Goal: Task Accomplishment & Management: Use online tool/utility

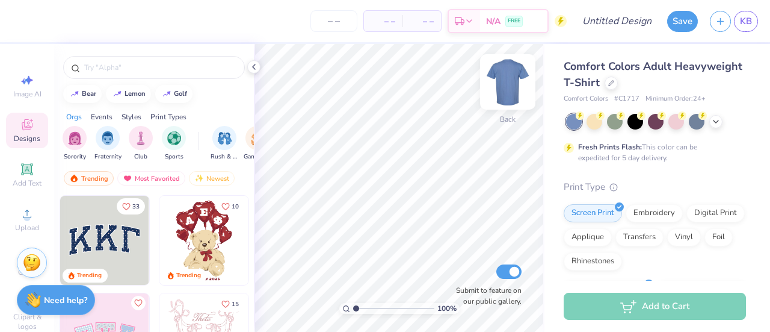
click at [514, 83] on img at bounding box center [508, 82] width 48 height 48
click at [502, 74] on img at bounding box center [508, 82] width 48 height 48
click at [614, 82] on icon at bounding box center [611, 82] width 6 height 6
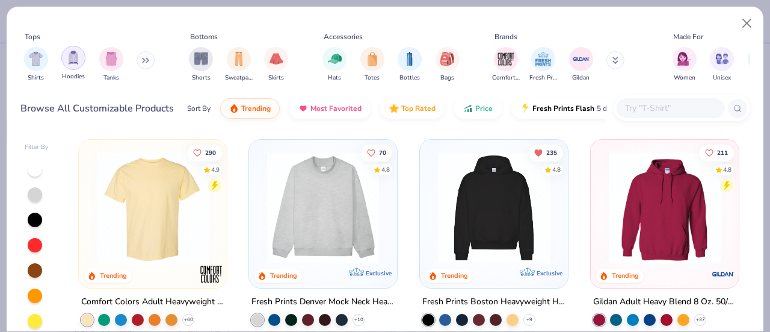
click at [75, 67] on div "filter for Hoodies" at bounding box center [73, 58] width 24 height 24
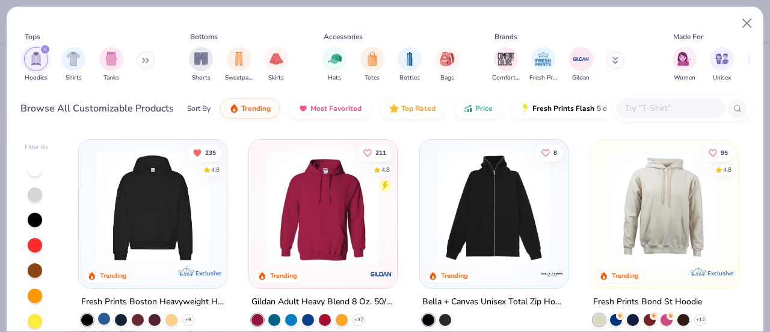
click at [101, 317] on div at bounding box center [104, 318] width 12 height 12
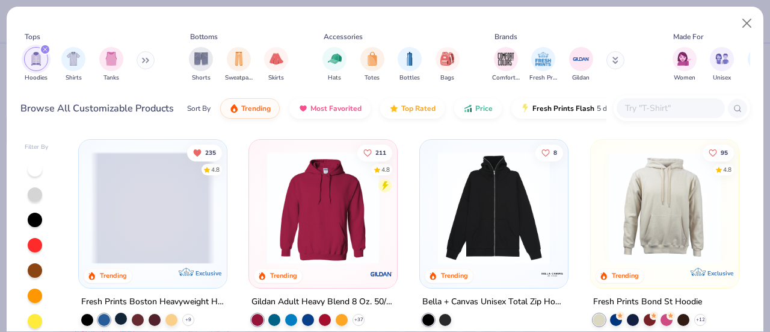
click at [116, 316] on div at bounding box center [121, 318] width 12 height 12
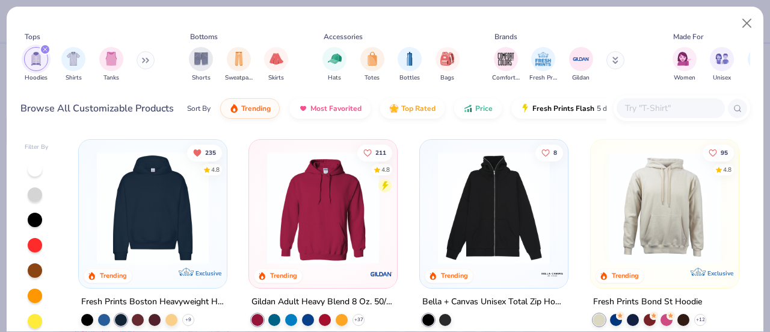
click at [168, 209] on img at bounding box center [153, 208] width 124 height 112
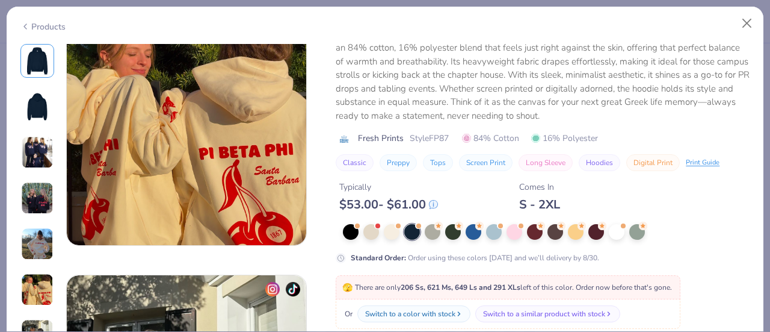
scroll to position [1513, 0]
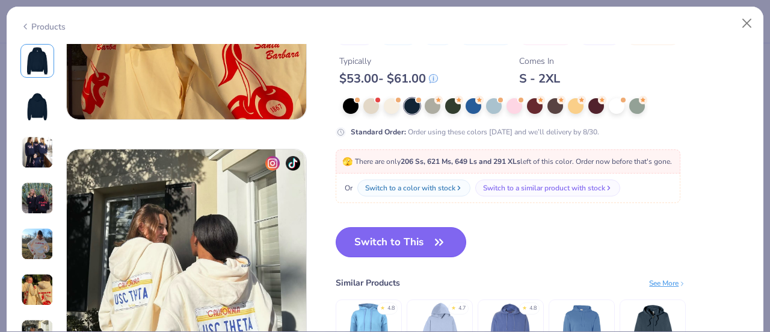
click at [440, 250] on button "Switch to This" at bounding box center [401, 242] width 131 height 30
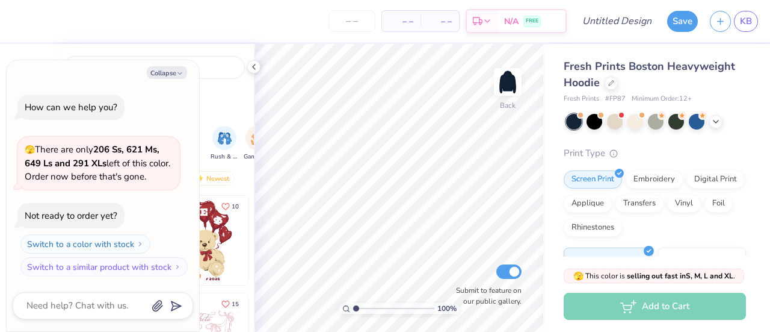
click at [232, 91] on div "bear lemon golf" at bounding box center [154, 94] width 200 height 18
click at [162, 69] on button "Collapse" at bounding box center [167, 72] width 40 height 13
type textarea "x"
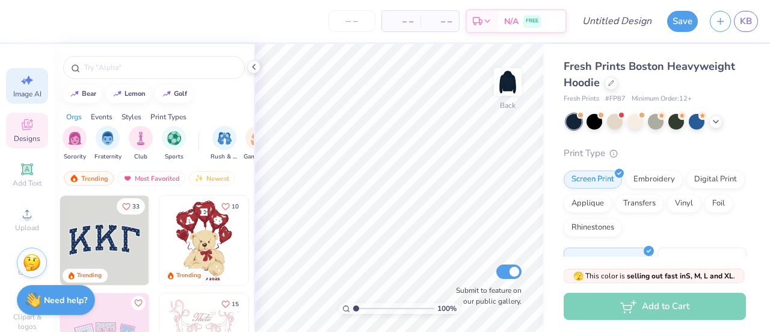
click at [15, 93] on span "Image AI" at bounding box center [27, 94] width 28 height 10
select select "4"
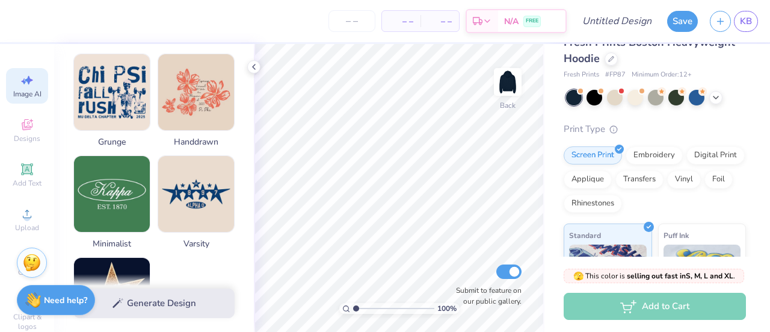
scroll to position [23, 0]
click at [622, 207] on div "Rhinestones" at bounding box center [593, 202] width 58 height 18
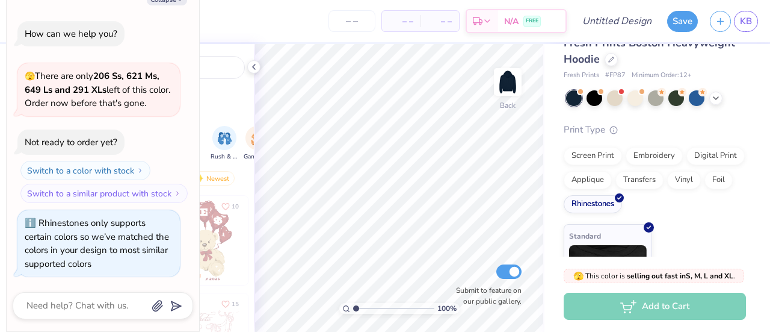
scroll to position [77, 0]
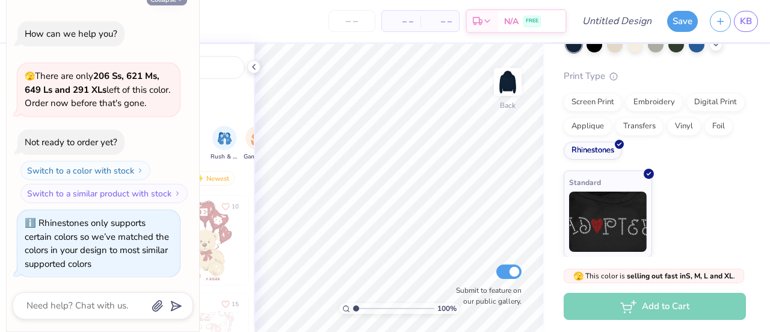
click at [177, 3] on icon "button" at bounding box center [179, -1] width 7 height 7
type textarea "x"
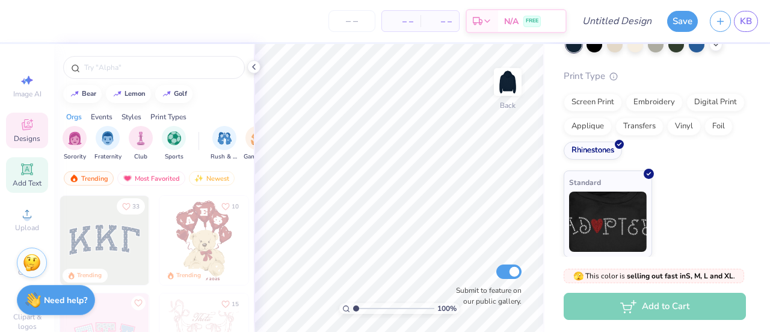
scroll to position [82, 0]
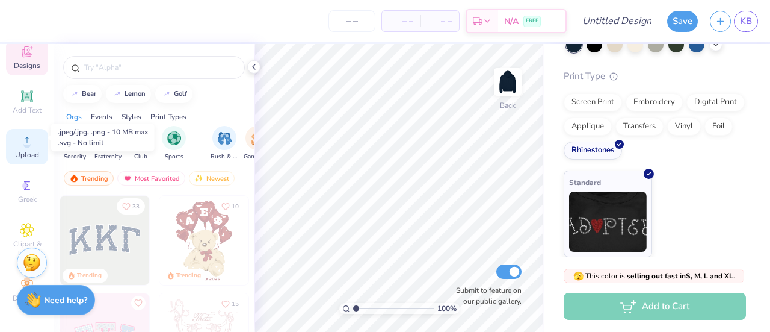
click at [23, 141] on circle at bounding box center [26, 144] width 7 height 7
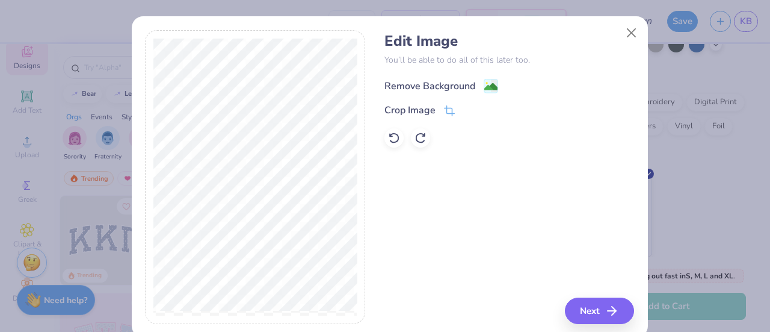
click at [484, 88] on image at bounding box center [490, 86] width 13 height 13
click at [597, 306] on button "Next" at bounding box center [601, 310] width 69 height 26
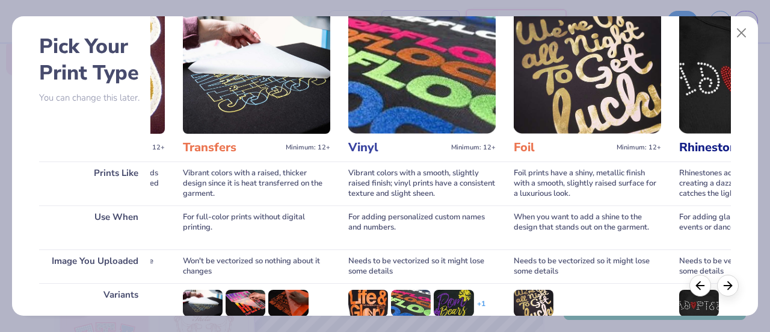
scroll to position [0, 761]
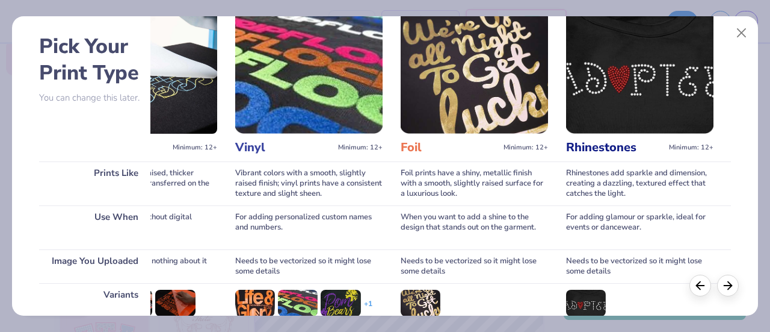
click at [632, 102] on img at bounding box center [639, 72] width 147 height 124
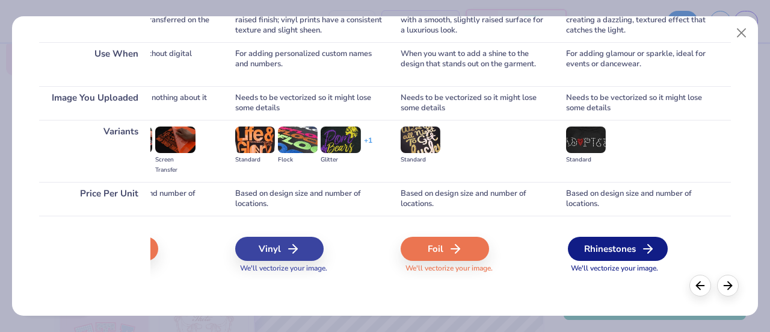
click at [628, 246] on div "Rhinestones" at bounding box center [618, 248] width 100 height 24
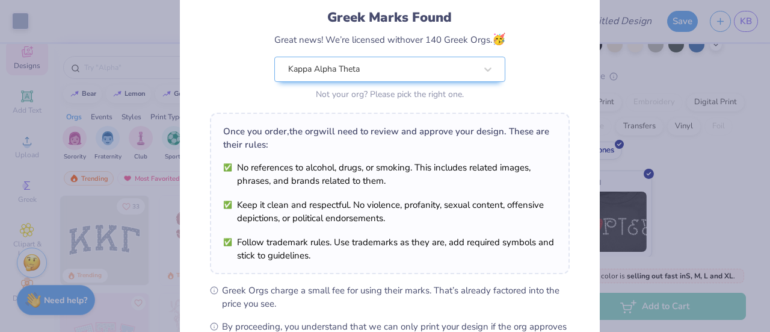
scroll to position [230, 0]
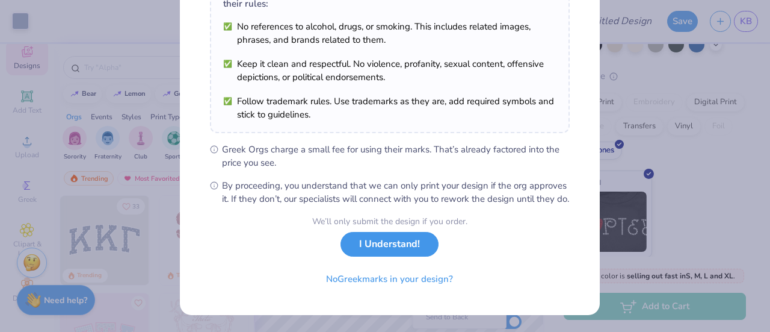
click at [402, 251] on button "I Understand!" at bounding box center [390, 244] width 98 height 25
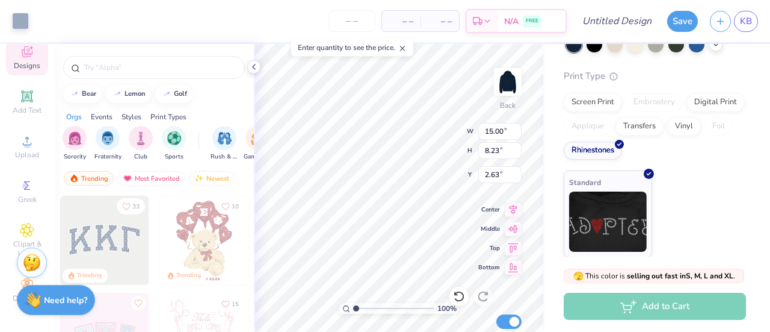
scroll to position [54, 0]
click at [459, 295] on icon at bounding box center [459, 296] width 12 height 12
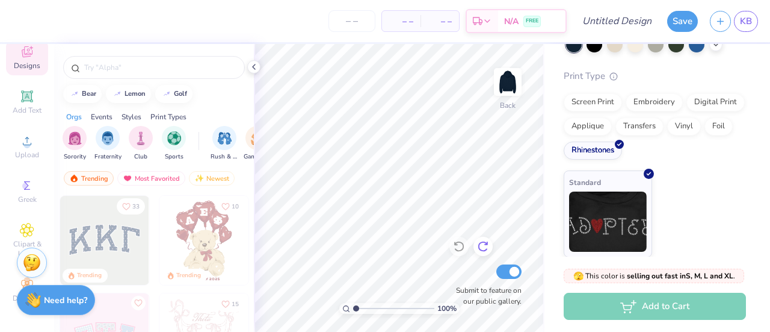
click at [484, 246] on icon at bounding box center [483, 246] width 12 height 12
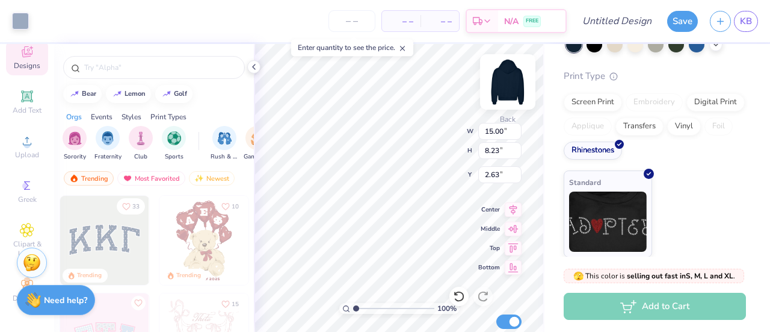
click at [510, 78] on img at bounding box center [508, 82] width 48 height 48
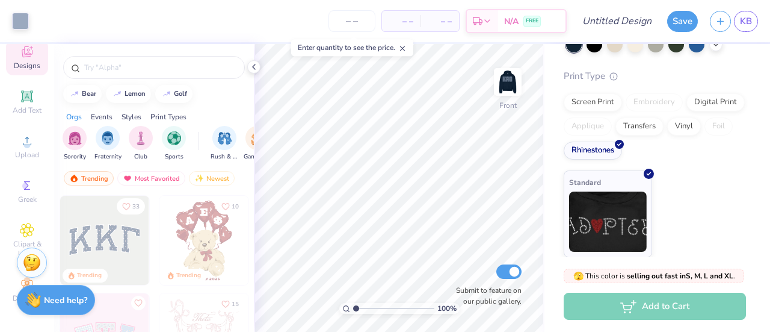
click at [510, 78] on img at bounding box center [508, 82] width 24 height 24
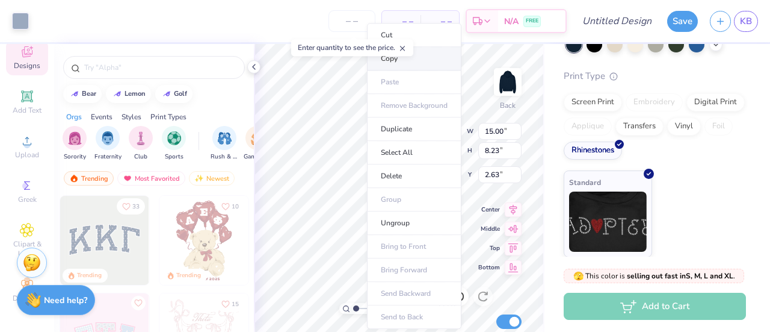
click at [399, 66] on li "Copy" at bounding box center [414, 58] width 94 height 23
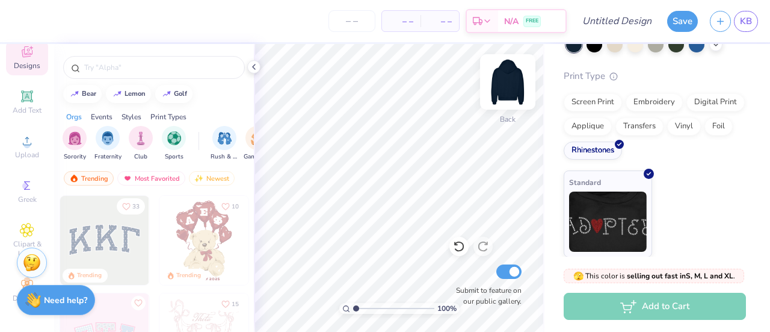
click at [502, 76] on img at bounding box center [508, 82] width 48 height 48
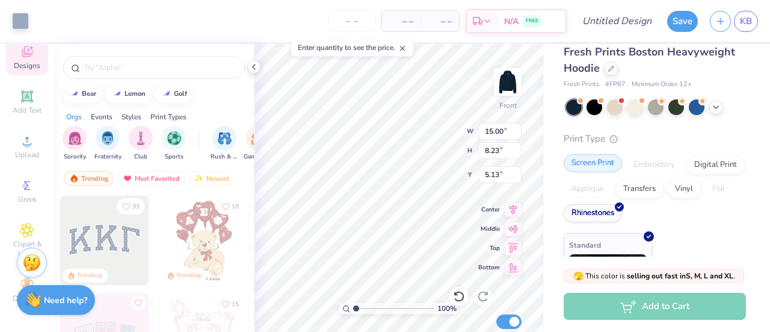
scroll to position [77, 0]
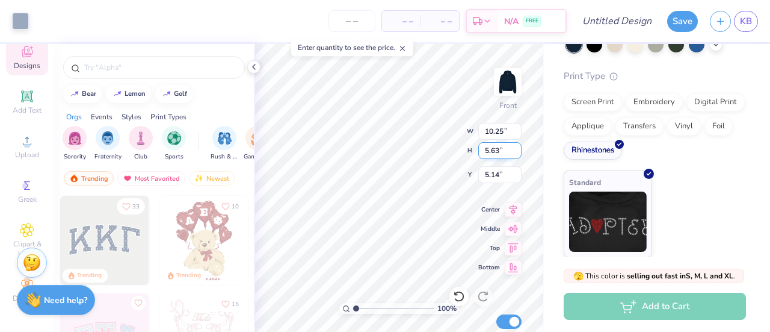
type input "10.25"
type input "5.63"
type input "5.00"
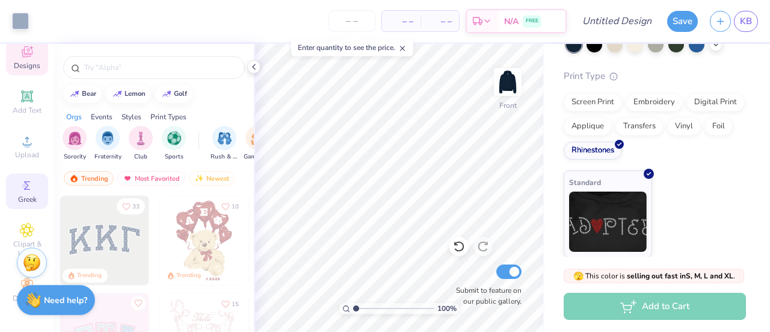
scroll to position [0, 0]
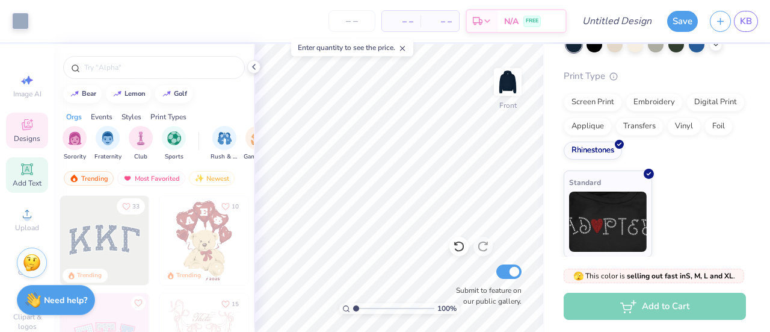
click at [25, 171] on icon at bounding box center [26, 168] width 9 height 9
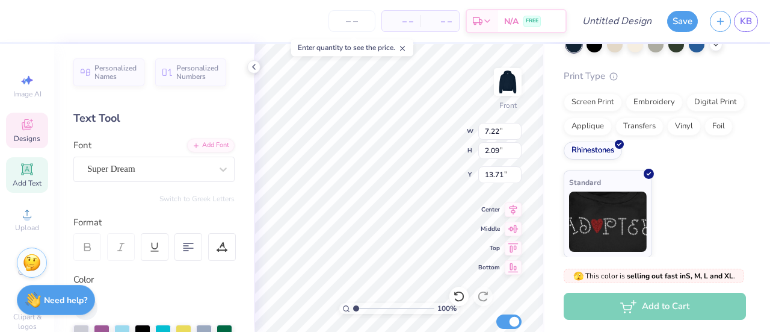
click at [24, 137] on span "Designs" at bounding box center [27, 139] width 26 height 10
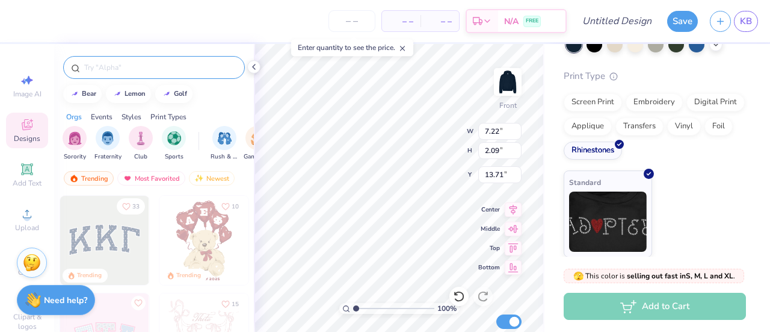
click at [131, 67] on input "text" at bounding box center [160, 67] width 154 height 12
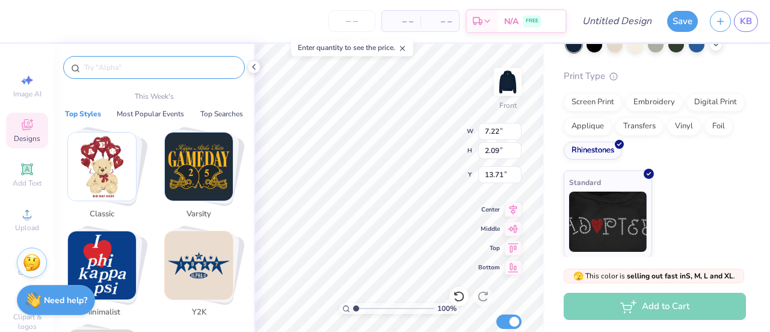
click at [217, 150] on img "Stack Card Button Varsity" at bounding box center [199, 166] width 68 height 68
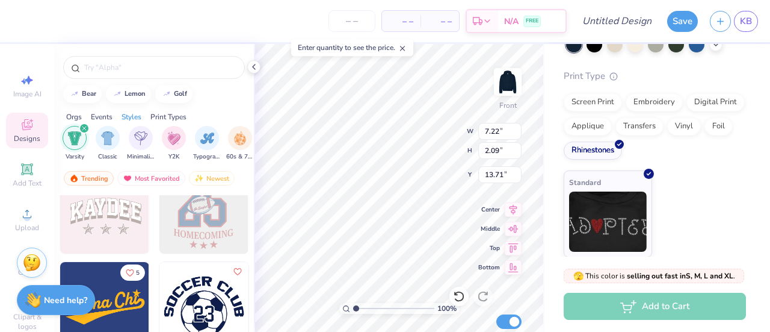
scroll to position [1032, 0]
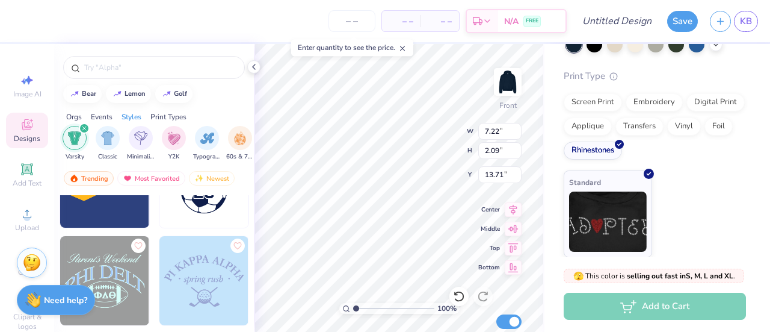
click at [156, 115] on div "Print Types" at bounding box center [168, 116] width 36 height 11
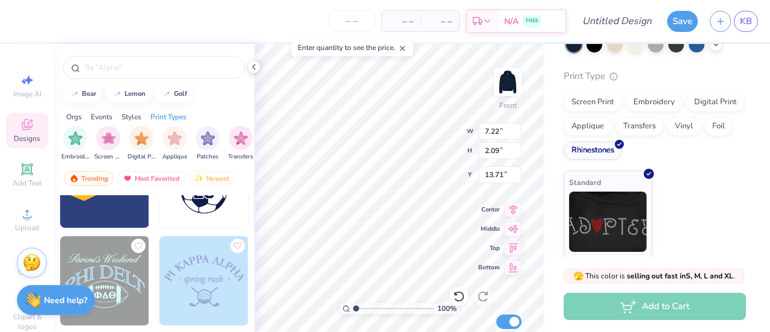
scroll to position [0, 979]
click at [22, 88] on div "Image AI" at bounding box center [27, 86] width 42 height 36
select select "4"
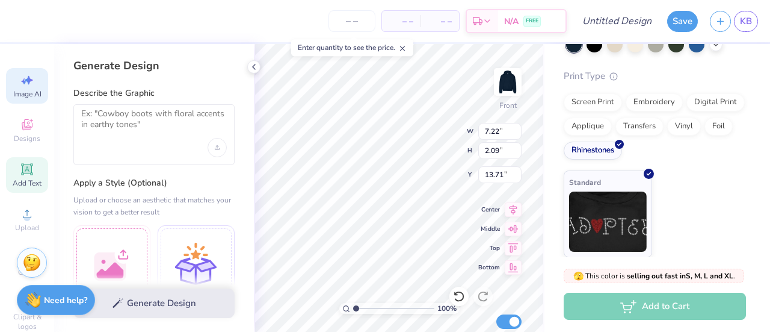
click at [26, 164] on icon at bounding box center [26, 168] width 11 height 11
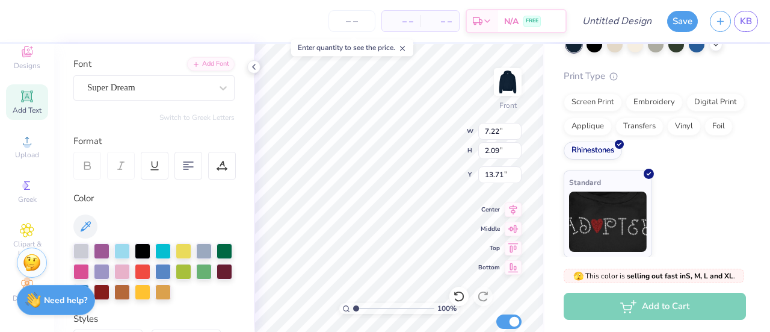
scroll to position [81, 0]
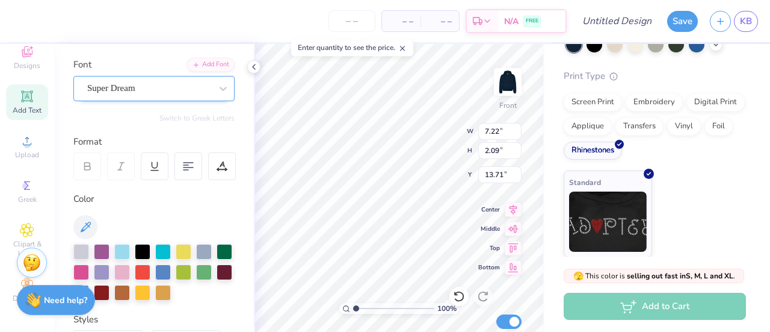
click at [147, 94] on div "Super Dream" at bounding box center [149, 88] width 126 height 19
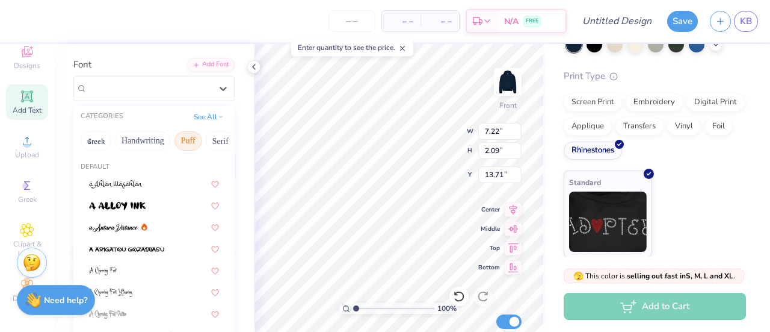
scroll to position [0, 359]
click at [212, 120] on button "See All" at bounding box center [208, 116] width 37 height 12
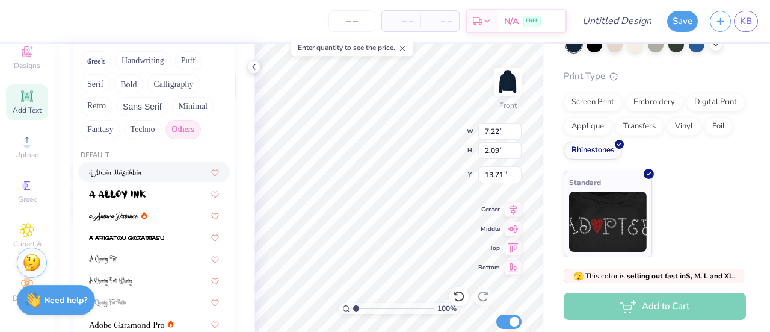
scroll to position [160, 0]
click at [187, 129] on button "Others" at bounding box center [183, 129] width 36 height 19
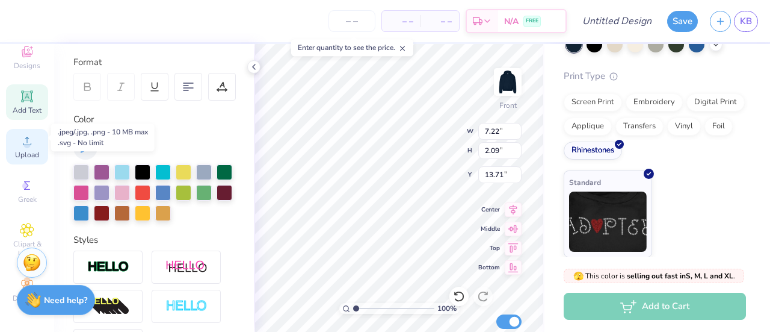
click at [25, 137] on icon at bounding box center [27, 141] width 8 height 8
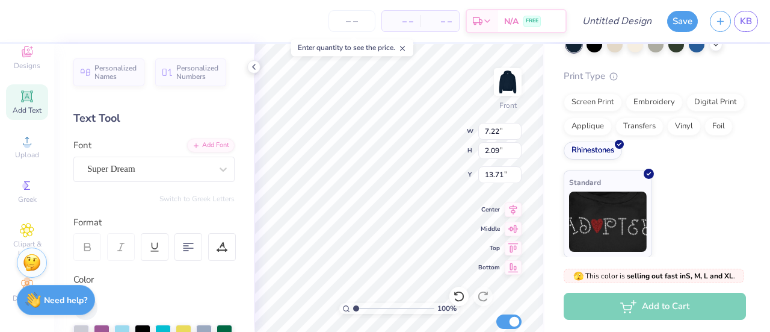
click at [188, 86] on div "Personalized Names Personalized Numbers Text Tool Add Font Font Super Dream Swi…" at bounding box center [154, 188] width 200 height 288
click at [193, 75] on span "Personalized Numbers" at bounding box center [197, 70] width 43 height 17
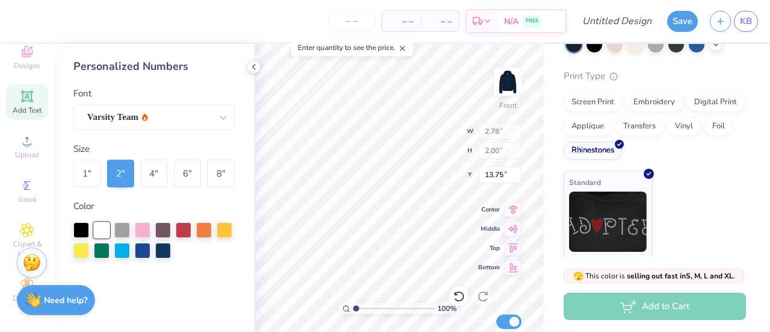
type input "2.78"
type input "2.00"
type input "13.75"
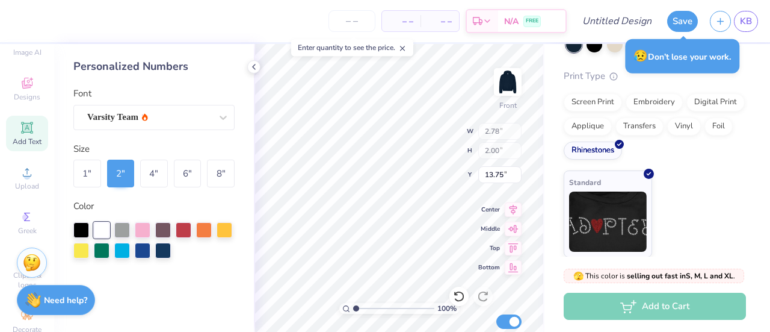
scroll to position [41, 0]
click at [19, 137] on span "Add Text" at bounding box center [27, 142] width 29 height 10
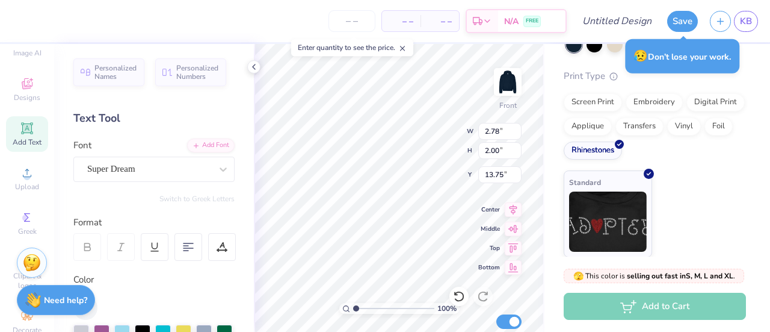
type input "7.22"
type input "2.09"
type input "13.71"
click at [140, 171] on div "Super Dream" at bounding box center [149, 168] width 126 height 19
click at [214, 188] on div "CATEGORIES See All" at bounding box center [153, 198] width 161 height 22
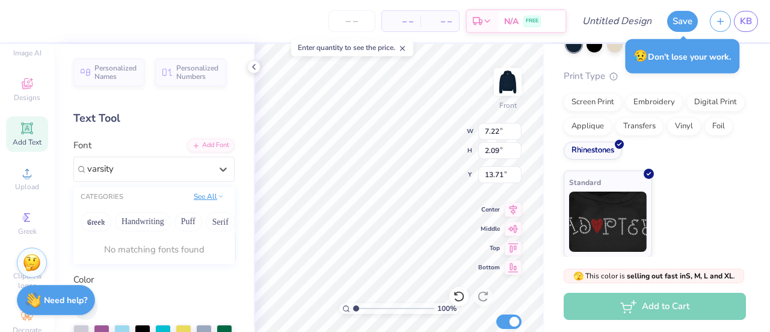
click at [206, 197] on button "See All" at bounding box center [208, 196] width 37 height 12
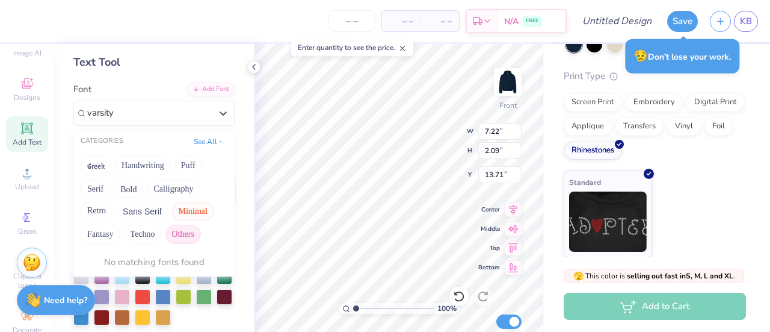
scroll to position [61, 0]
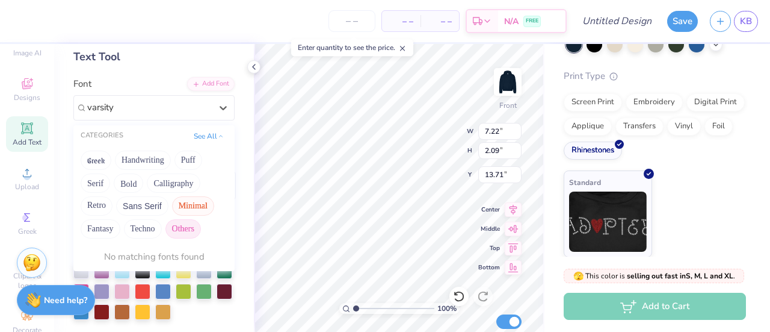
click at [196, 203] on button "Minimal" at bounding box center [193, 205] width 42 height 19
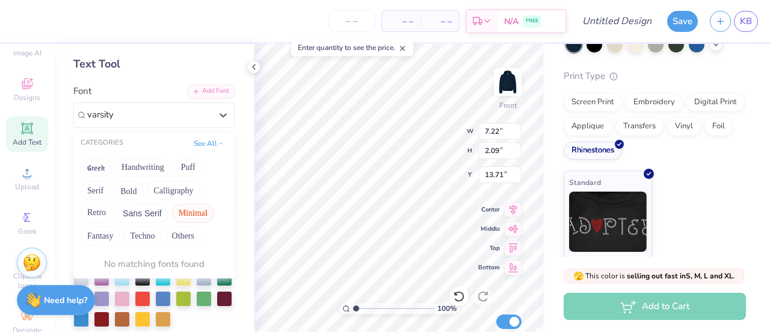
scroll to position [54, 0]
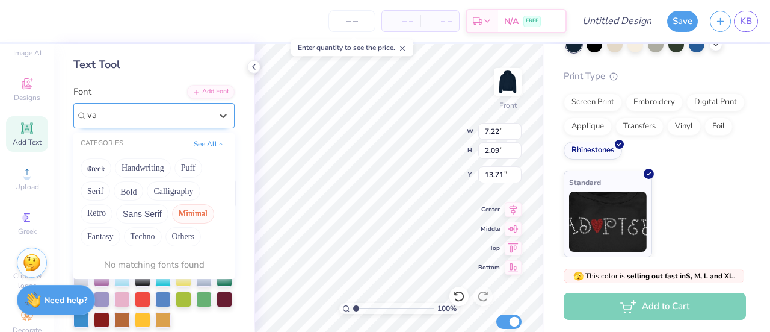
type input "v"
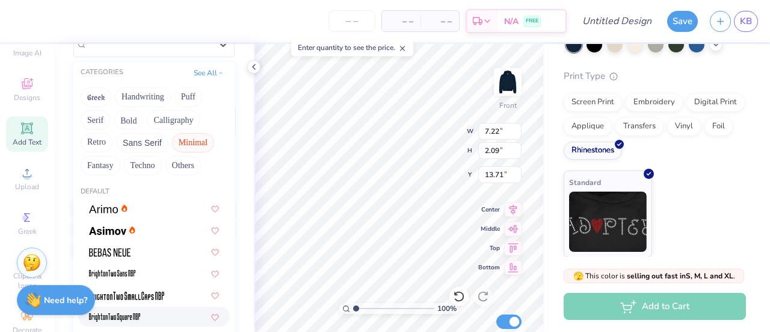
scroll to position [124, 0]
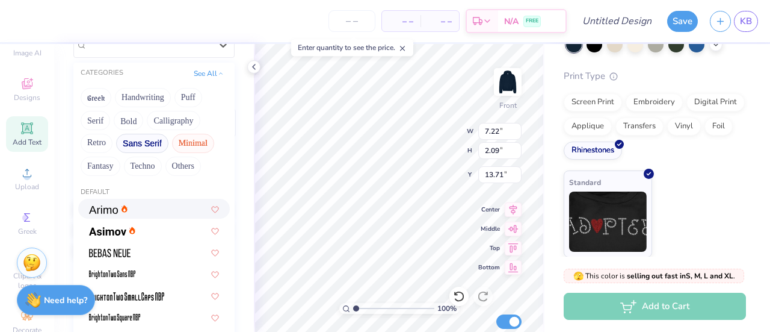
click at [149, 144] on button "Sans Serif" at bounding box center [142, 143] width 52 height 19
click at [100, 138] on button "Retro" at bounding box center [97, 143] width 32 height 19
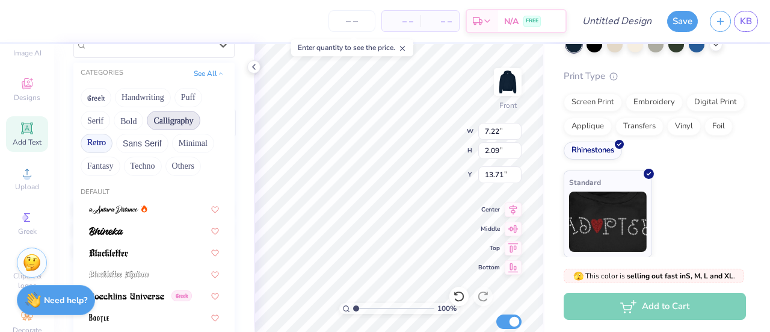
click at [180, 126] on button "Calligraphy" at bounding box center [173, 120] width 53 height 19
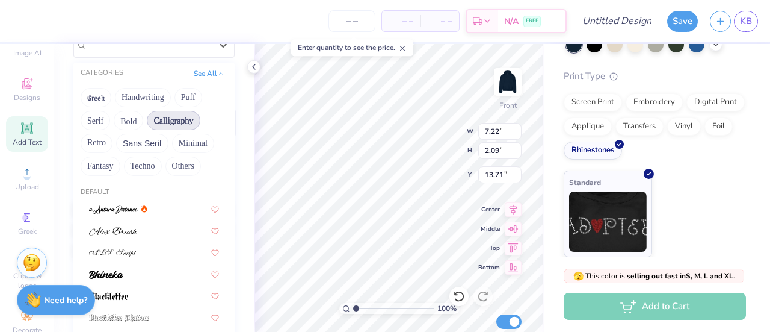
click at [143, 119] on div "Greek Handwriting Puff Serif Bold Calligraphy Retro Sans Serif Minimal Fantasy …" at bounding box center [153, 131] width 161 height 95
click at [122, 115] on button "Bold" at bounding box center [128, 120] width 29 height 19
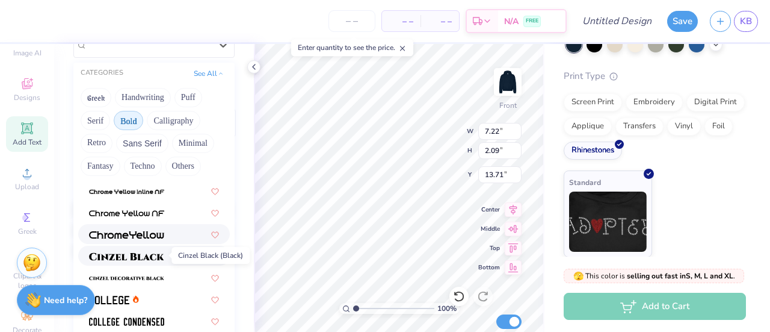
scroll to position [0, 0]
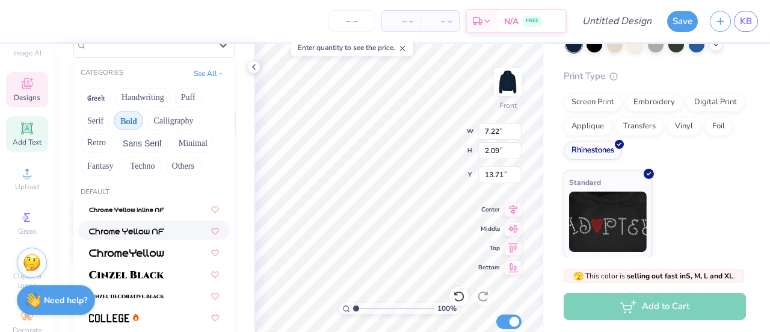
click at [19, 91] on div "Designs" at bounding box center [27, 90] width 42 height 36
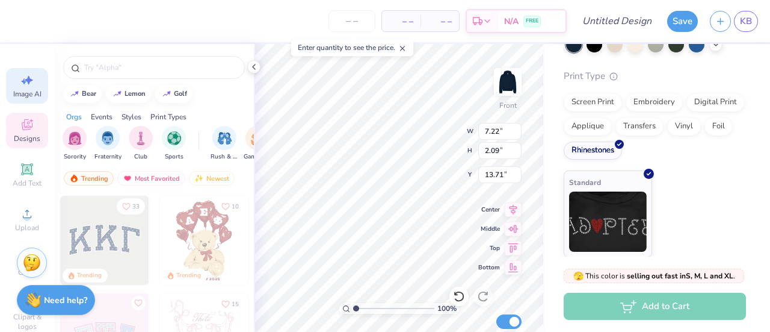
click at [20, 86] on icon at bounding box center [27, 80] width 14 height 14
select select "4"
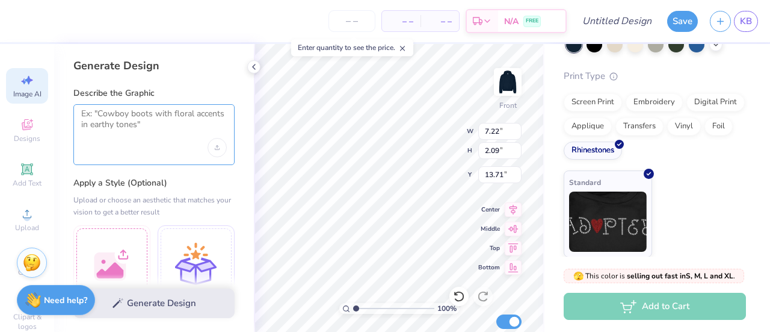
click at [138, 128] on textarea at bounding box center [154, 123] width 146 height 30
click at [152, 119] on textarea at bounding box center [154, 123] width 146 height 30
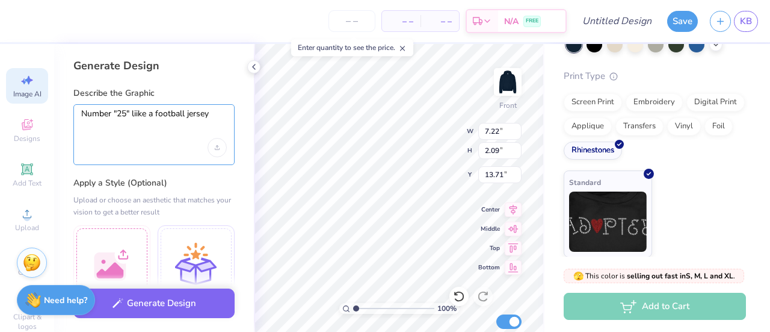
click at [138, 117] on textarea "Number "25" liike a football jersey" at bounding box center [154, 123] width 146 height 30
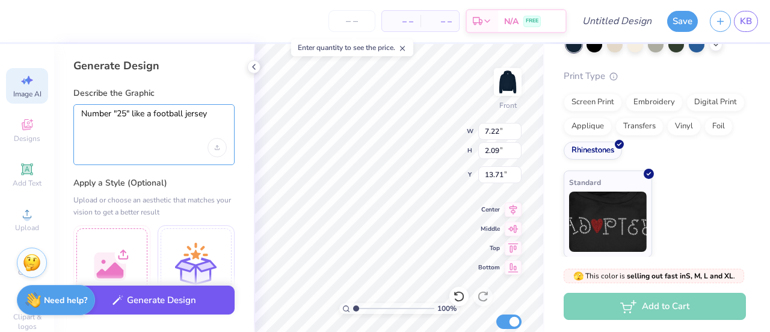
type textarea "Number "25" like a football jersey"
click at [180, 309] on button "Generate Design" at bounding box center [153, 299] width 161 height 29
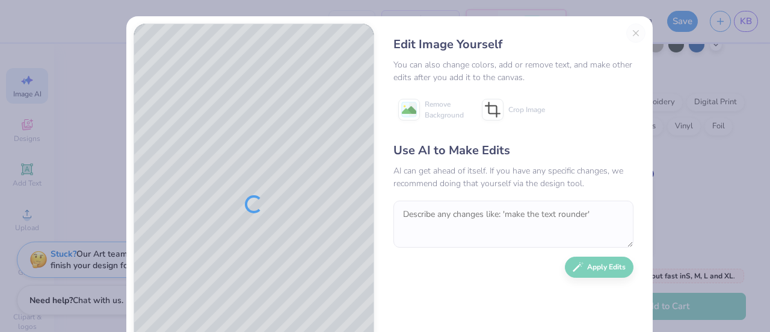
click at [629, 34] on div "Edit Image Yourself You can also change colors, add or remove text, and make ot…" at bounding box center [513, 203] width 264 height 361
click at [635, 34] on div "Edit Image Yourself You can also change colors, add or remove text, and make ot…" at bounding box center [513, 203] width 264 height 361
click at [628, 40] on div "Edit Image Yourself" at bounding box center [514, 45] width 240 height 18
click at [628, 26] on div "Edit Image Yourself You can also change colors, add or remove text, and make ot…" at bounding box center [513, 203] width 264 height 361
click at [631, 32] on div "Edit Image Yourself You can also change colors, add or remove text, and make ot…" at bounding box center [513, 203] width 264 height 361
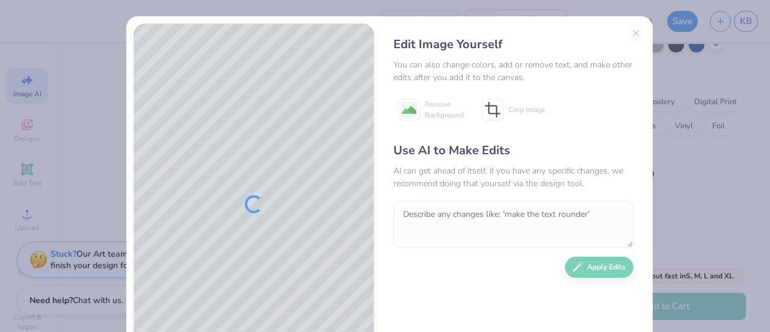
click at [631, 33] on div "Edit Image Yourself You can also change colors, add or remove text, and make ot…" at bounding box center [513, 203] width 264 height 361
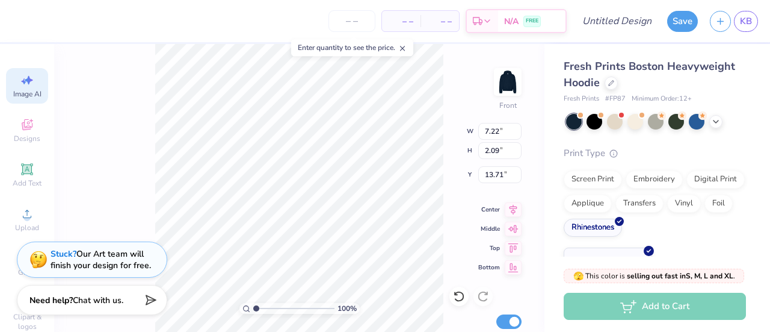
select select "4"
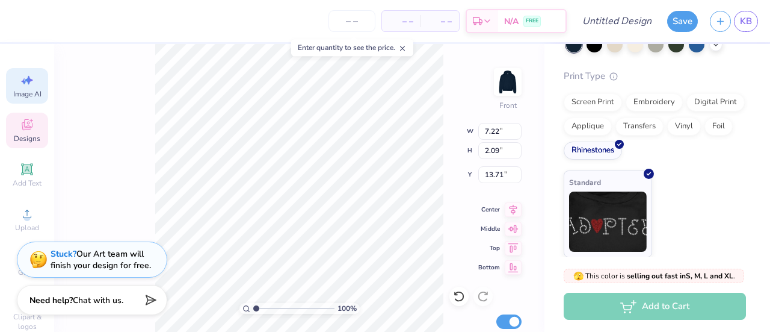
click at [26, 128] on icon at bounding box center [27, 126] width 10 height 8
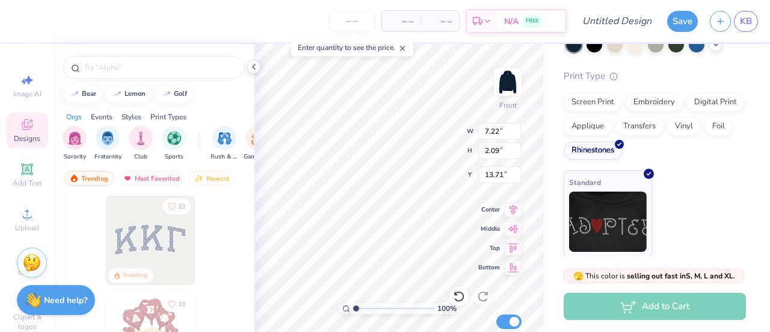
scroll to position [0, 0]
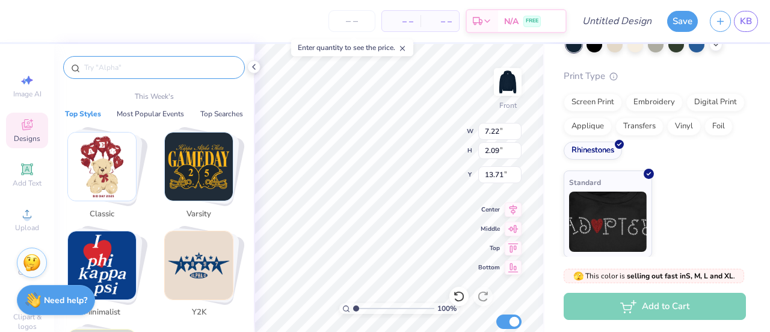
click at [123, 70] on input "text" at bounding box center [160, 67] width 154 height 12
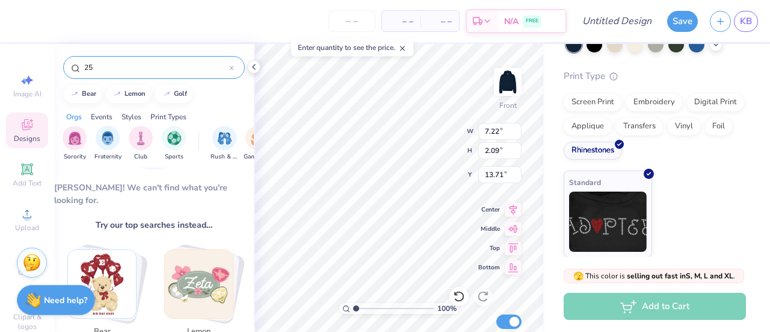
scroll to position [131, 0]
type input "2"
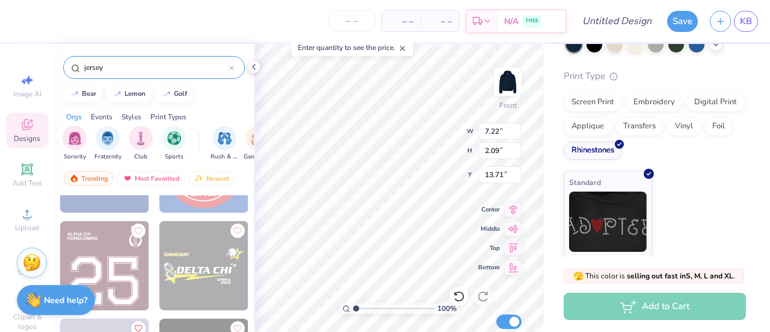
scroll to position [1633, 0]
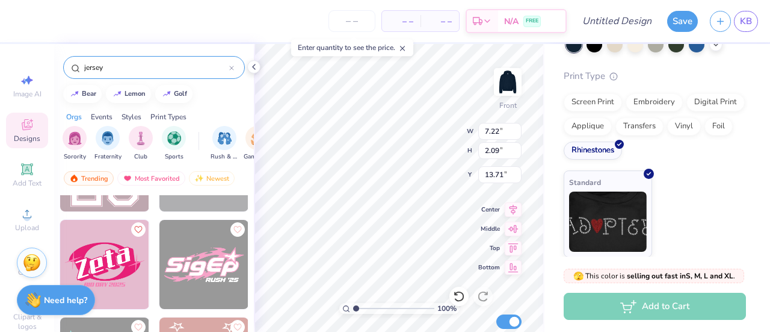
type input "jersey"
click at [28, 172] on icon at bounding box center [27, 169] width 14 height 14
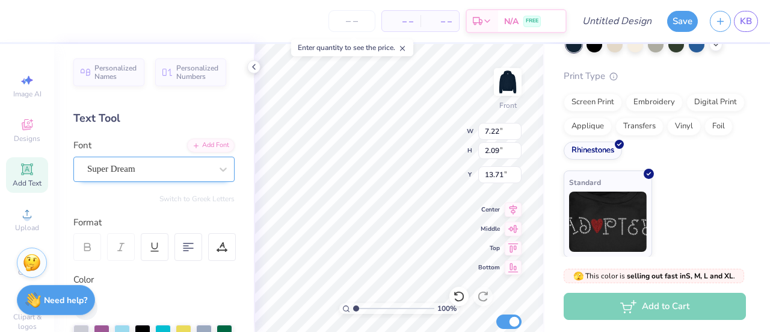
click at [153, 173] on div "Super Dream" at bounding box center [149, 168] width 126 height 19
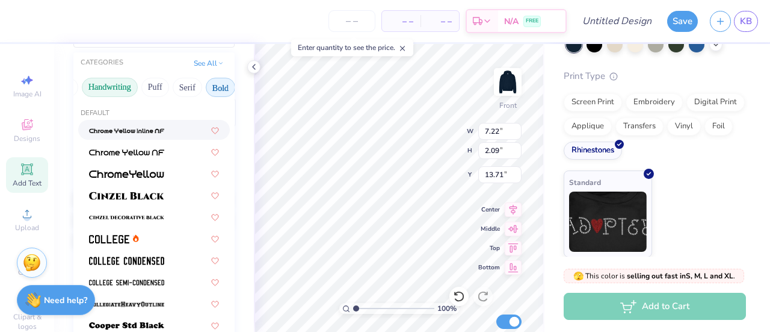
scroll to position [148, 0]
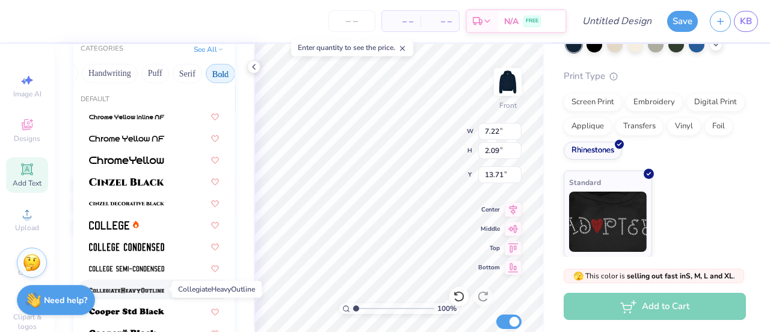
click at [158, 292] on img at bounding box center [126, 290] width 75 height 8
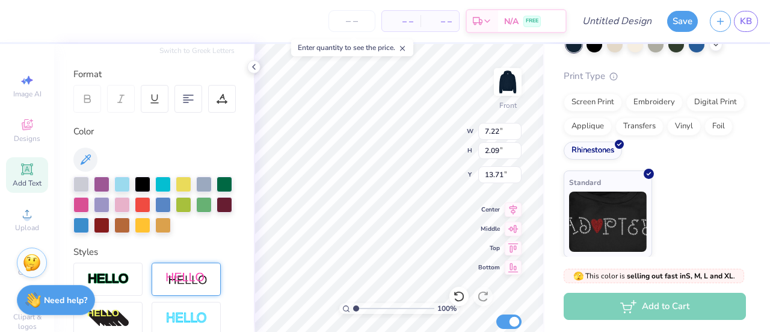
type input "8.10"
type input "2.21"
type input "18.23"
type input "7.22"
type input "2.09"
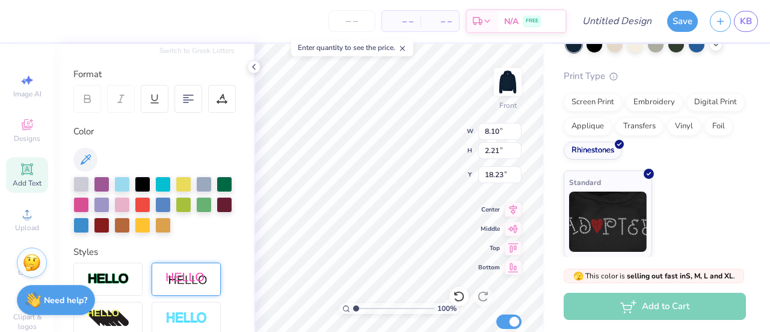
type input "13.71"
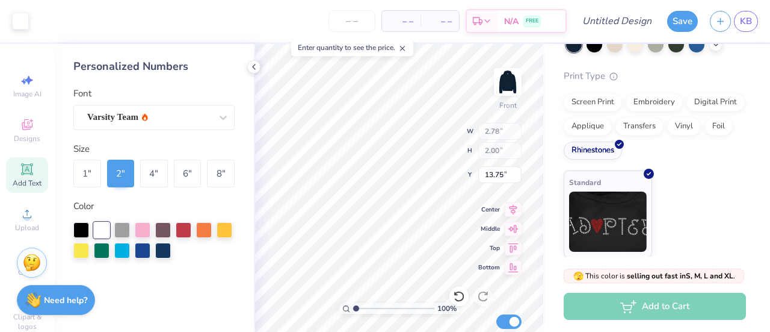
scroll to position [0, 0]
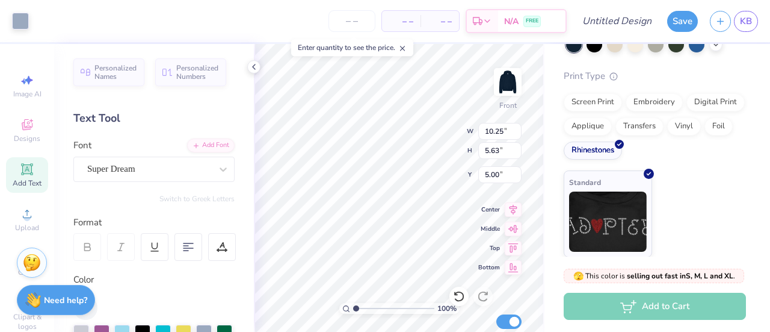
type input "5.82"
type input "8.10"
type input "2.21"
type input "18.23"
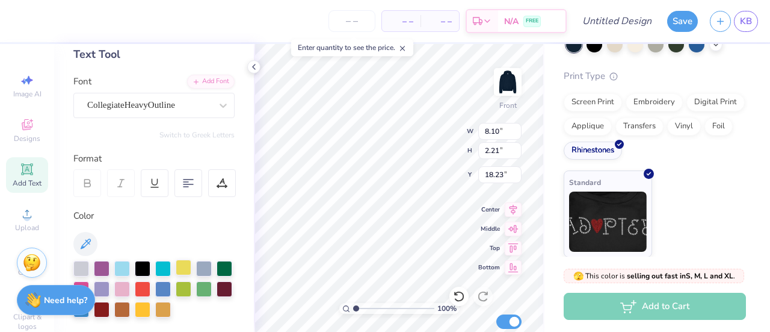
scroll to position [128, 0]
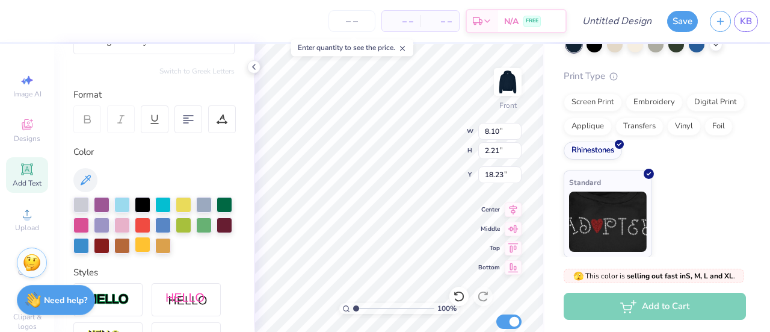
type textarea "25"
click at [150, 241] on div at bounding box center [143, 244] width 16 height 16
click at [171, 246] on div at bounding box center [163, 244] width 16 height 16
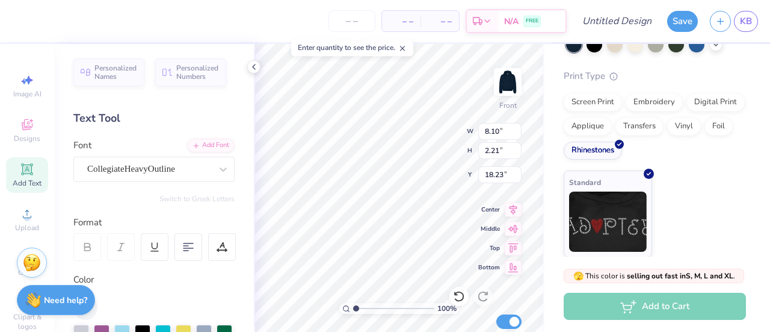
type input "3.28"
type input "17.03"
type input "10.75"
type input "7.25"
type input "13.69"
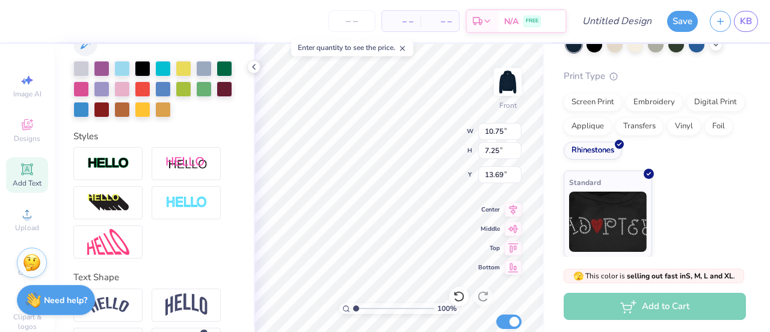
scroll to position [306, 0]
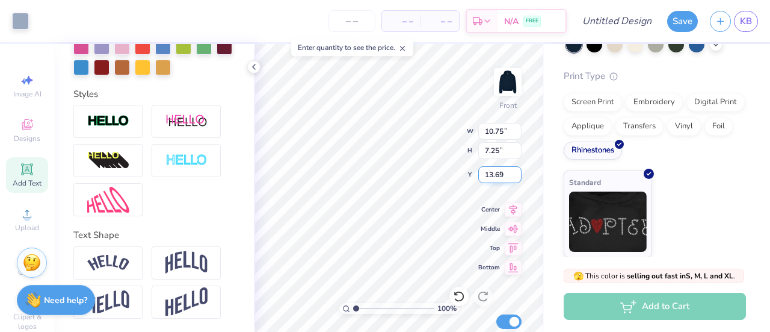
type input "10.25"
type input "5.63"
type input "5.82"
type input "8.12"
type input "4.46"
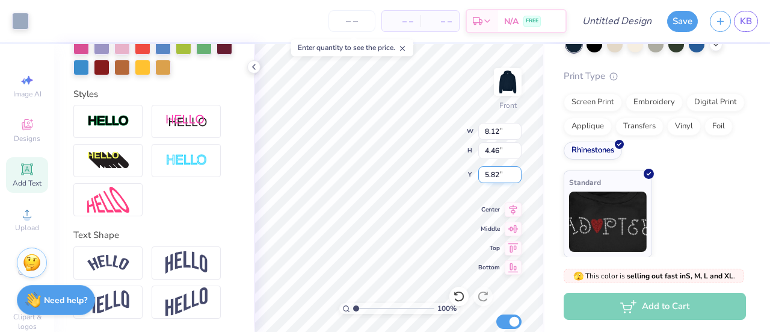
type input "9.41"
type input "5.16"
type input "10.75"
type input "7.25"
type input "13.69"
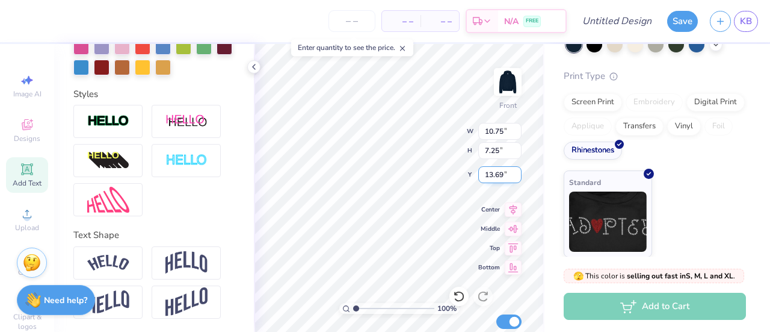
type input "13.07"
type input "8.82"
type input "12.18"
type input "9.41"
type input "5.16"
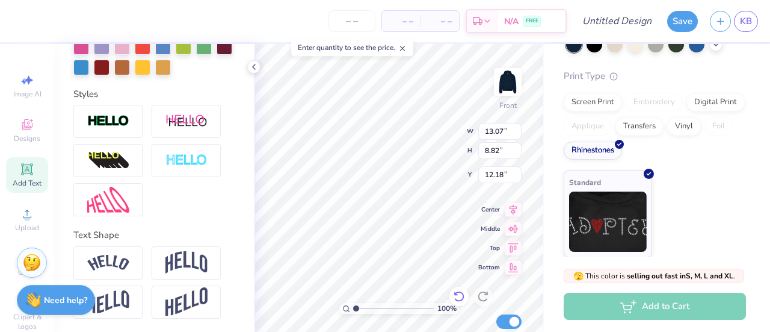
type input "5.82"
type input "13.07"
type input "8.82"
type input "12.18"
click at [593, 103] on div "Screen Print" at bounding box center [593, 100] width 58 height 18
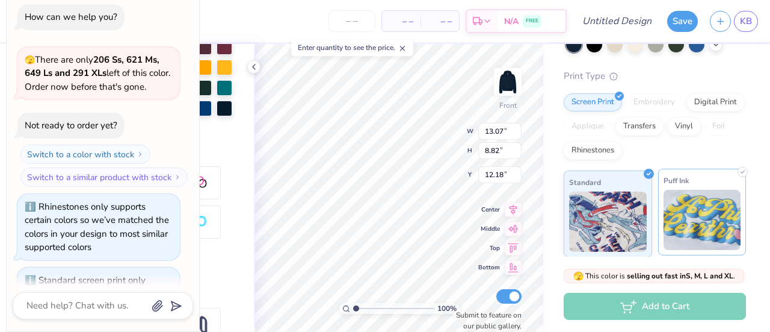
scroll to position [57, 0]
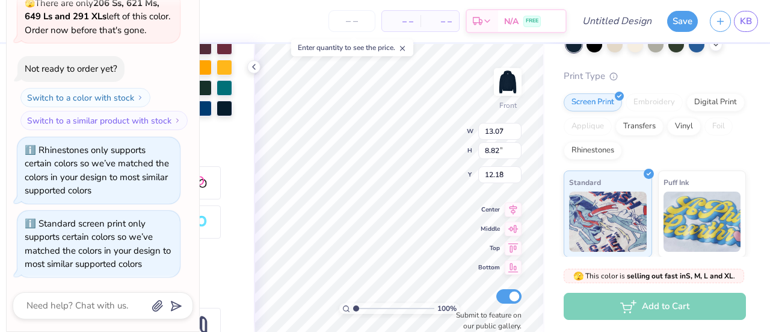
type textarea "x"
type input "9.41"
type input "5.16"
type input "5.66"
click at [622, 153] on div "Rhinestones" at bounding box center [593, 149] width 58 height 18
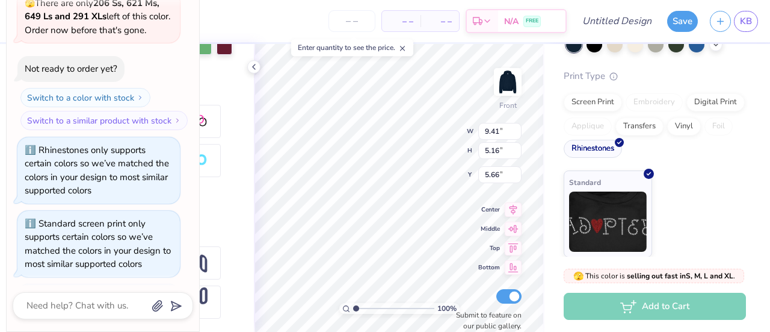
scroll to position [130, 0]
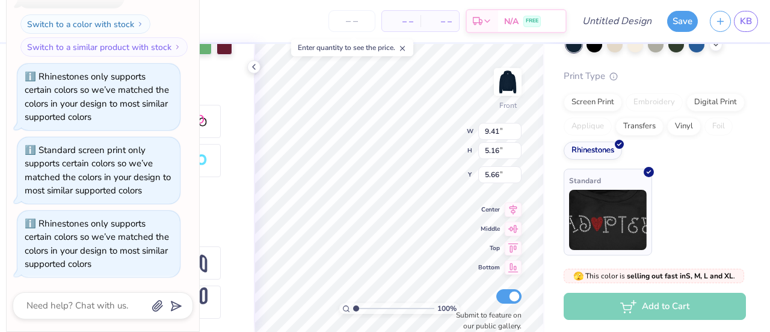
type textarea "x"
type input "13.07"
type input "8.82"
type input "12.18"
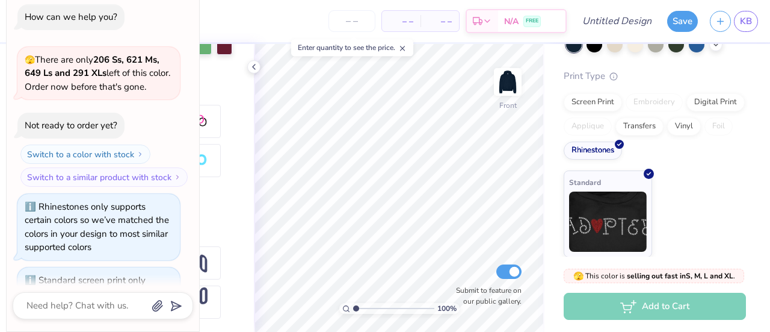
scroll to position [129, 0]
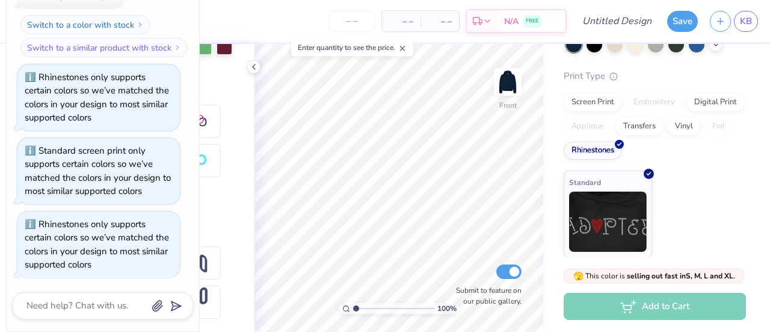
click at [219, 199] on div at bounding box center [153, 160] width 161 height 111
click at [253, 69] on icon at bounding box center [254, 67] width 10 height 10
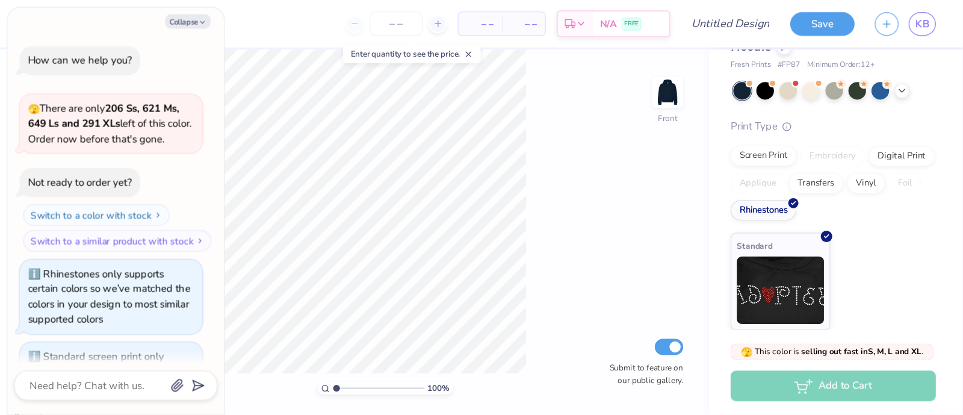
scroll to position [0, 0]
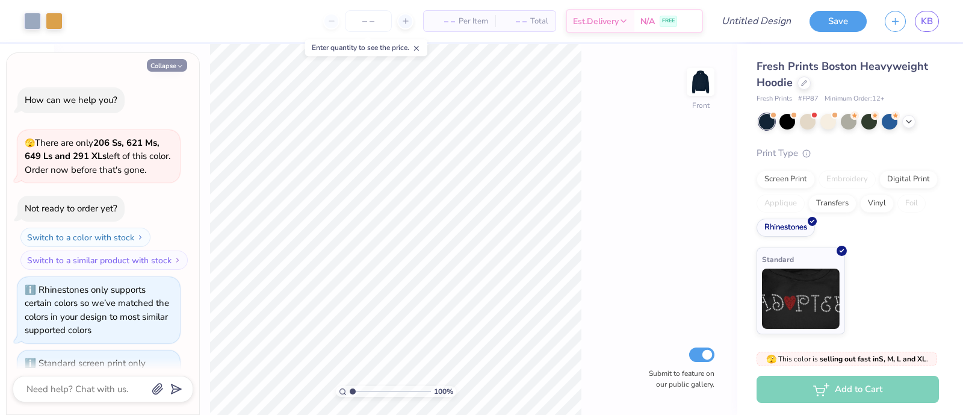
click at [176, 66] on icon "button" at bounding box center [179, 66] width 7 height 7
type textarea "x"
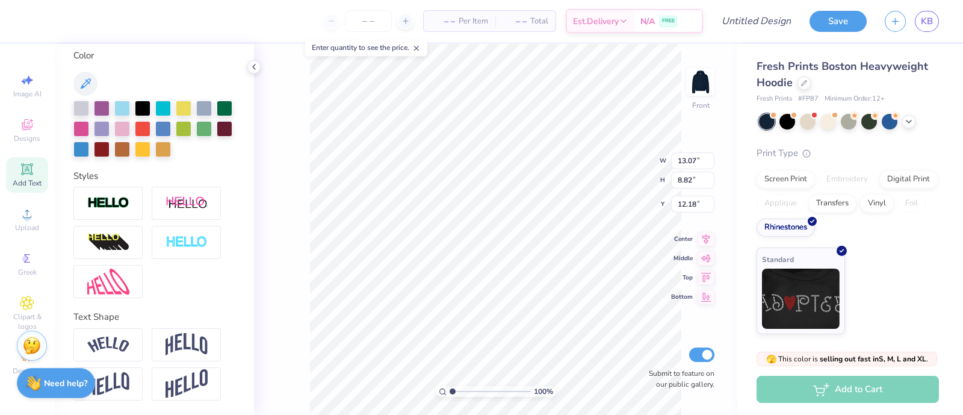
scroll to position [223, 0]
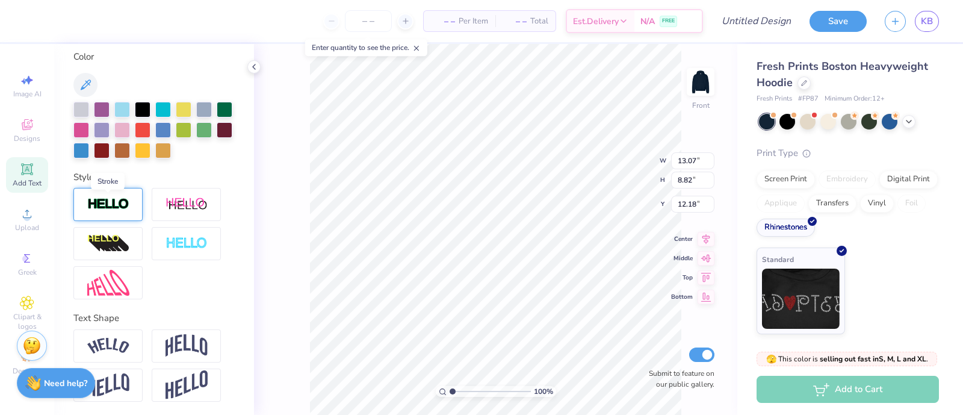
click at [101, 204] on img at bounding box center [108, 204] width 42 height 14
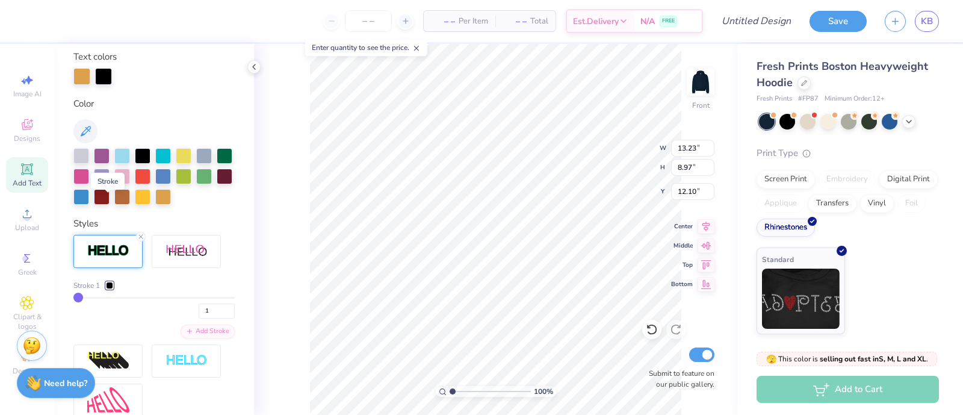
type input "13.23"
type input "8.97"
type input "12.10"
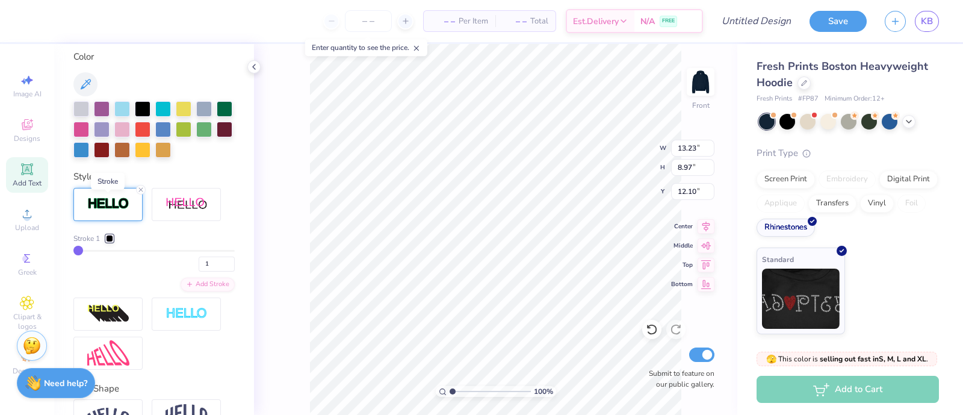
click at [103, 206] on img at bounding box center [108, 204] width 42 height 14
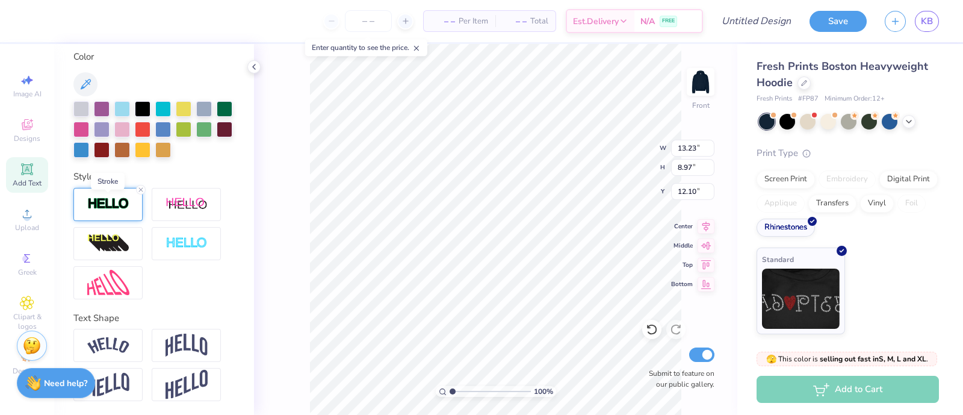
click at [105, 203] on img at bounding box center [108, 204] width 42 height 14
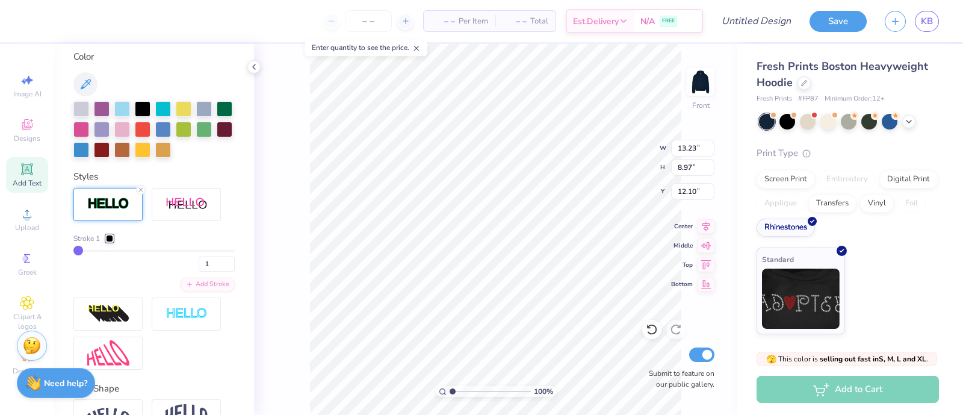
click at [109, 235] on div at bounding box center [109, 238] width 7 height 7
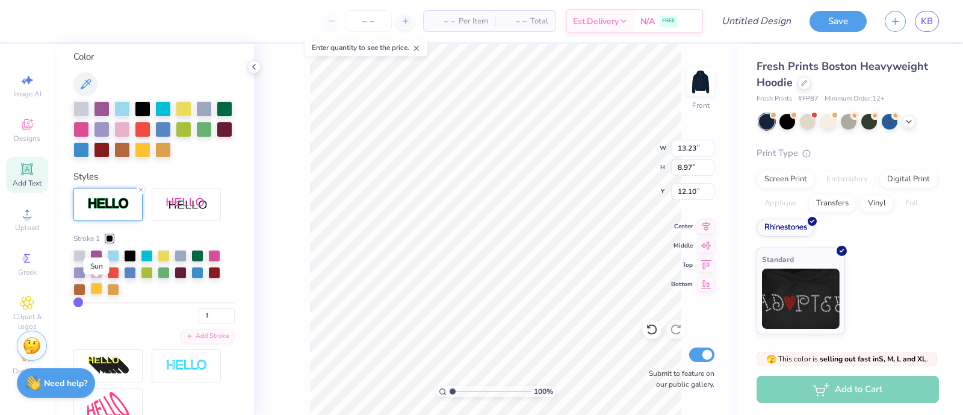
click at [102, 286] on div at bounding box center [96, 288] width 12 height 12
click at [141, 191] on icon at bounding box center [140, 189] width 7 height 7
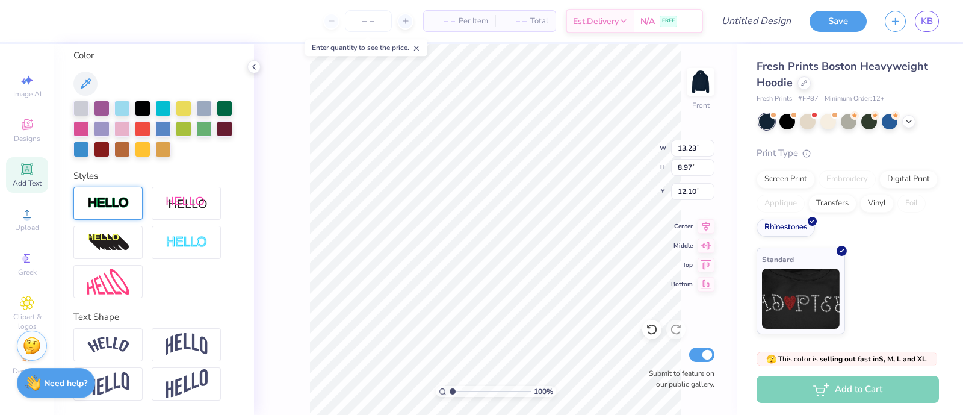
type input "13.07"
type input "8.82"
type input "12.18"
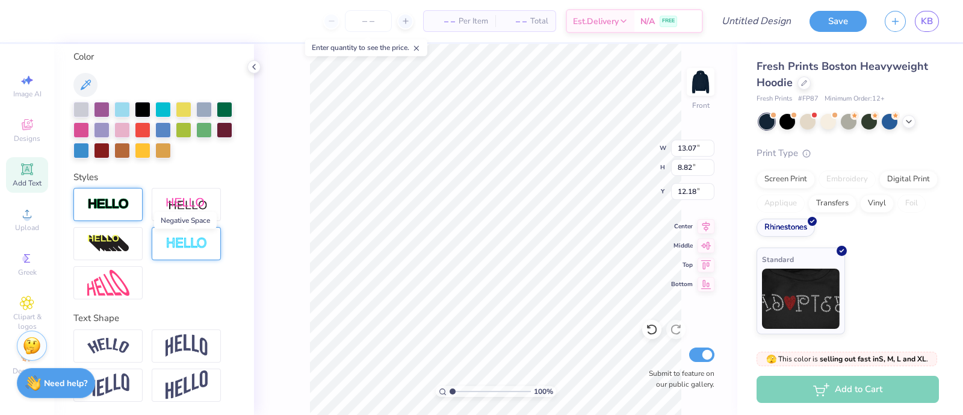
click at [196, 236] on img at bounding box center [186, 243] width 42 height 14
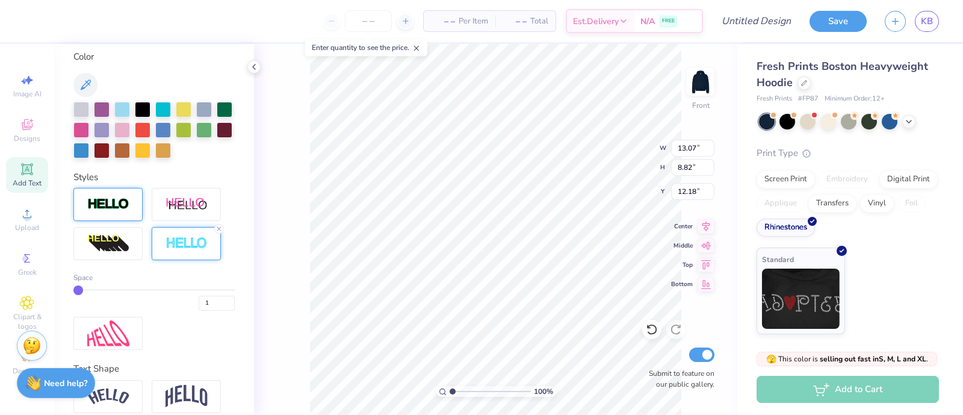
type input "13.23"
type input "8.97"
type input "12.10"
type input "2"
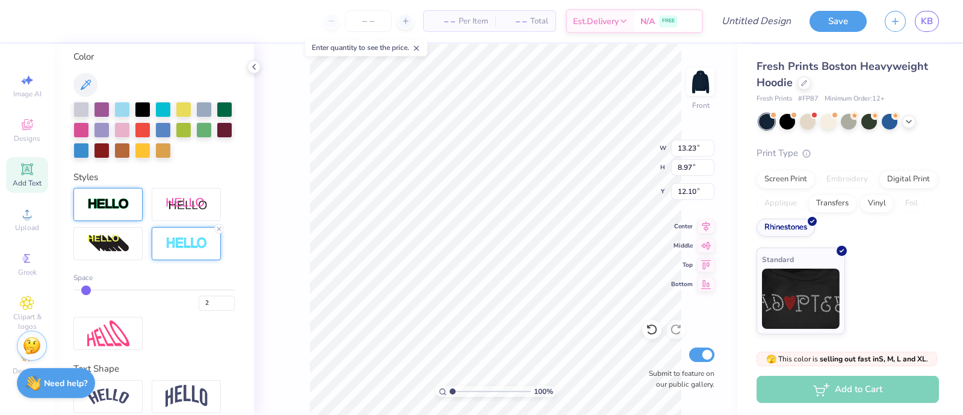
type input "3"
type input "4"
type input "5"
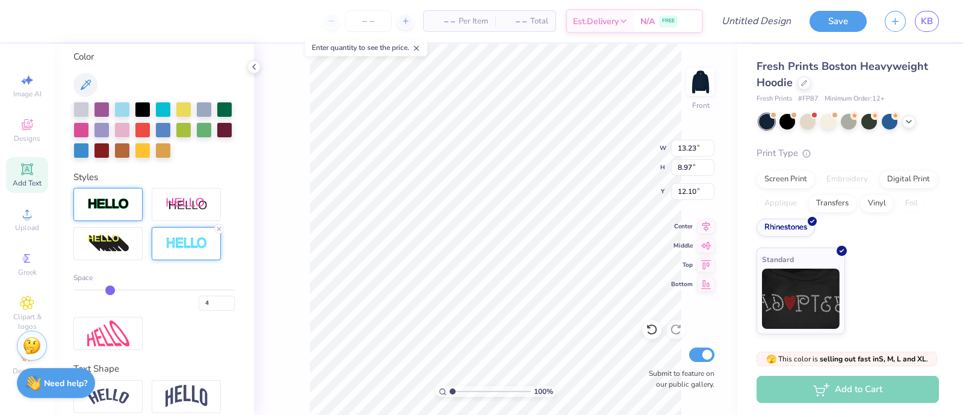
type input "5"
type input "6"
type input "7"
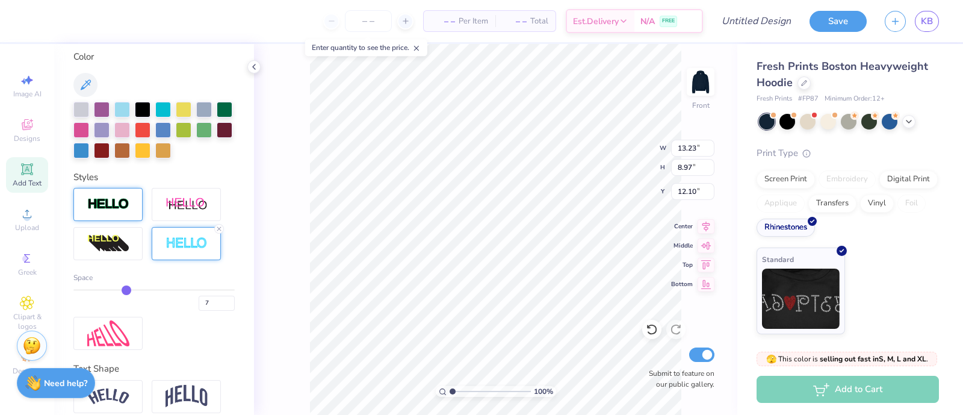
drag, startPoint x: 80, startPoint y: 286, endPoint x: 122, endPoint y: 289, distance: 42.2
click at [122, 289] on input "range" at bounding box center [153, 290] width 161 height 2
type input "18"
type input "14.17"
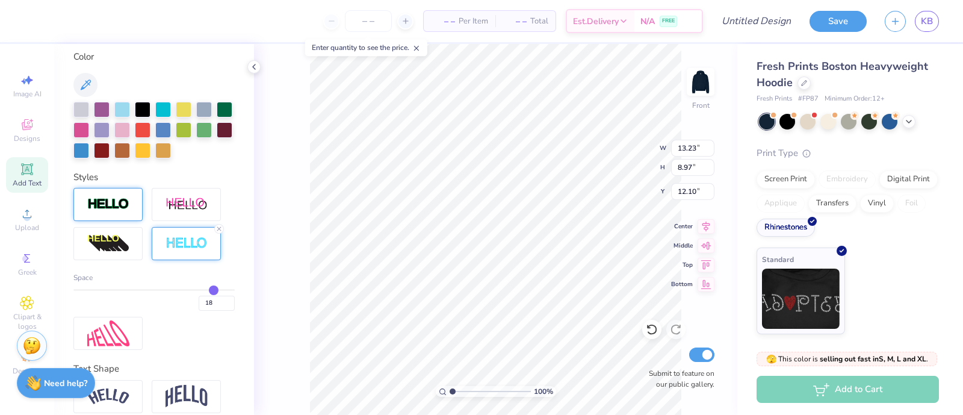
type input "9.91"
type input "11.63"
type input "18"
click at [202, 291] on input "range" at bounding box center [153, 290] width 161 height 2
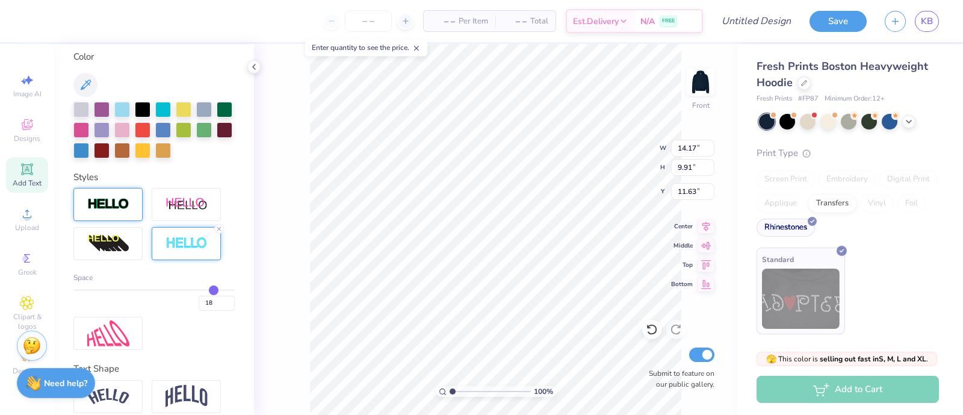
type input "15.89"
type input "11.63"
type input "10.77"
drag, startPoint x: 162, startPoint y: 285, endPoint x: 170, endPoint y: 287, distance: 8.2
click at [162, 286] on div "Space 18" at bounding box center [153, 291] width 161 height 39
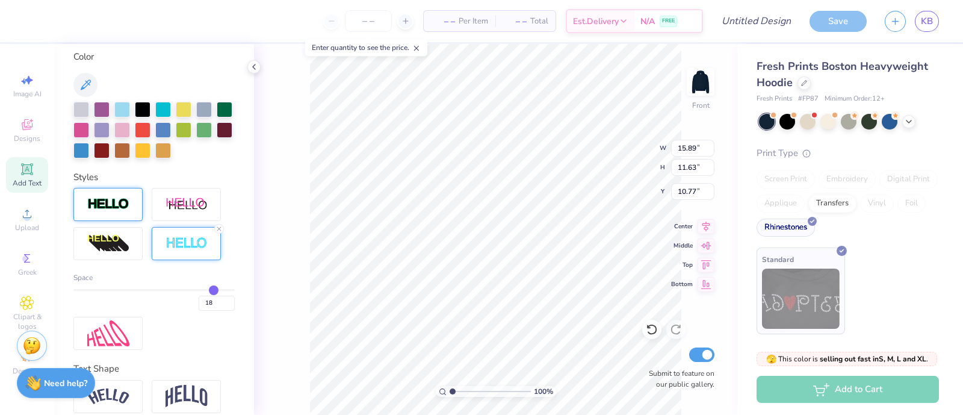
type input "17"
type input "16"
type input "15"
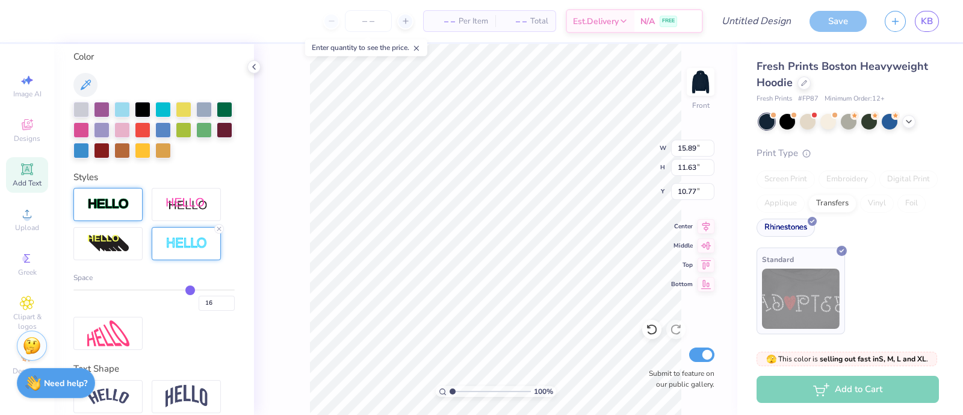
type input "15"
type input "14"
type input "13"
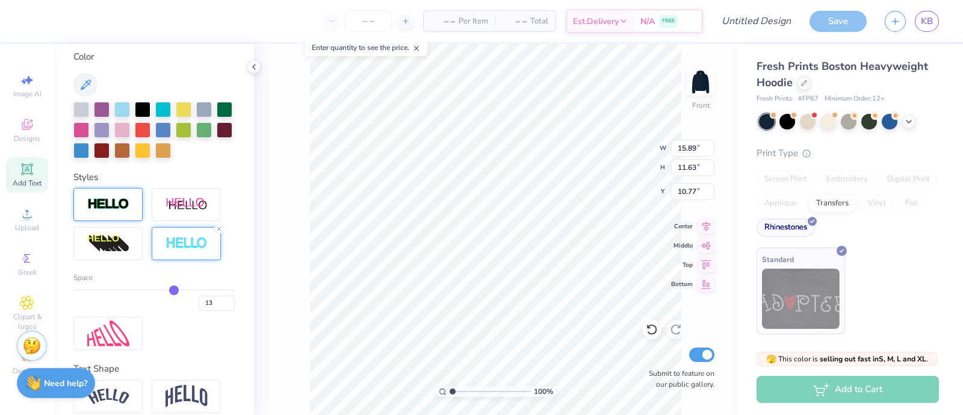
type input "12"
drag, startPoint x: 205, startPoint y: 286, endPoint x: 158, endPoint y: 292, distance: 48.0
type input "12"
click at [158, 291] on input "range" at bounding box center [153, 290] width 161 height 2
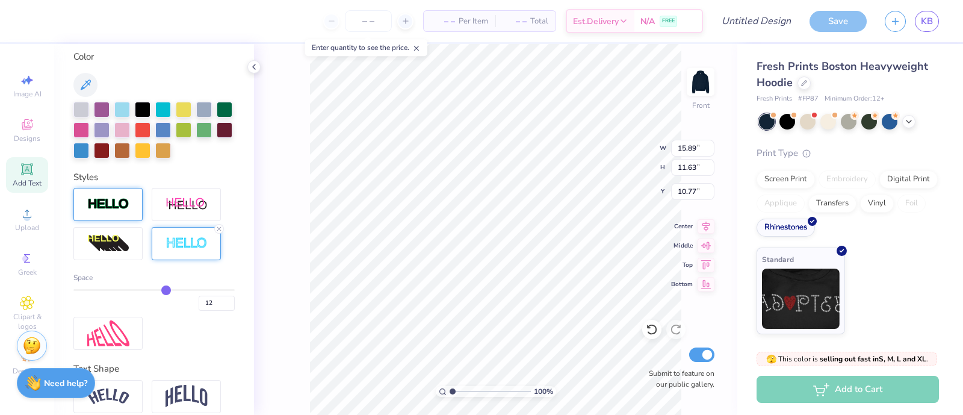
type input "14.95"
type input "10.69"
type input "11.24"
type input "11"
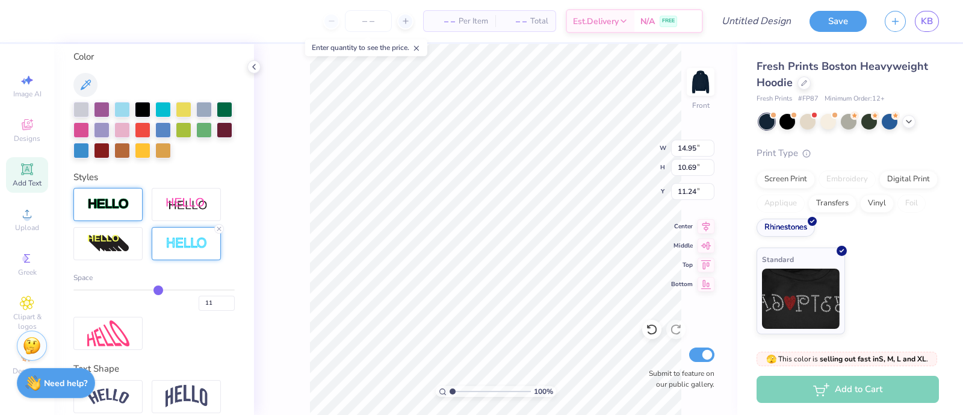
type input "10"
type input "9"
type input "8"
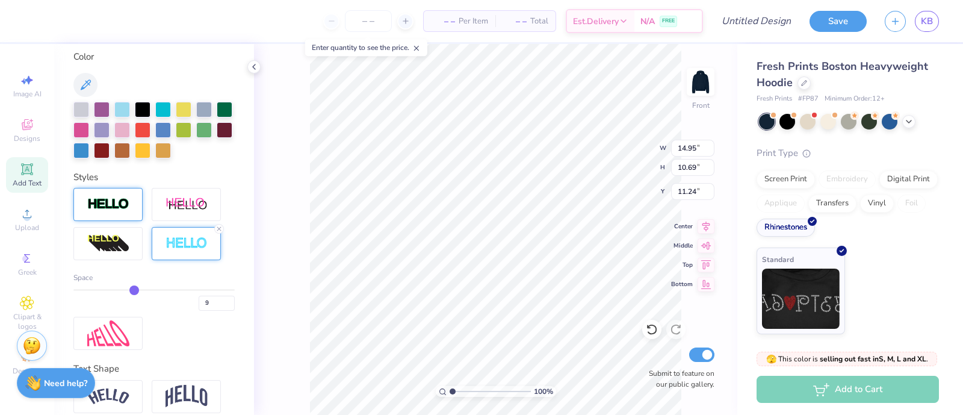
type input "8"
type input "7"
drag, startPoint x: 156, startPoint y: 288, endPoint x: 121, endPoint y: 287, distance: 35.5
type input "7"
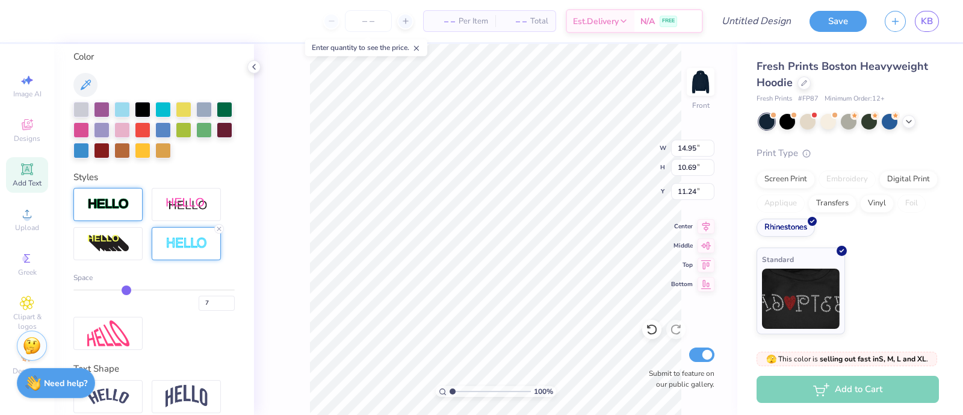
click at [121, 289] on input "range" at bounding box center [153, 290] width 161 height 2
type input "14.17"
type input "9.91"
type input "11.63"
type input "6"
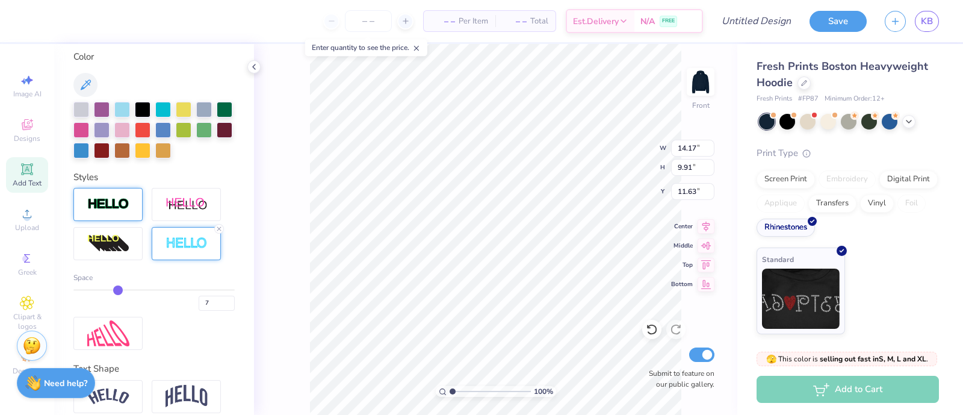
type input "6"
type input "5"
type input "4"
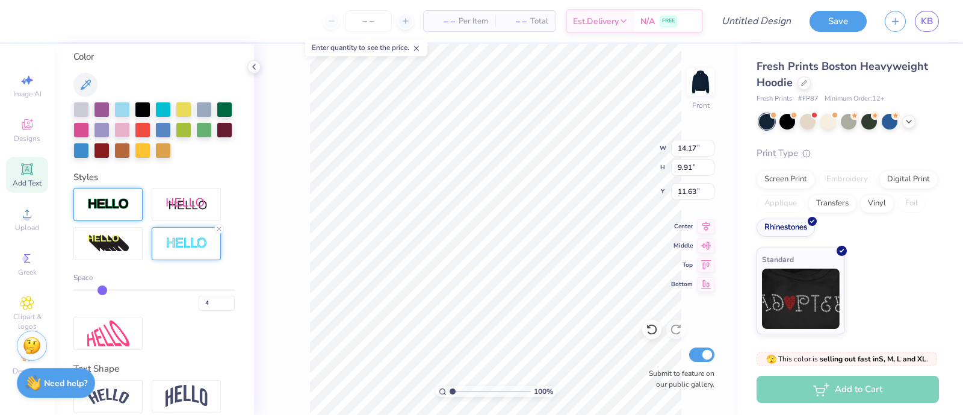
type input "3"
drag, startPoint x: 122, startPoint y: 288, endPoint x: 94, endPoint y: 288, distance: 27.1
type input "3"
click at [94, 289] on input "range" at bounding box center [153, 290] width 161 height 2
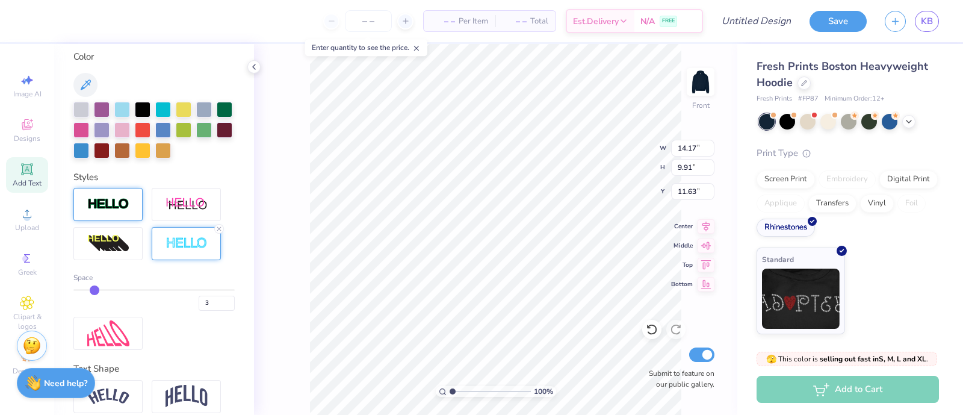
type input "13.54"
type input "9.29"
type input "11.94"
click at [171, 205] on img at bounding box center [186, 204] width 42 height 15
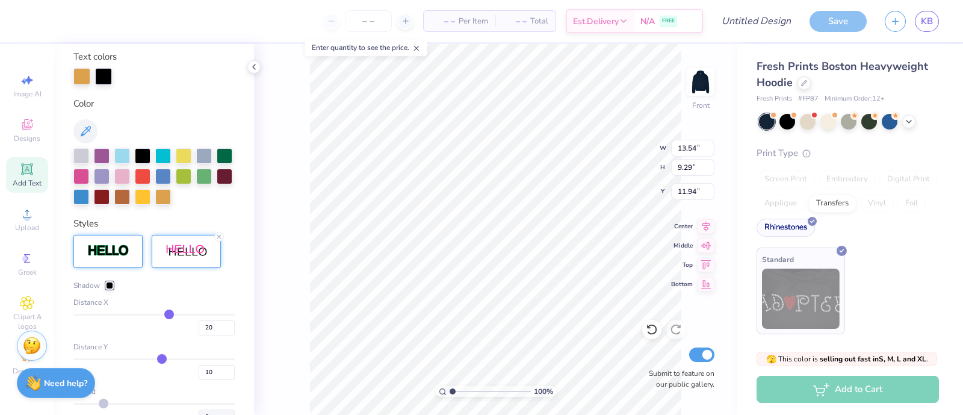
type input "15.92"
type input "9.93"
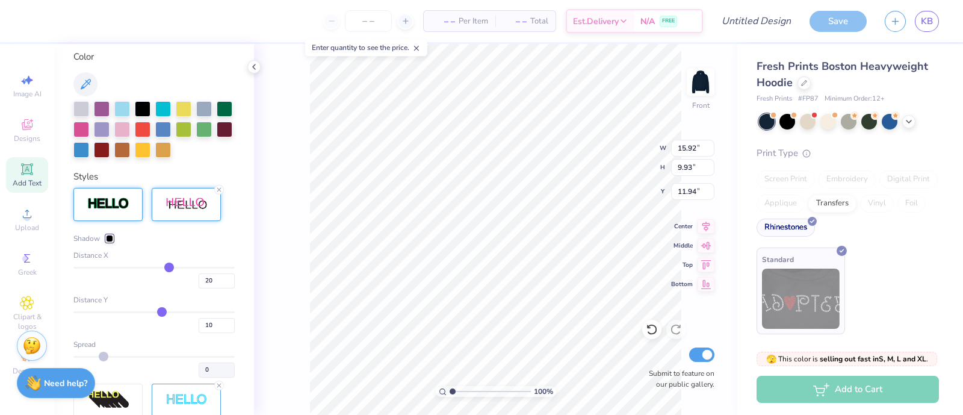
click at [110, 238] on div at bounding box center [109, 238] width 7 height 7
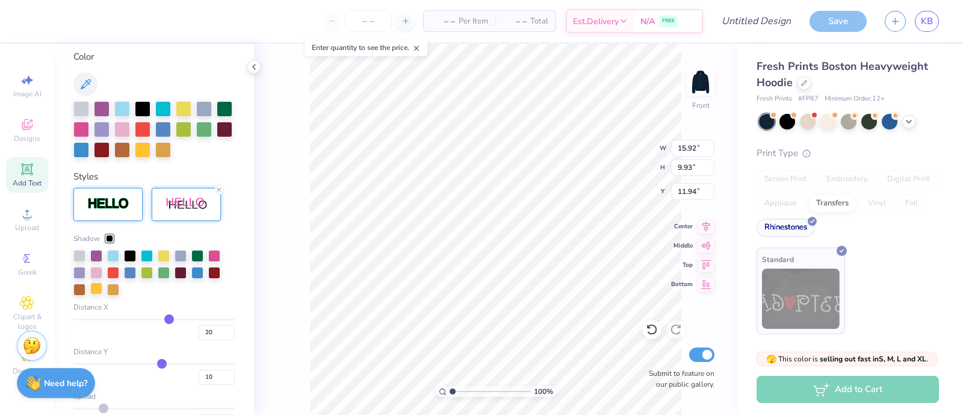
click at [97, 287] on div at bounding box center [96, 288] width 12 height 12
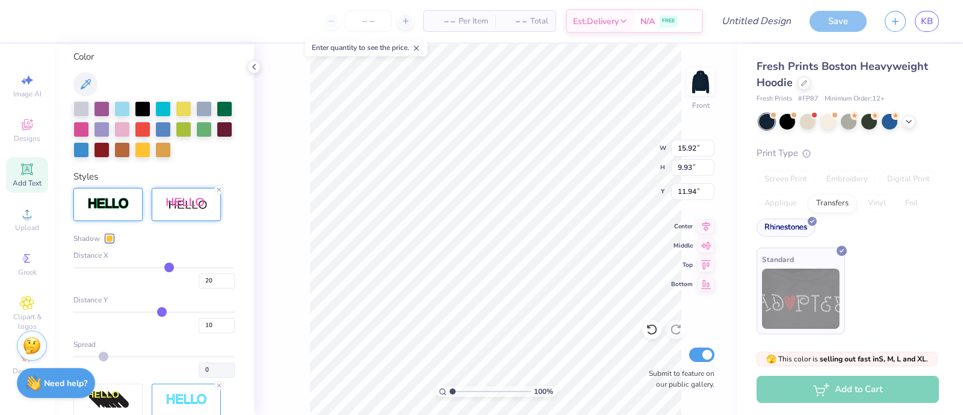
type input "17"
type input "16"
type input "15"
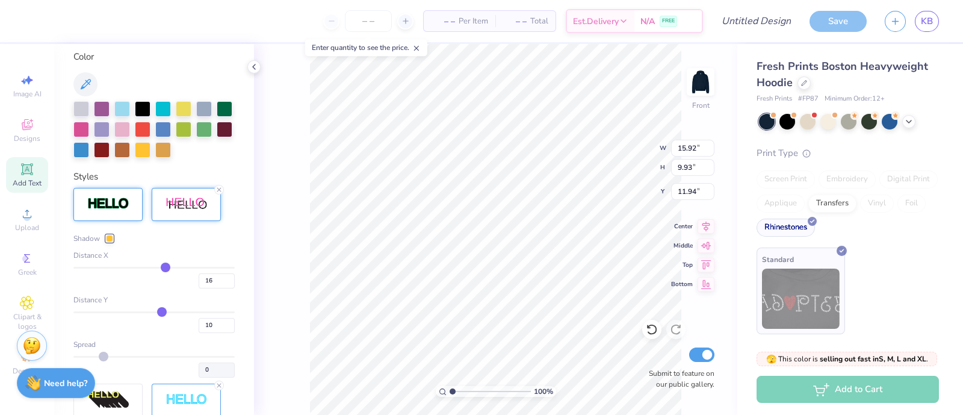
type input "15"
type input "13"
type input "12"
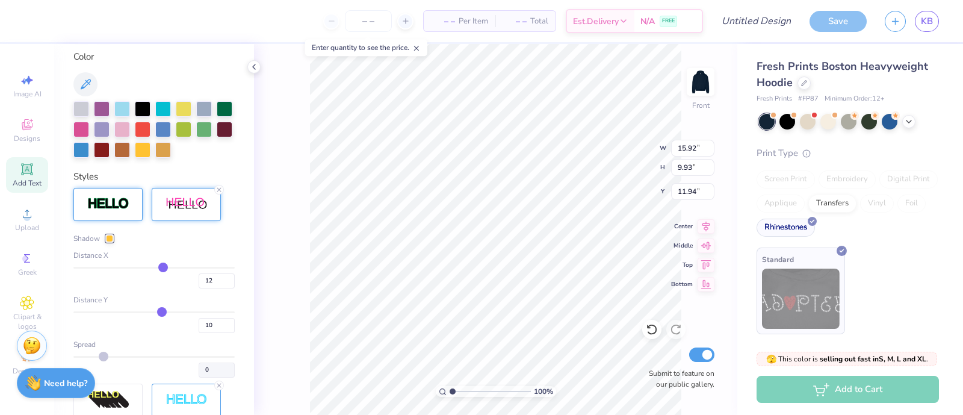
type input "10"
type input "8"
type input "7"
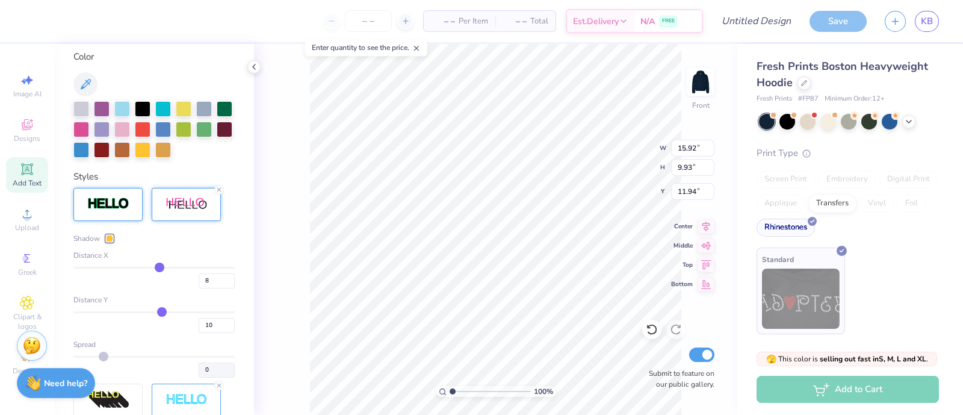
type input "7"
type input "5"
type input "4"
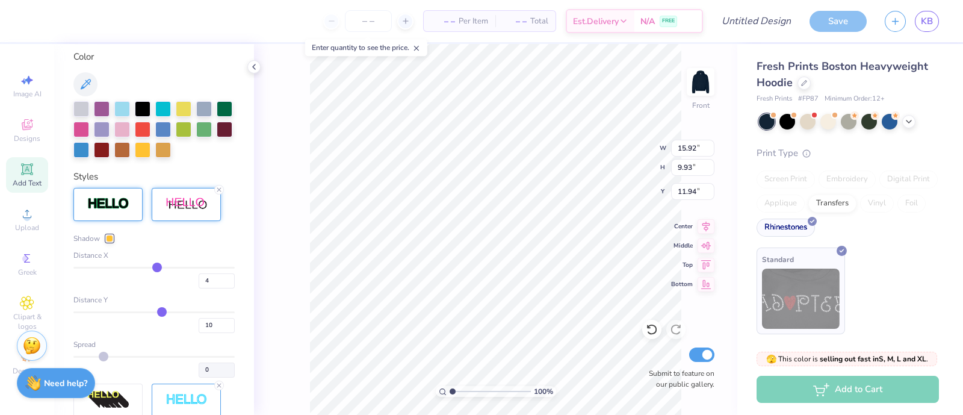
type input "3"
type input "2"
type input "1"
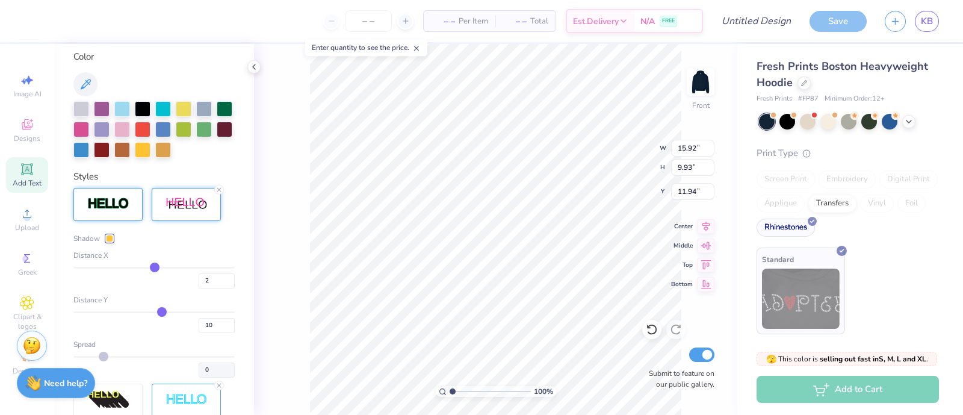
type input "1"
type input "0"
type input "-1"
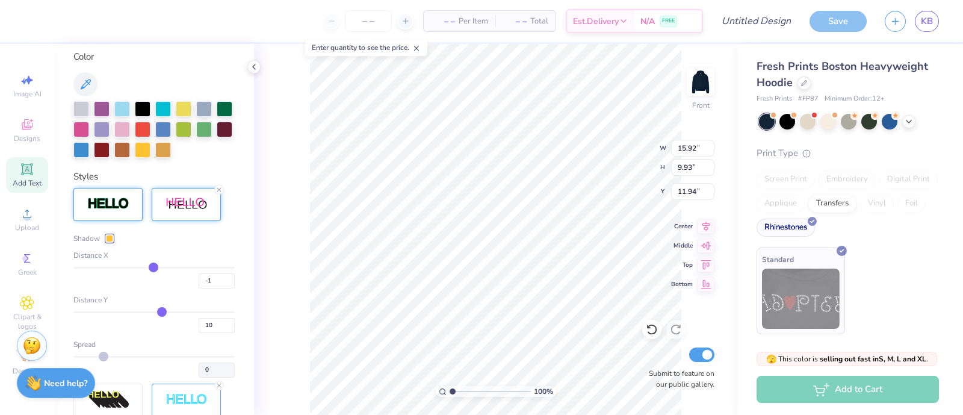
type input "-2"
type input "-3"
type input "-4"
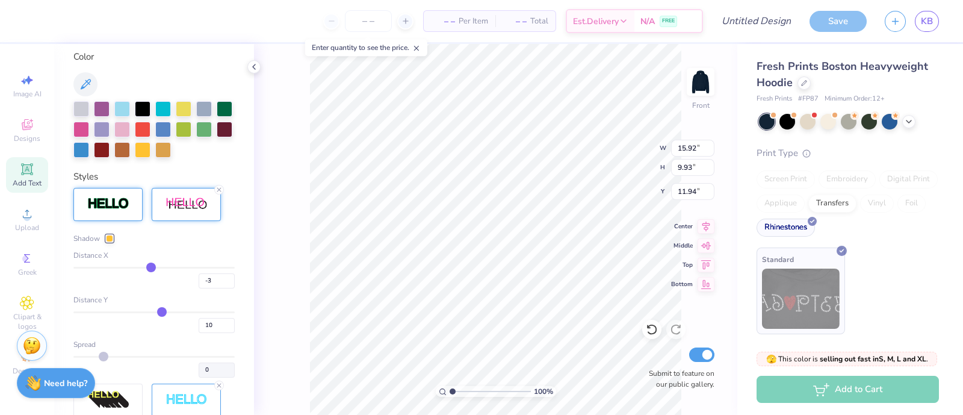
type input "-4"
type input "-6"
type input "-8"
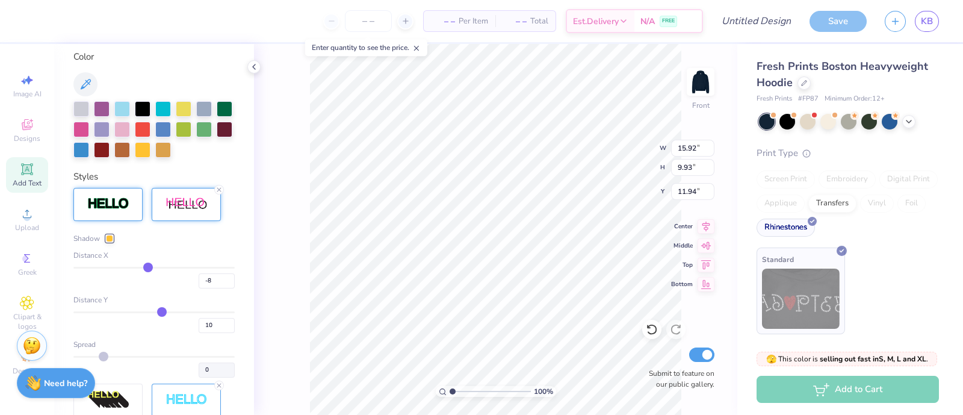
type input "-10"
type input "-11"
type input "-15"
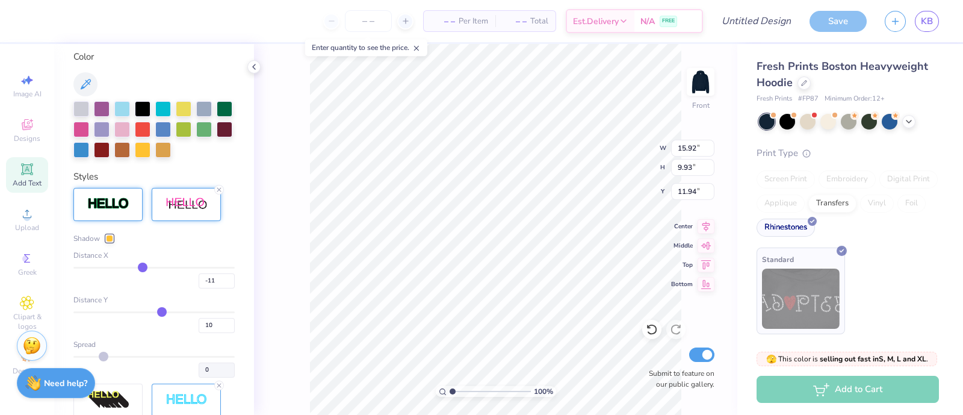
type input "-15"
type input "-18"
type input "-22"
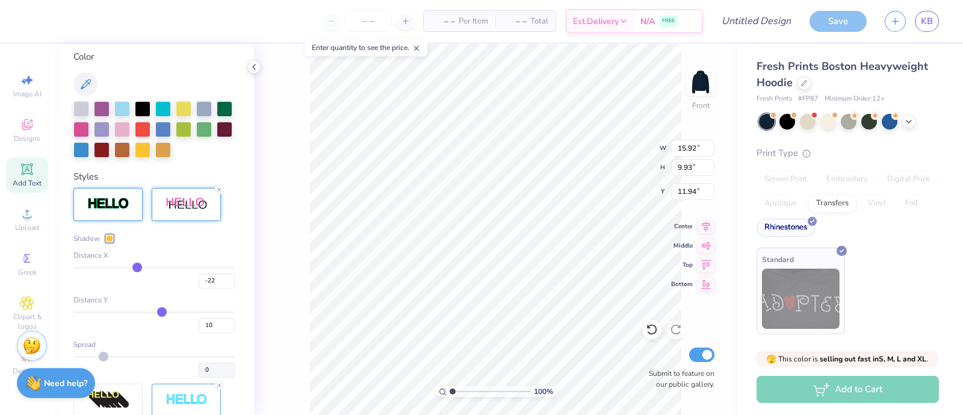
type input "-26"
type input "-31"
type input "-33"
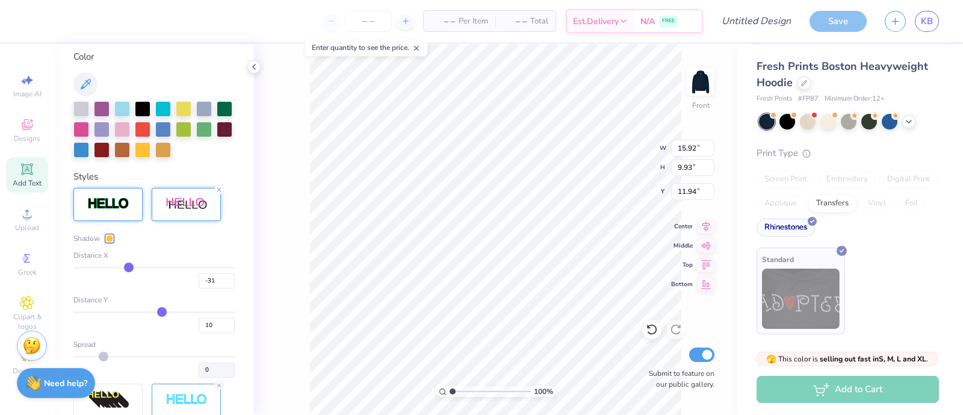
type input "-33"
type input "-36"
type input "-37"
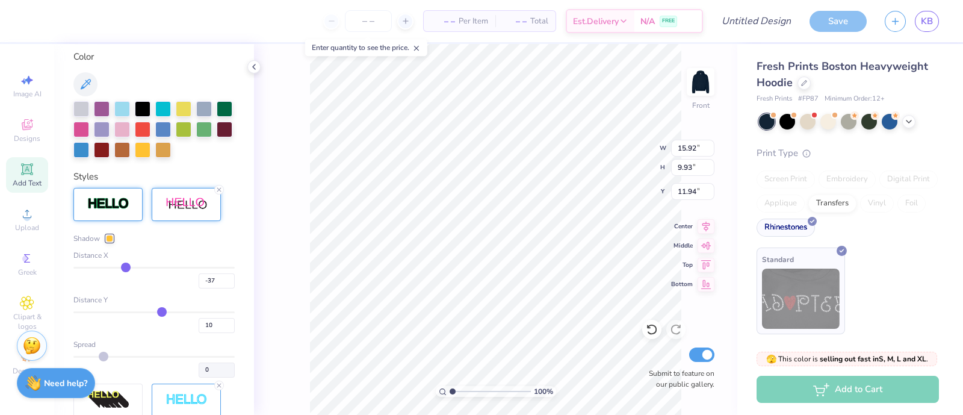
type input "-38"
type input "-41"
type input "-42"
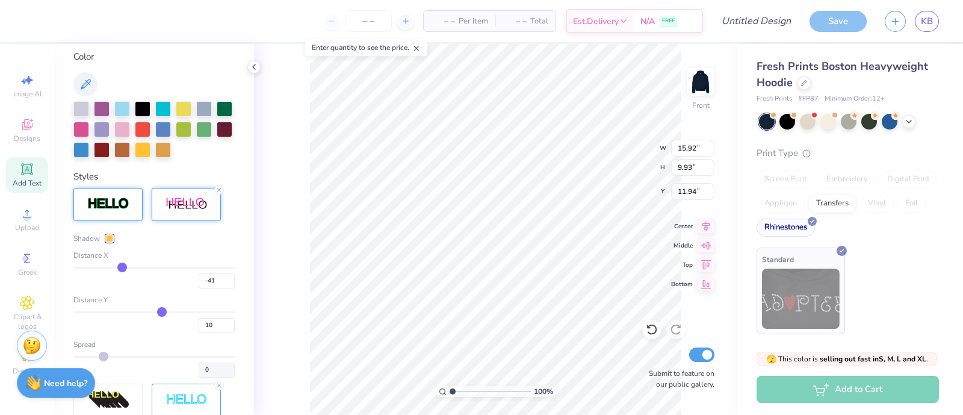
type input "-42"
type input "-43"
type input "-44"
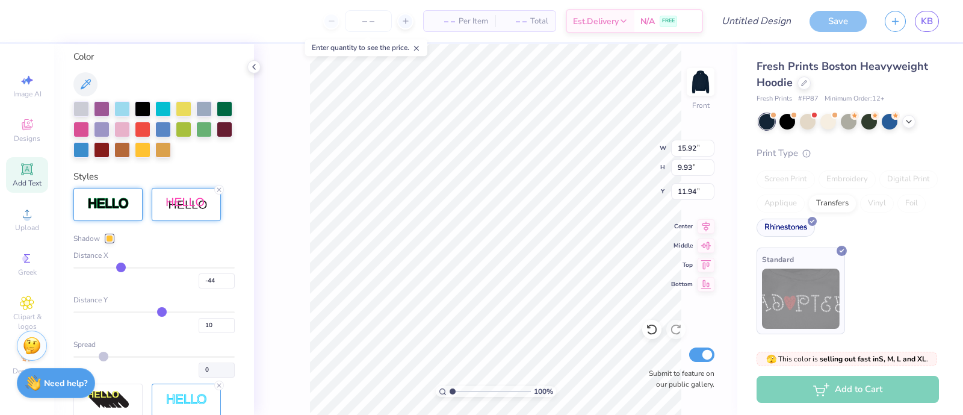
drag, startPoint x: 162, startPoint y: 269, endPoint x: 117, endPoint y: 269, distance: 45.1
type input "-44"
click at [117, 268] on input "range" at bounding box center [153, 268] width 161 height 2
type input "18.36"
type input "9.57"
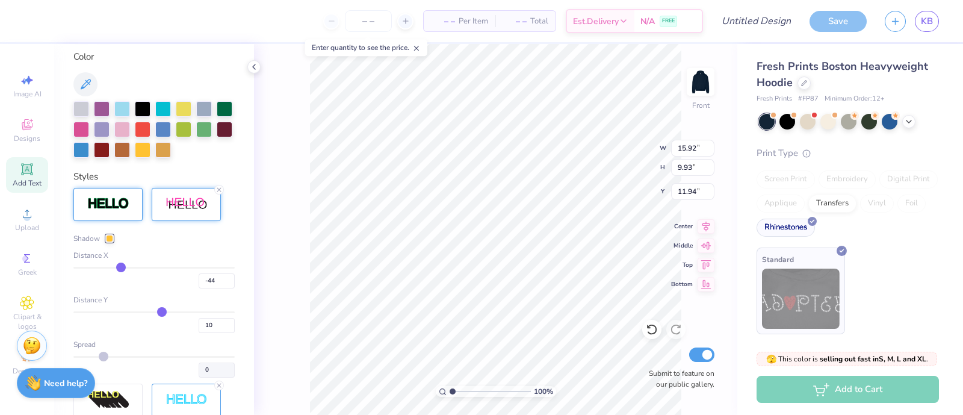
type input "12.12"
type input "-36"
type input "-35"
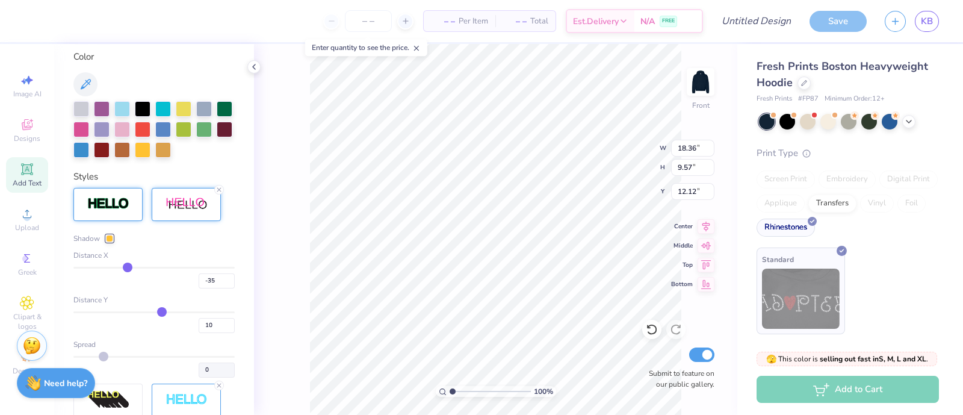
type input "-33"
drag, startPoint x: 123, startPoint y: 266, endPoint x: 149, endPoint y: 269, distance: 26.0
click at [149, 268] on input "range" at bounding box center [153, 268] width 161 height 2
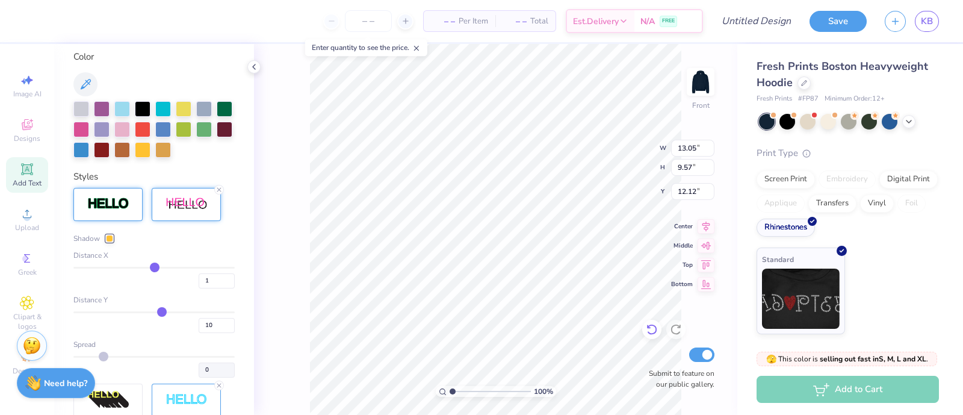
click at [651, 328] on icon at bounding box center [652, 329] width 12 height 12
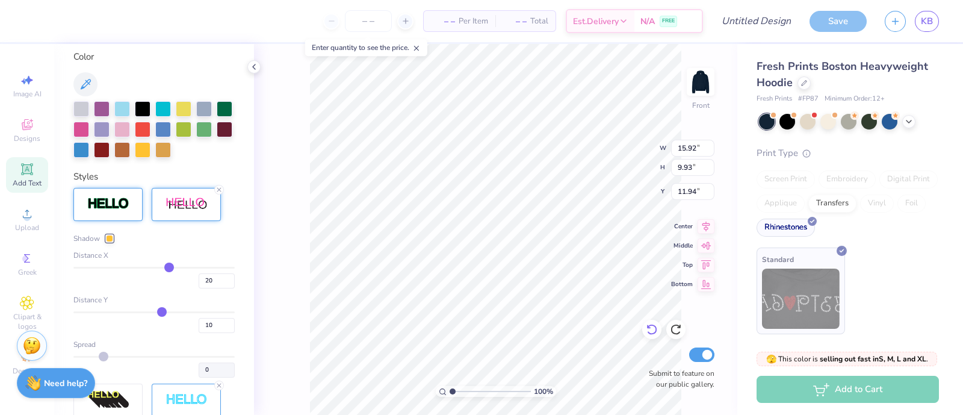
click at [653, 330] on icon at bounding box center [652, 329] width 12 height 12
click at [655, 329] on icon at bounding box center [652, 329] width 12 height 12
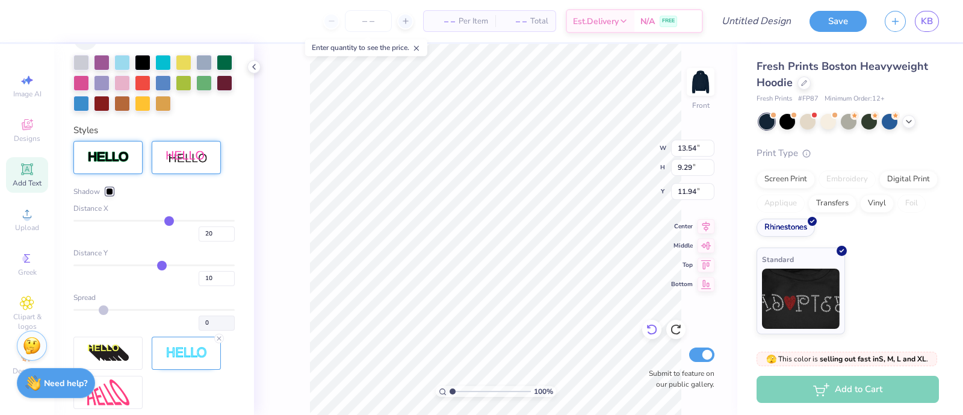
scroll to position [223, 0]
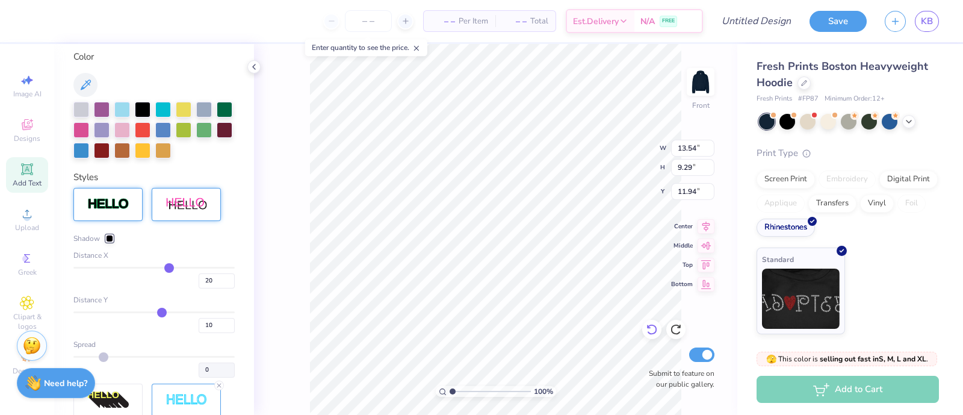
click at [650, 331] on icon at bounding box center [652, 329] width 12 height 12
click at [652, 329] on icon at bounding box center [652, 329] width 12 height 12
click at [648, 326] on icon at bounding box center [652, 329] width 12 height 12
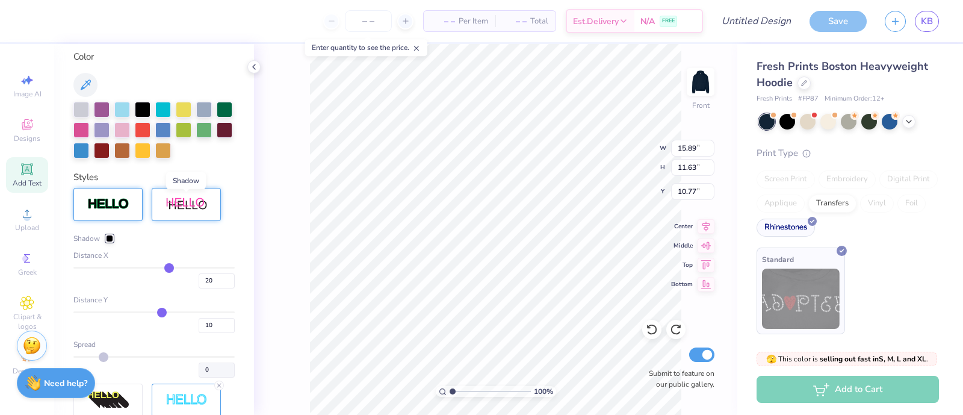
click at [190, 198] on img at bounding box center [186, 204] width 42 height 15
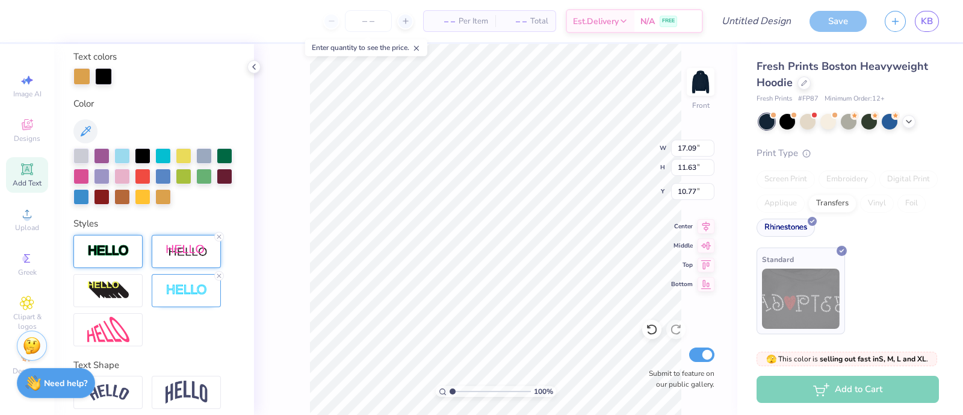
scroll to position [270, 0]
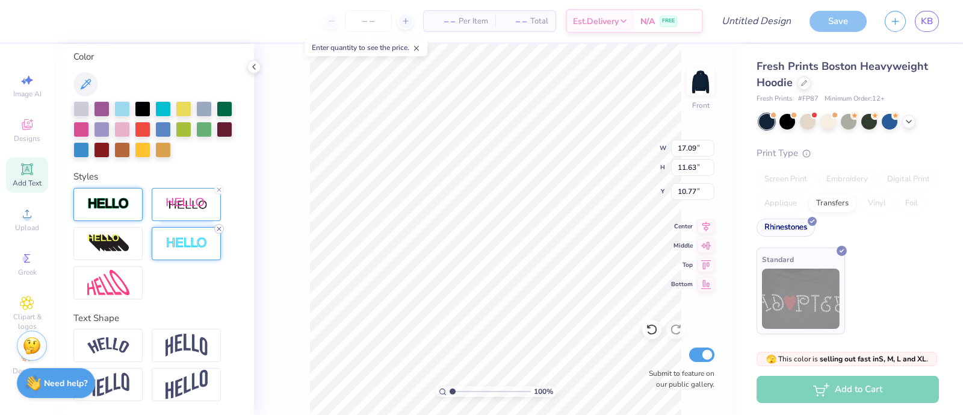
click at [217, 228] on icon at bounding box center [218, 228] width 7 height 7
click at [220, 190] on line at bounding box center [219, 190] width 4 height 4
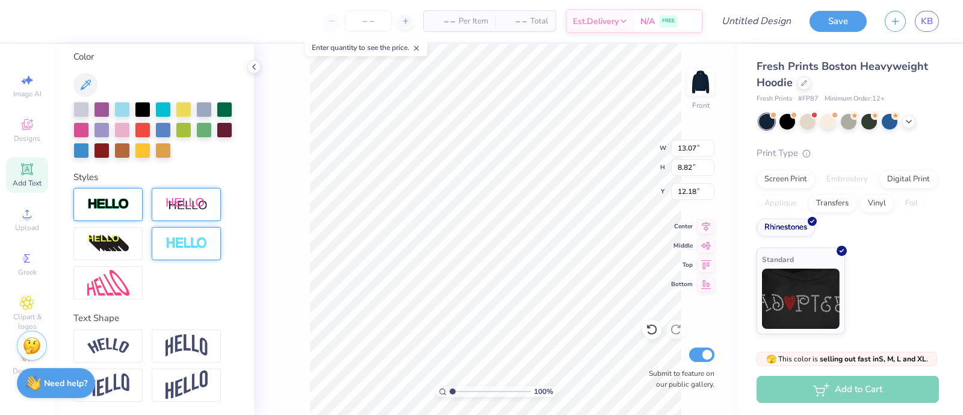
scroll to position [12, 1]
click at [655, 331] on div at bounding box center [651, 329] width 19 height 19
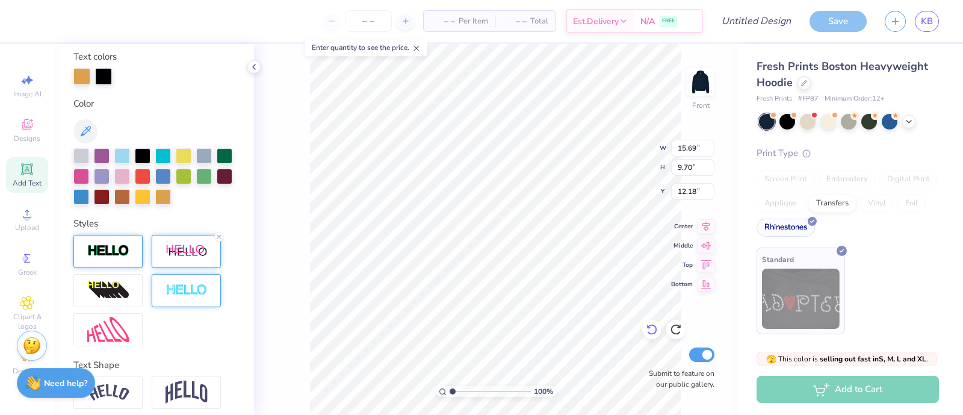
scroll to position [270, 0]
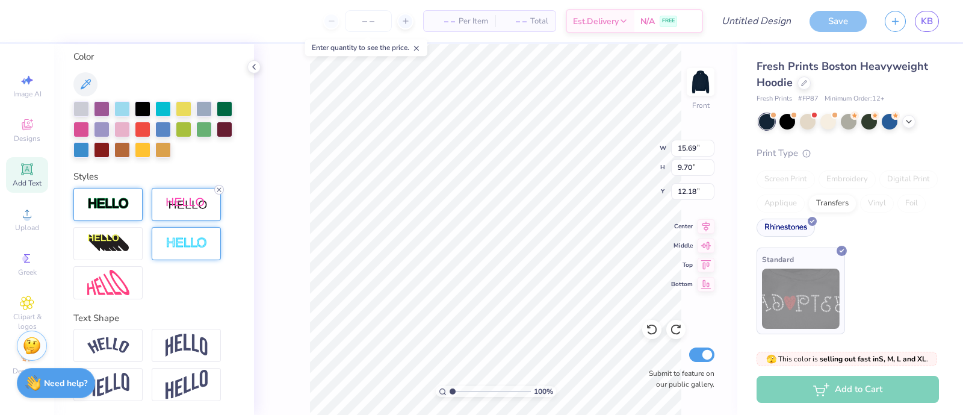
click at [220, 188] on line at bounding box center [219, 190] width 4 height 4
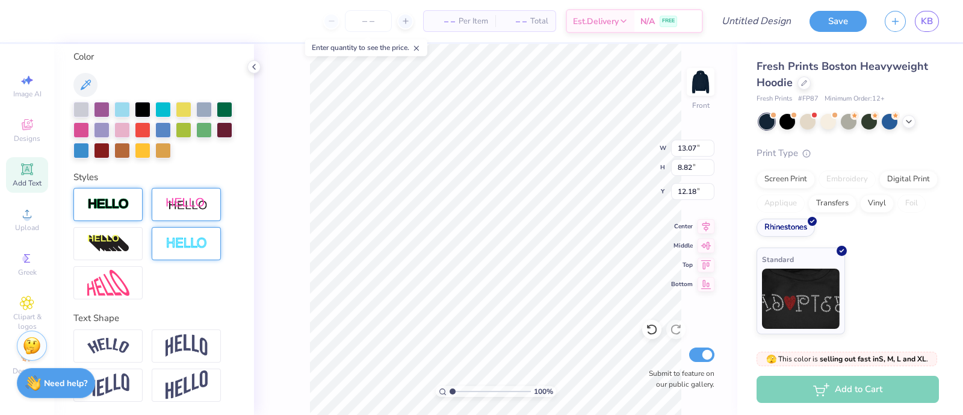
scroll to position [0, 0]
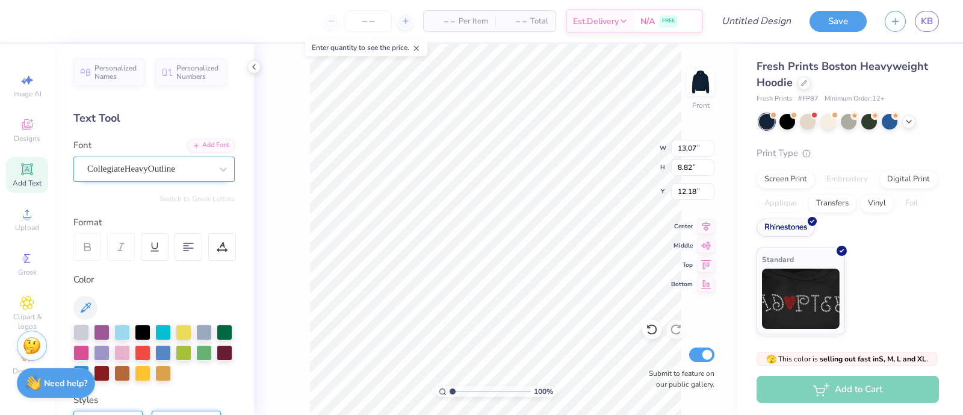
click at [150, 164] on div "CollegiateHeavyOutline" at bounding box center [149, 168] width 126 height 19
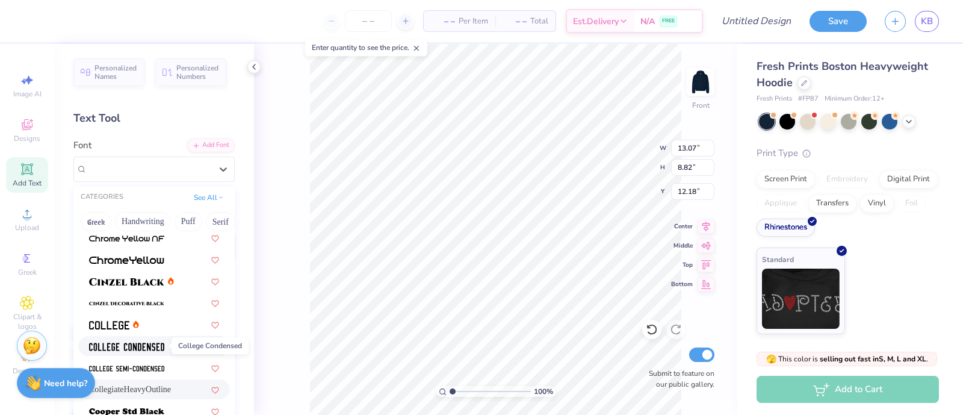
scroll to position [51, 0]
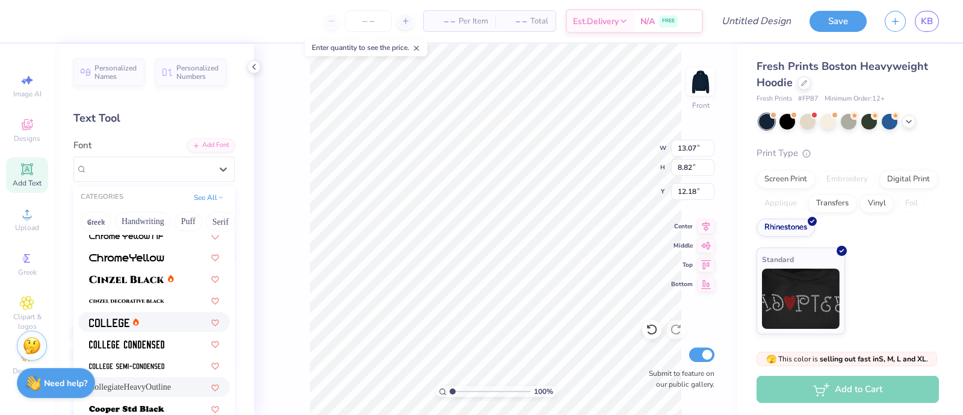
click at [108, 313] on div at bounding box center [154, 322] width 152 height 20
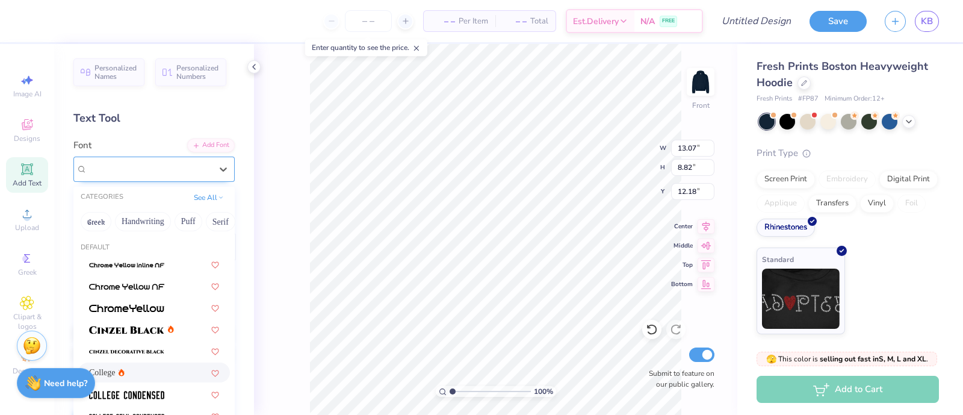
click at [153, 169] on div "College" at bounding box center [149, 168] width 126 height 19
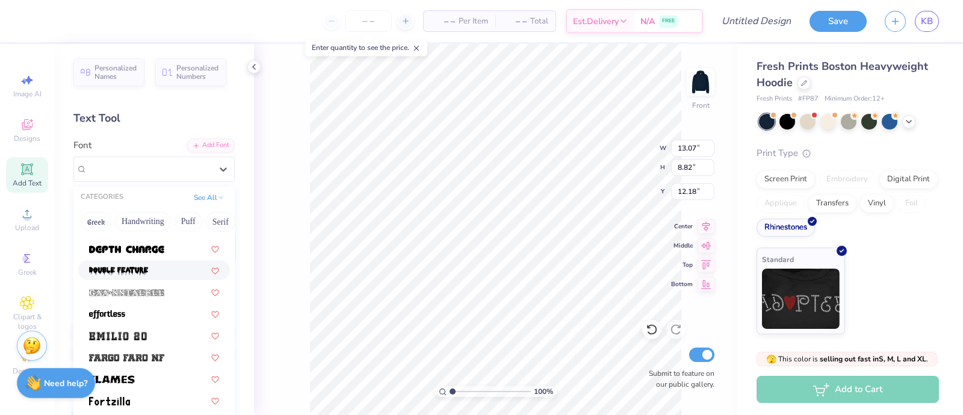
scroll to position [255, 0]
click at [139, 331] on img at bounding box center [118, 334] width 58 height 8
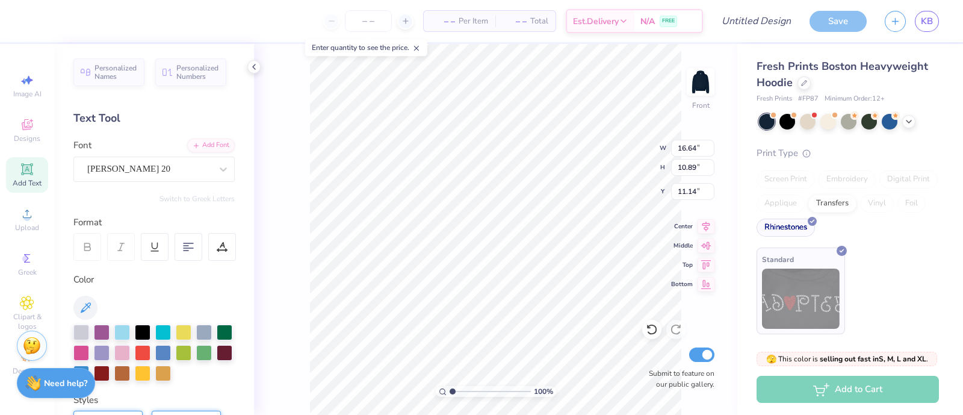
scroll to position [12, 1]
click at [228, 250] on div at bounding box center [222, 247] width 28 height 28
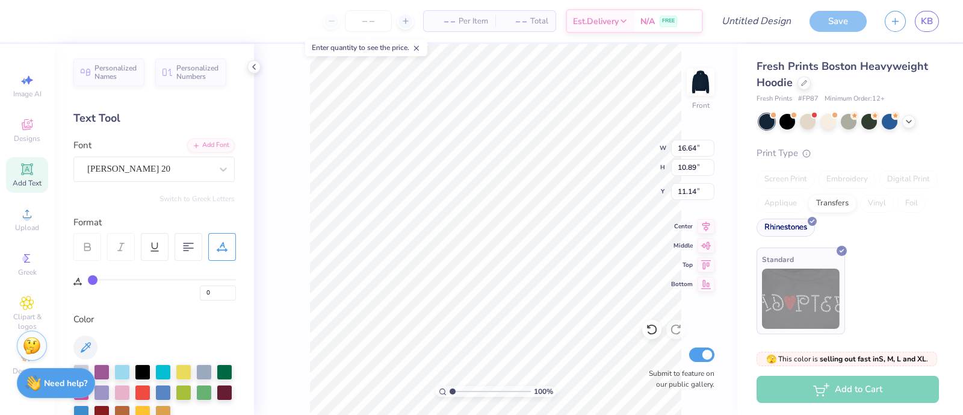
drag, startPoint x: 92, startPoint y: 280, endPoint x: 70, endPoint y: 280, distance: 21.7
click at [88, 280] on input "range" at bounding box center [162, 280] width 148 height 2
click at [91, 279] on input "range" at bounding box center [162, 280] width 148 height 2
click at [288, 259] on div "100 % Front W 16.64 16.64 " H 10.89 10.89 " Y 11.14 11.14 " Center Middle Top B…" at bounding box center [495, 229] width 483 height 371
click at [161, 170] on div "Emilio 20" at bounding box center [149, 168] width 126 height 19
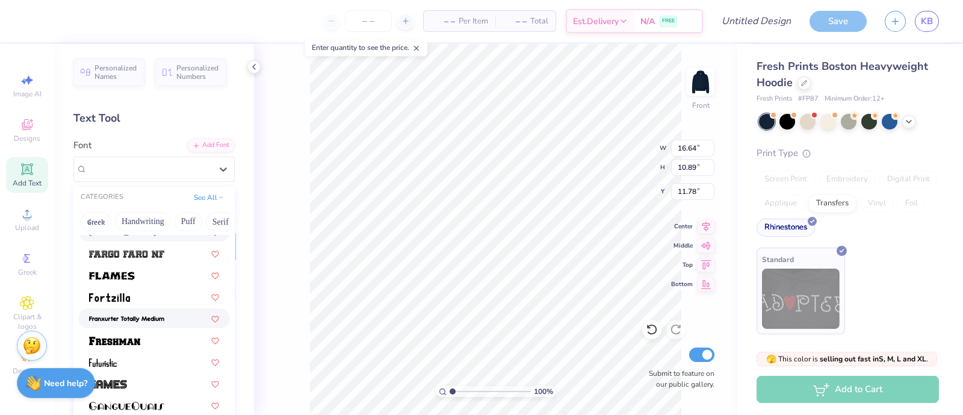
scroll to position [365, 0]
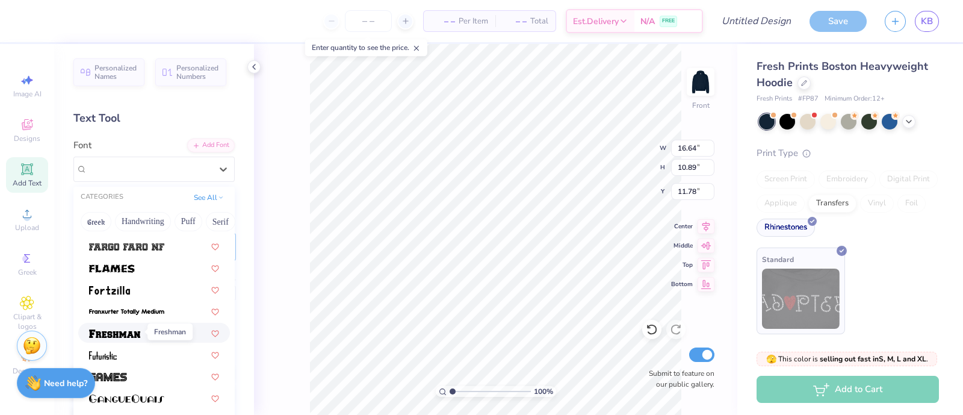
click at [135, 331] on img at bounding box center [114, 333] width 51 height 8
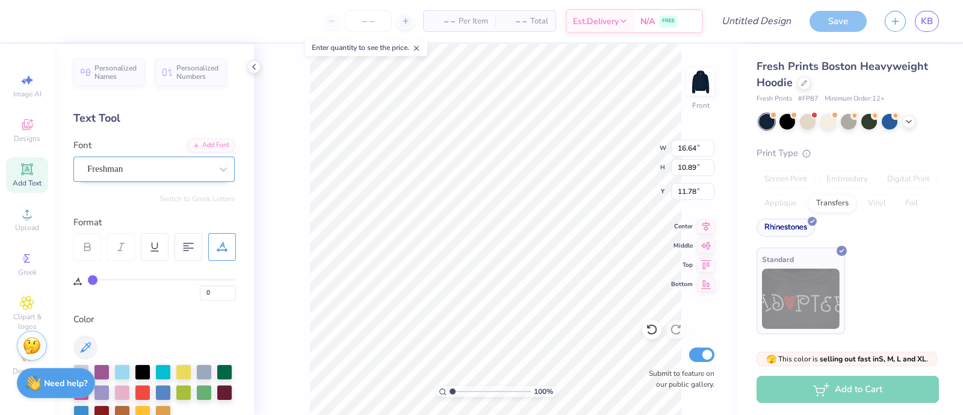
click at [138, 170] on div "Freshman" at bounding box center [149, 168] width 126 height 19
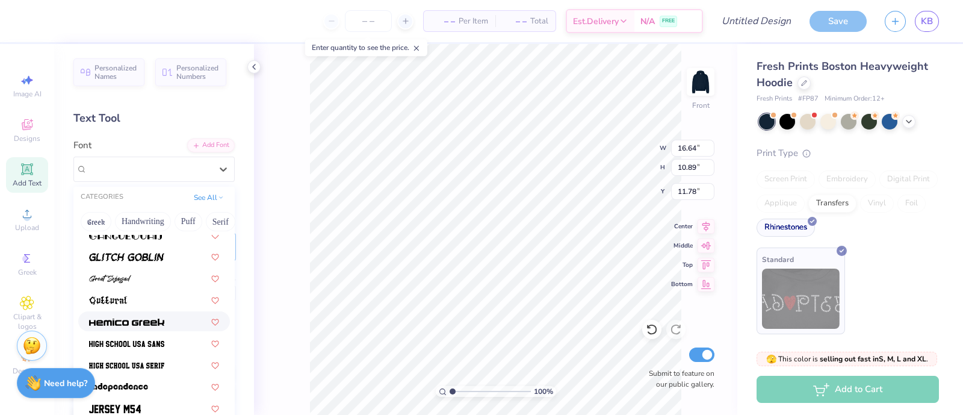
scroll to position [529, 0]
click at [150, 331] on div at bounding box center [154, 363] width 152 height 20
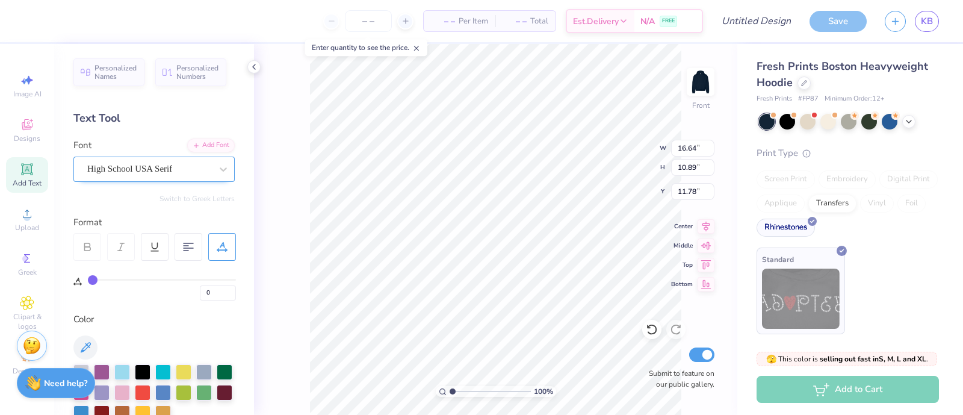
click at [166, 170] on div "High School USA Serif" at bounding box center [149, 168] width 126 height 19
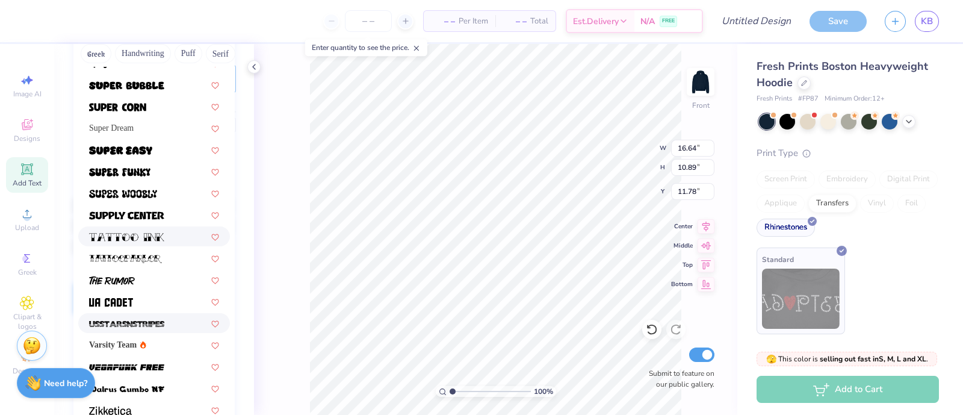
scroll to position [168, 0]
click at [123, 331] on span "Varsity Team" at bounding box center [113, 344] width 48 height 13
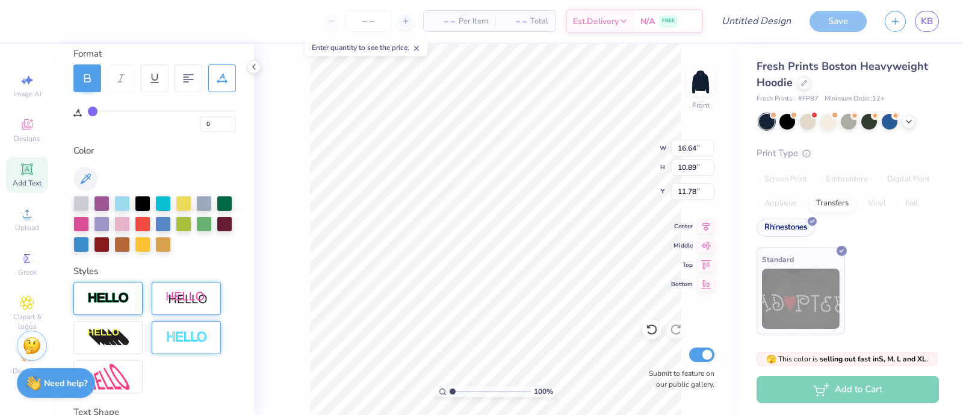
click at [288, 146] on div "100 % Front W 16.64 16.64 " H 10.89 10.89 " Y 11.78 11.78 " Center Middle Top B…" at bounding box center [495, 229] width 483 height 371
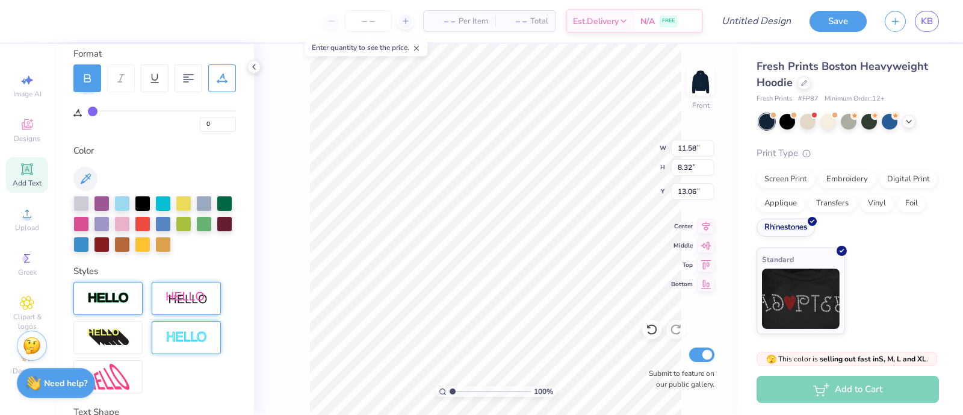
click at [113, 297] on img at bounding box center [108, 298] width 42 height 14
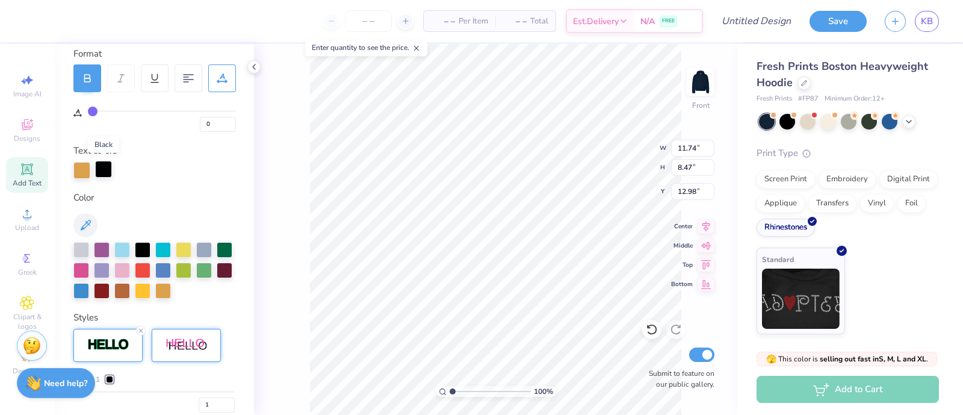
click at [102, 172] on div at bounding box center [103, 169] width 17 height 17
click at [150, 291] on div at bounding box center [143, 290] width 16 height 16
click at [130, 289] on div at bounding box center [122, 290] width 16 height 16
click at [150, 292] on div at bounding box center [143, 290] width 16 height 16
click at [85, 175] on div at bounding box center [81, 169] width 17 height 17
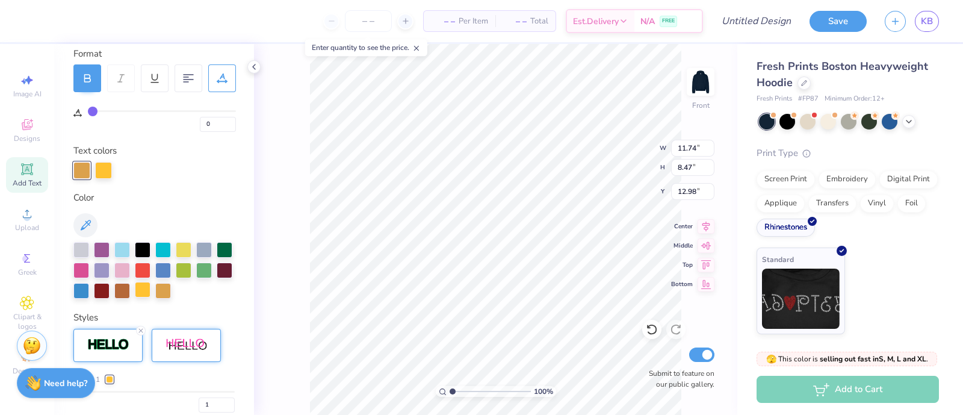
click at [150, 290] on div at bounding box center [143, 290] width 16 height 16
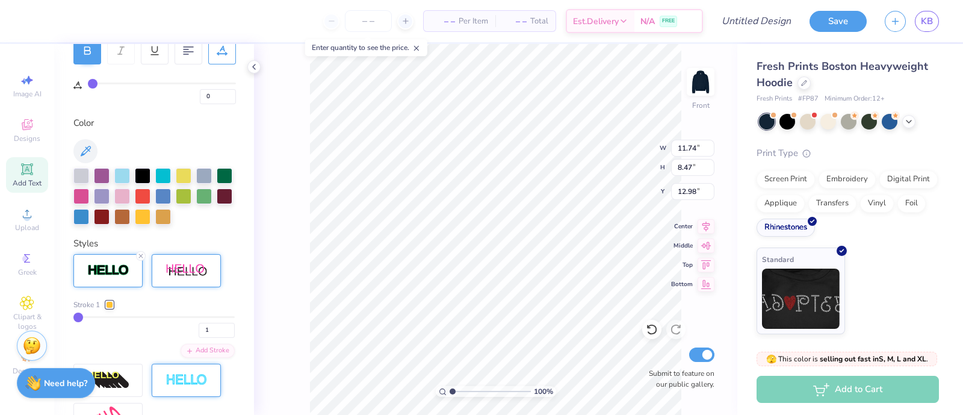
scroll to position [197, 0]
click at [108, 301] on div at bounding box center [109, 303] width 7 height 7
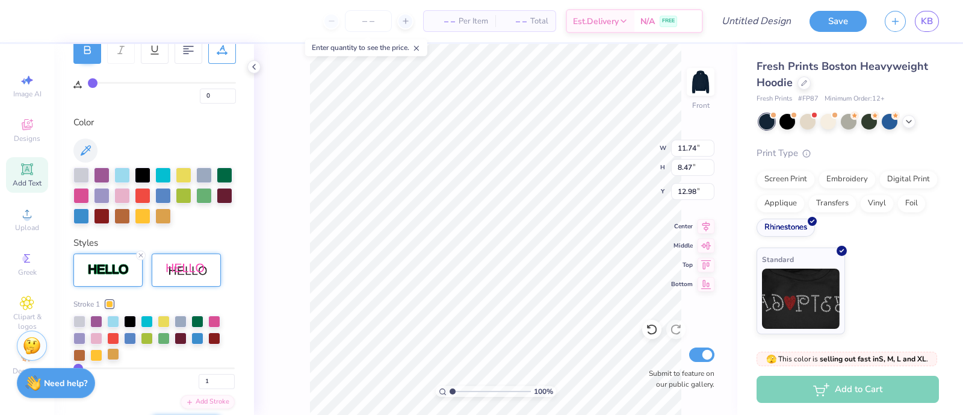
click at [114, 331] on div at bounding box center [113, 354] width 12 height 12
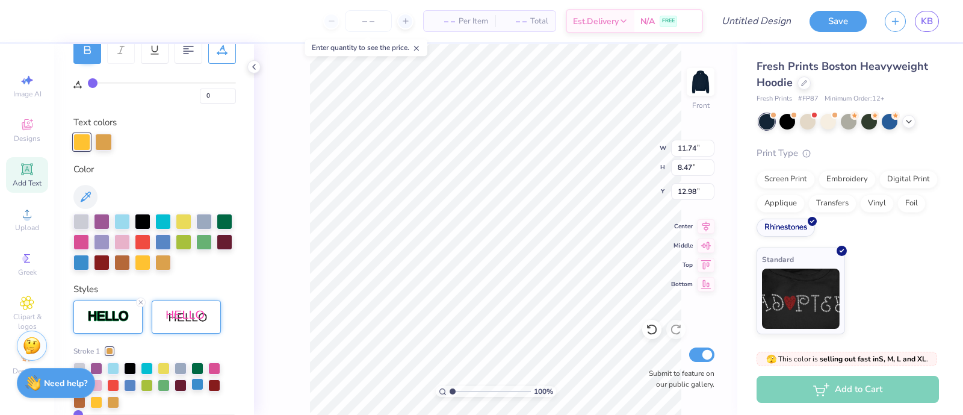
scroll to position [335, 0]
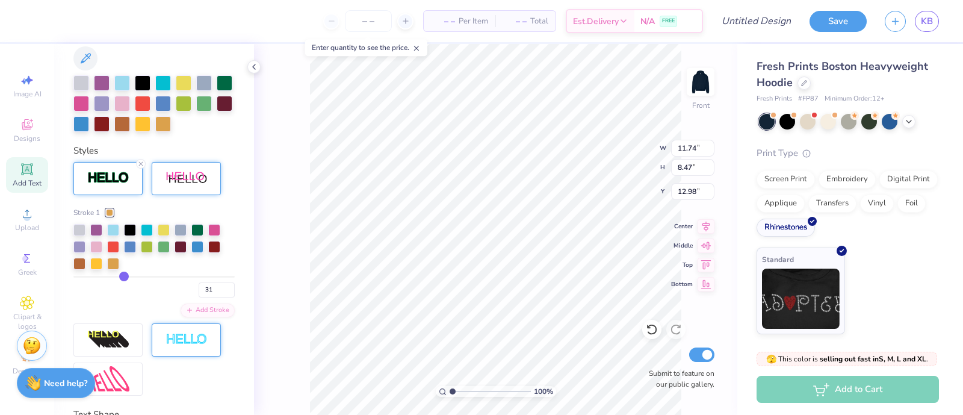
drag, startPoint x: 76, startPoint y: 277, endPoint x: 120, endPoint y: 276, distance: 43.9
click at [120, 276] on input "range" at bounding box center [153, 277] width 161 height 2
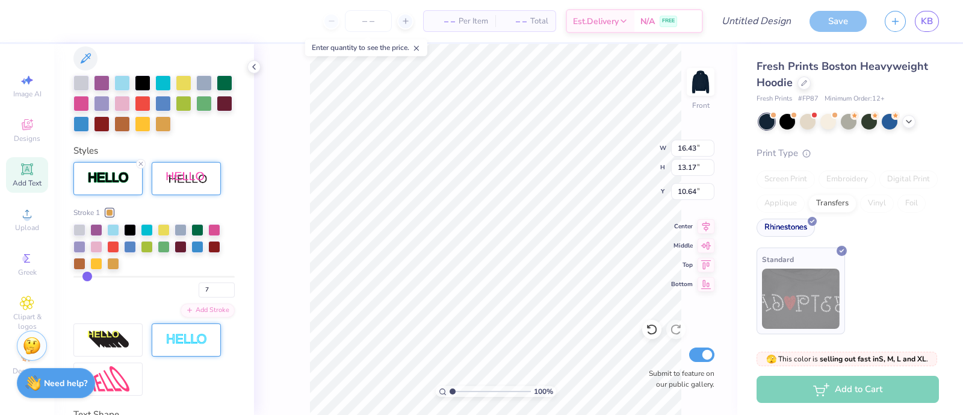
drag, startPoint x: 119, startPoint y: 275, endPoint x: 87, endPoint y: 279, distance: 32.8
click at [87, 277] on input "range" at bounding box center [153, 277] width 161 height 2
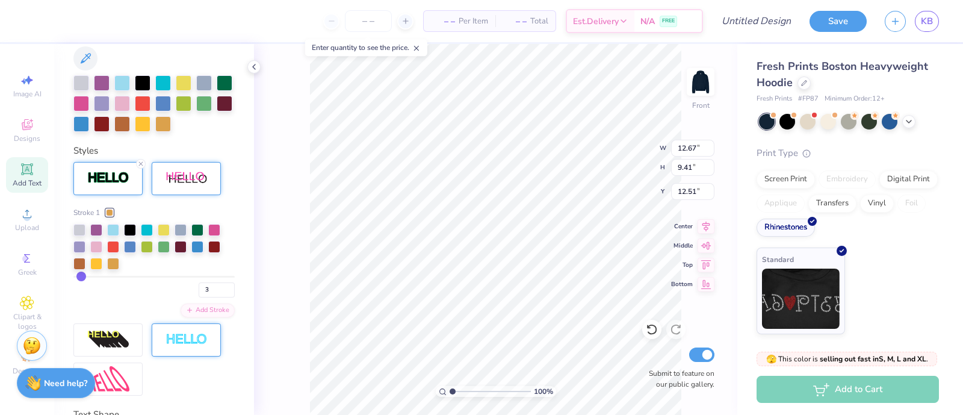
drag, startPoint x: 88, startPoint y: 277, endPoint x: 81, endPoint y: 277, distance: 6.6
click at [81, 277] on input "range" at bounding box center [153, 277] width 161 height 2
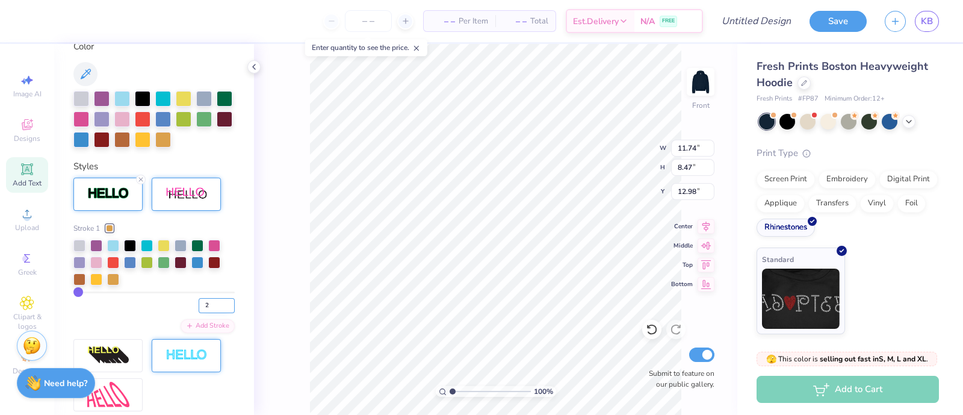
click at [216, 299] on input "2" at bounding box center [217, 305] width 36 height 15
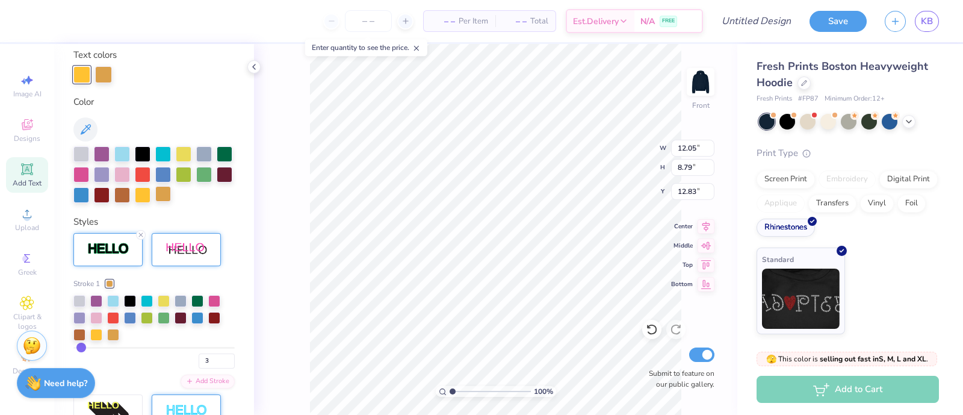
click at [171, 199] on div at bounding box center [163, 194] width 16 height 16
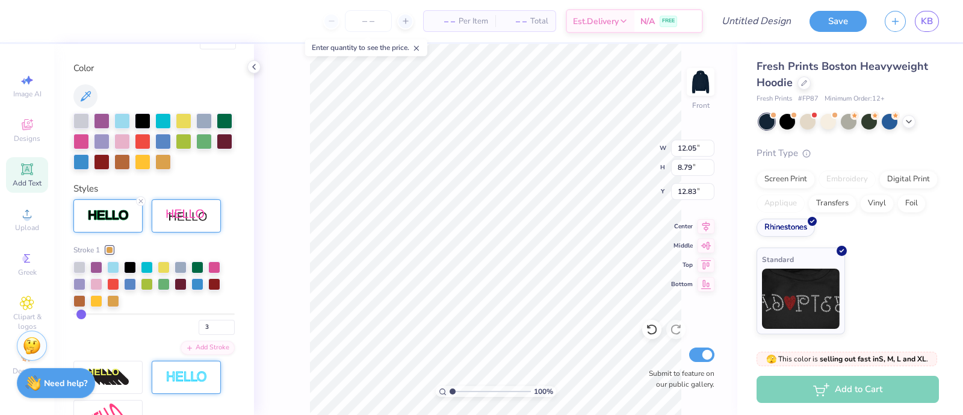
scroll to position [261, 0]
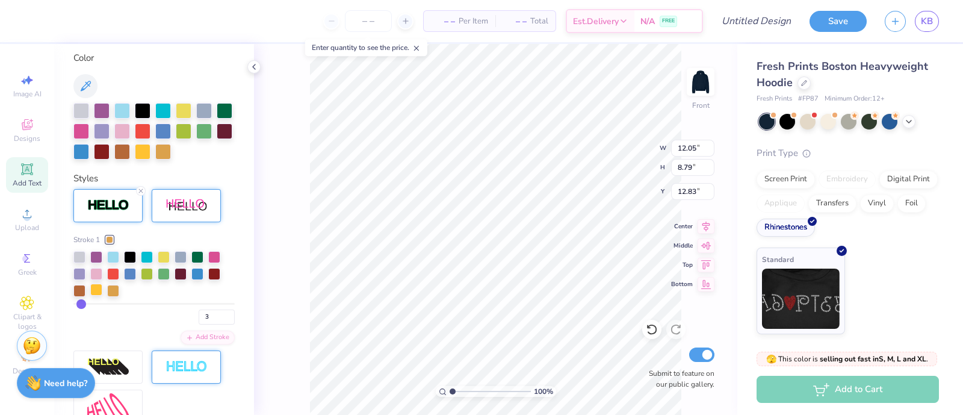
click at [96, 288] on div at bounding box center [96, 289] width 12 height 12
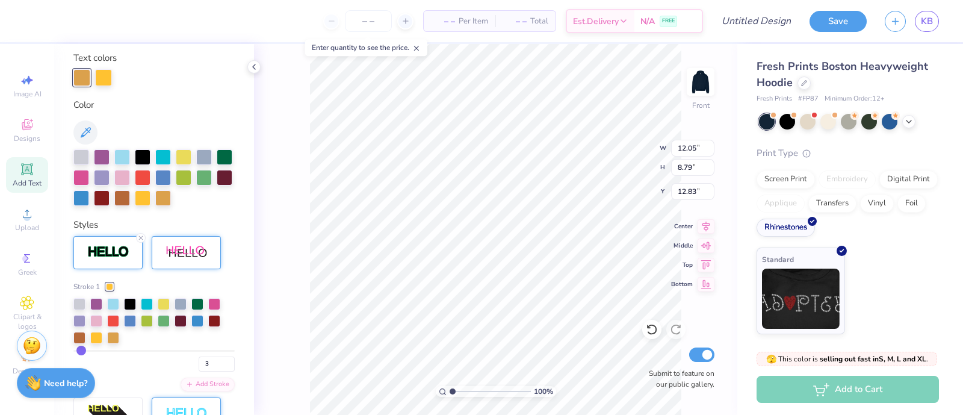
scroll to position [307, 0]
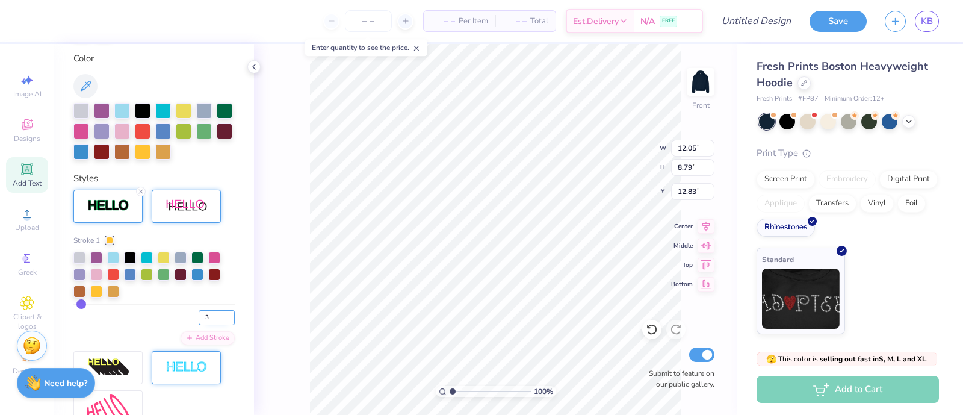
click at [207, 317] on input "3" at bounding box center [217, 317] width 36 height 15
click at [85, 85] on icon at bounding box center [85, 86] width 14 height 14
click at [87, 85] on icon at bounding box center [86, 86] width 10 height 10
click at [202, 315] on input "2" at bounding box center [217, 317] width 36 height 15
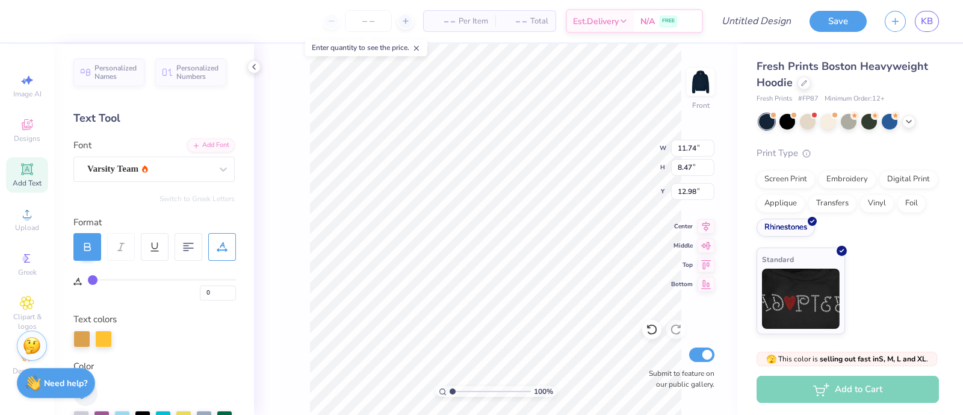
scroll to position [12, 1]
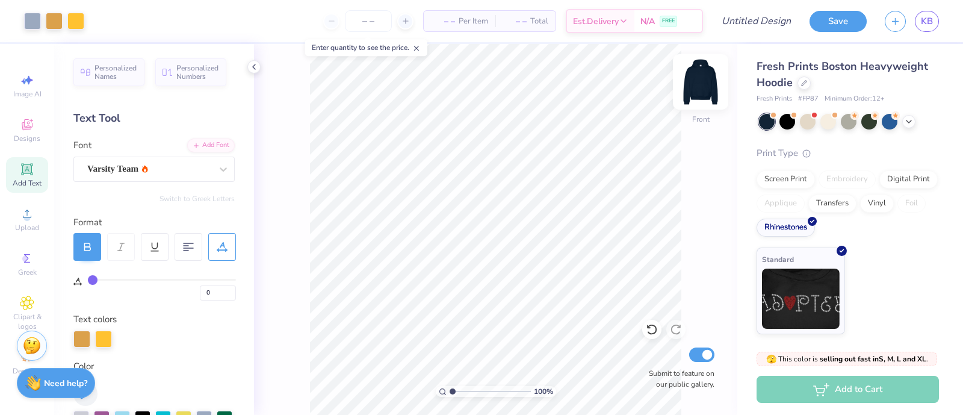
click at [710, 82] on img at bounding box center [700, 82] width 48 height 48
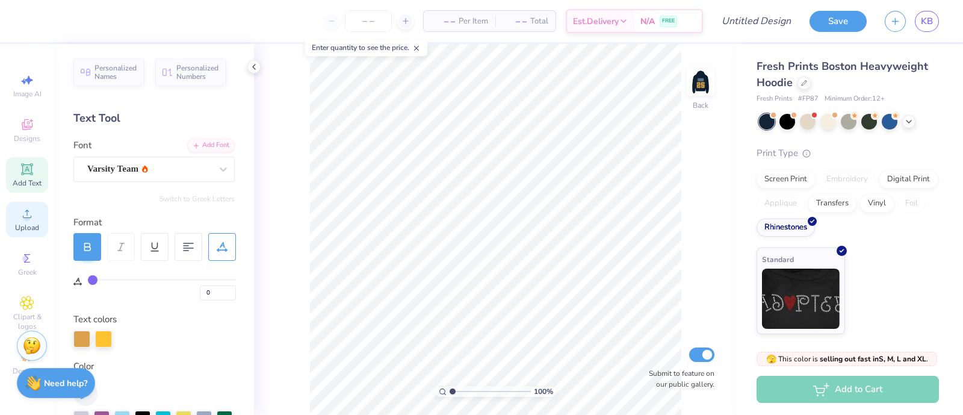
click at [31, 226] on span "Upload" at bounding box center [27, 228] width 24 height 10
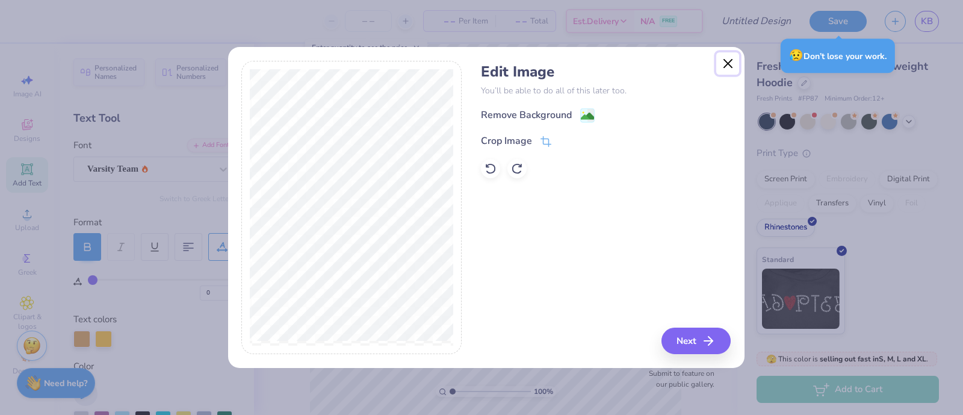
click at [726, 61] on button "Close" at bounding box center [727, 63] width 23 height 23
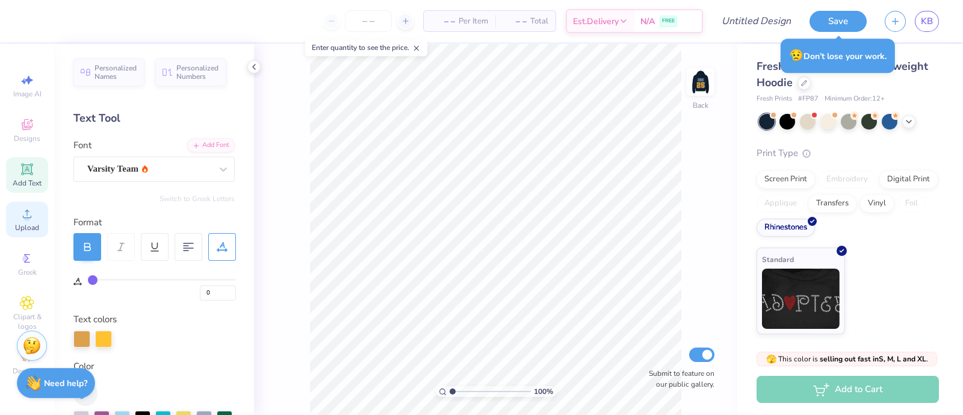
click at [36, 232] on span "Upload" at bounding box center [27, 228] width 24 height 10
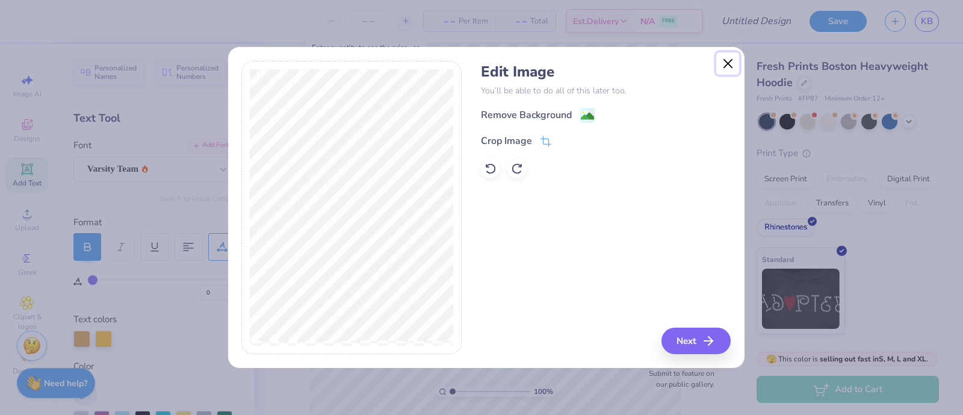
click at [722, 63] on button "Close" at bounding box center [727, 63] width 23 height 23
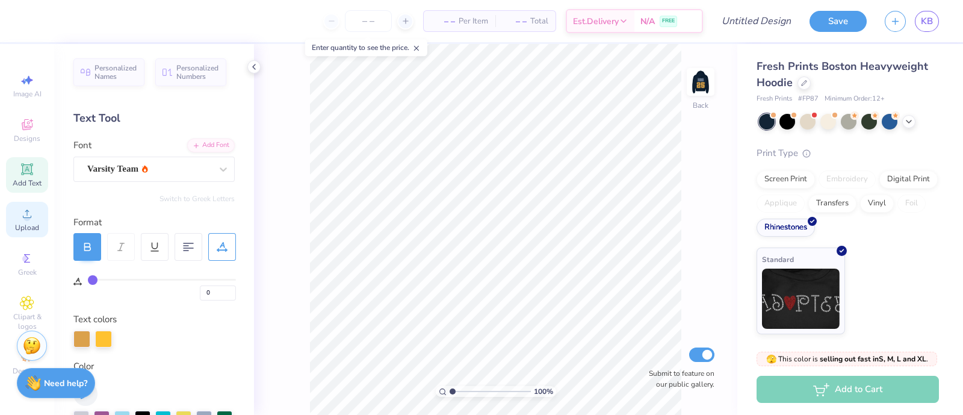
click at [20, 232] on span "Upload" at bounding box center [27, 228] width 24 height 10
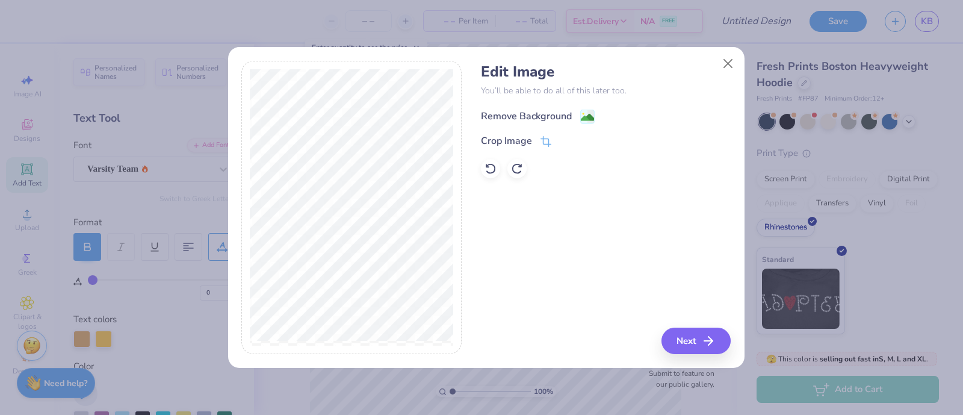
click at [581, 117] on image at bounding box center [587, 117] width 13 height 13
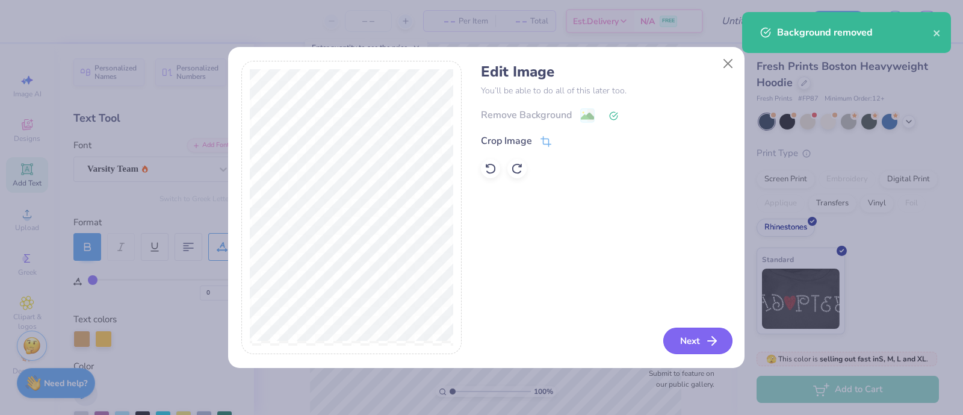
click at [686, 331] on button "Next" at bounding box center [697, 340] width 69 height 26
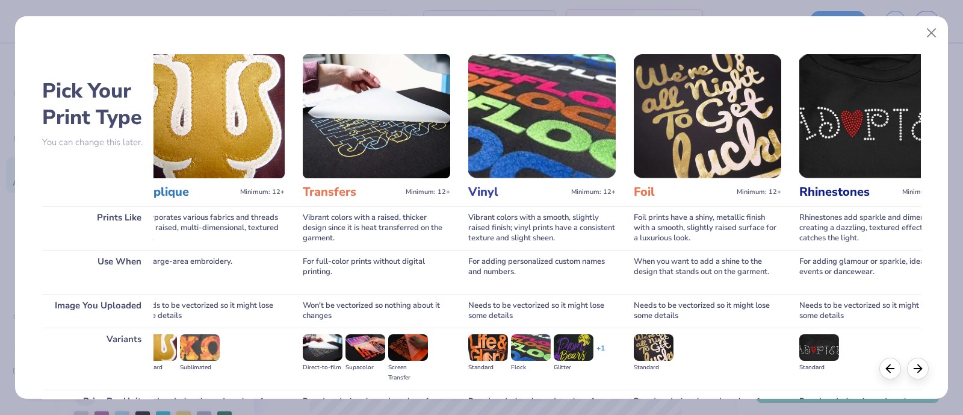
scroll to position [0, 574]
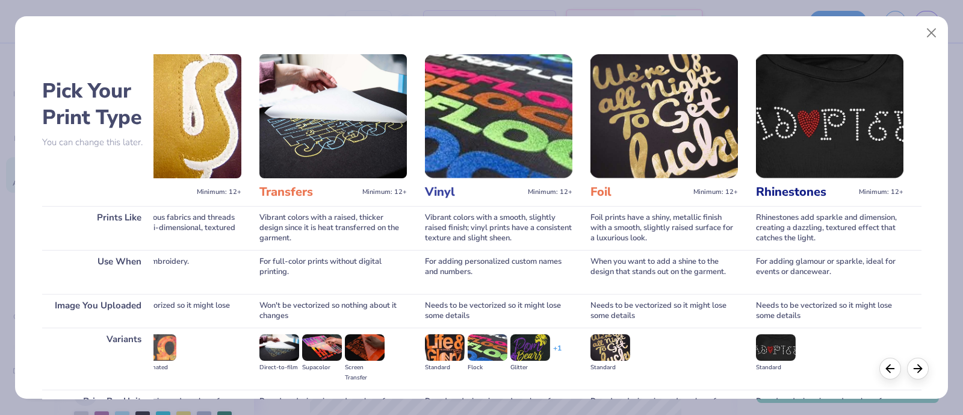
click at [770, 121] on img at bounding box center [829, 116] width 147 height 124
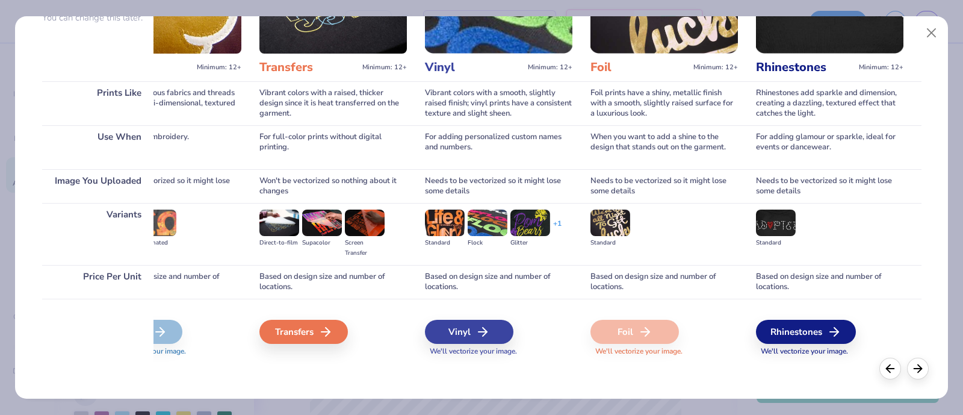
scroll to position [124, 0]
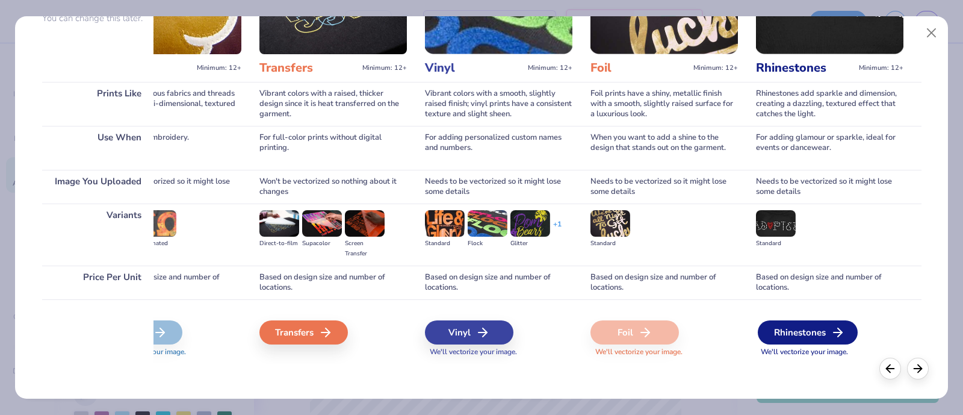
click at [770, 330] on div "Rhinestones" at bounding box center [808, 332] width 100 height 24
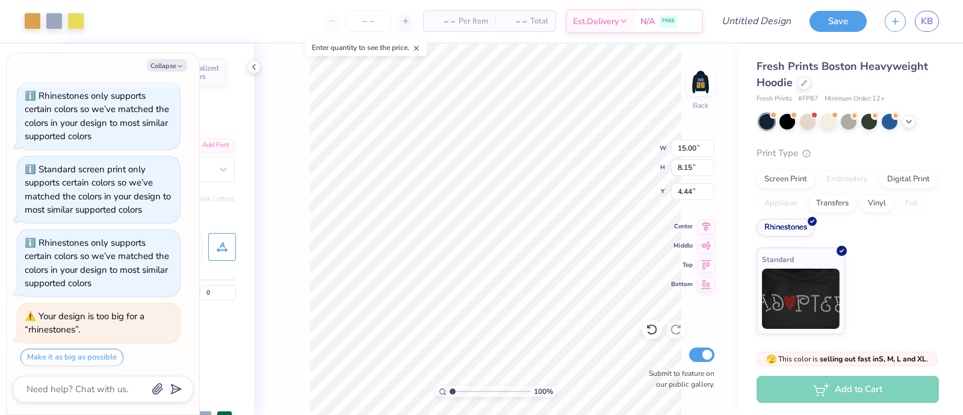
scroll to position [229, 0]
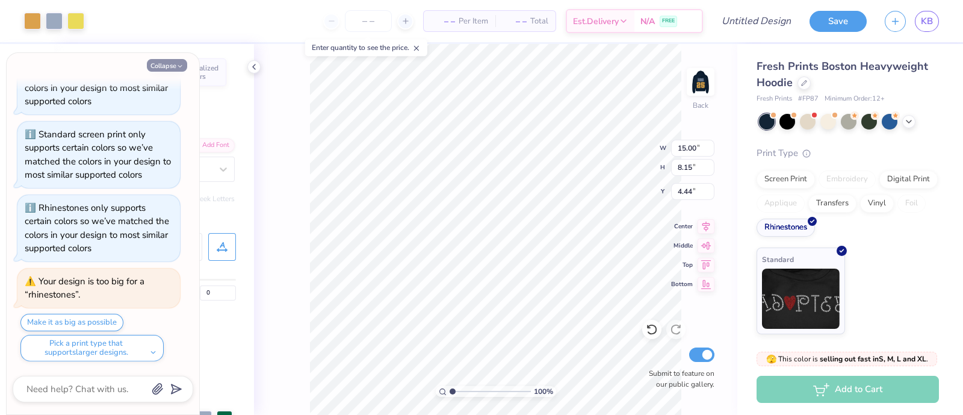
click at [165, 70] on button "Collapse" at bounding box center [167, 65] width 40 height 13
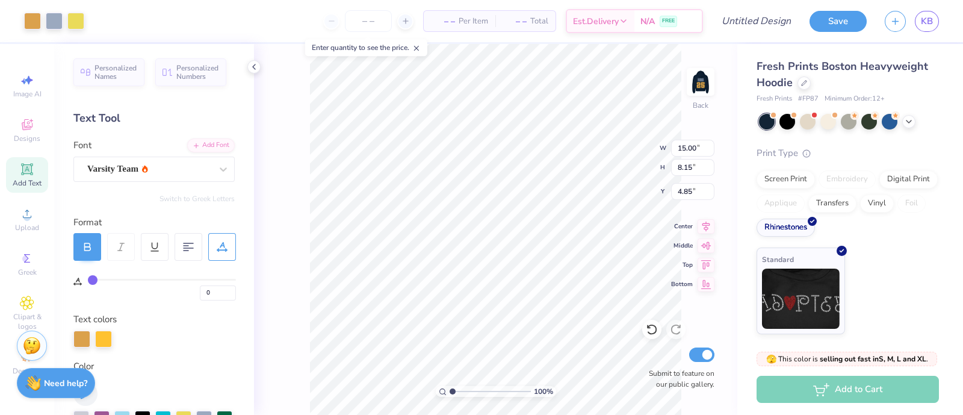
click at [282, 154] on div "100 % Back W 15.00 15.00 " H 8.15 8.15 " Y 4.85 4.85 " Center Middle Top Bottom…" at bounding box center [495, 229] width 483 height 371
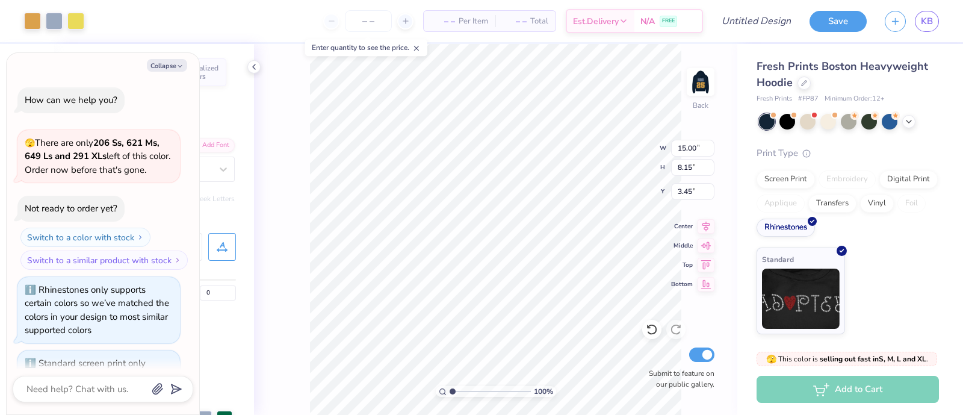
scroll to position [328, 0]
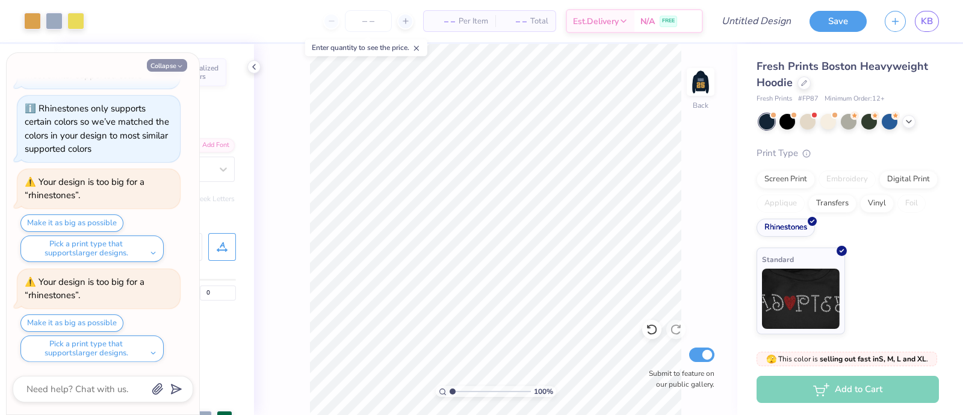
click at [174, 67] on button "Collapse" at bounding box center [167, 65] width 40 height 13
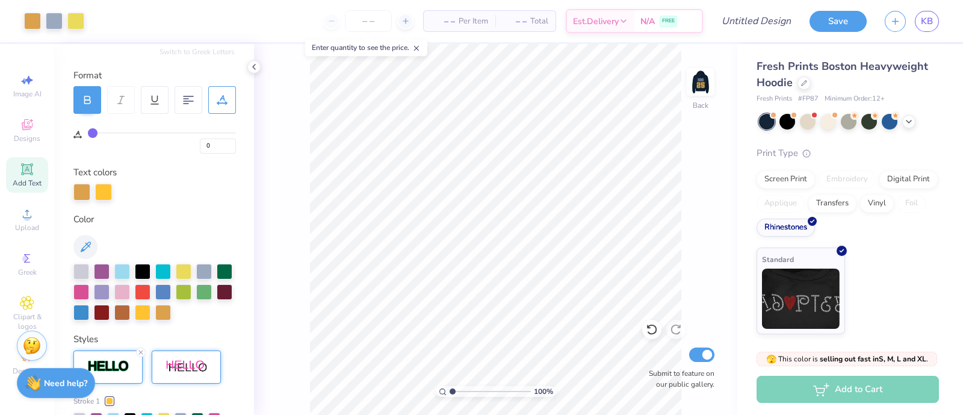
scroll to position [147, 0]
click at [13, 331] on div "Decorate" at bounding box center [27, 363] width 42 height 36
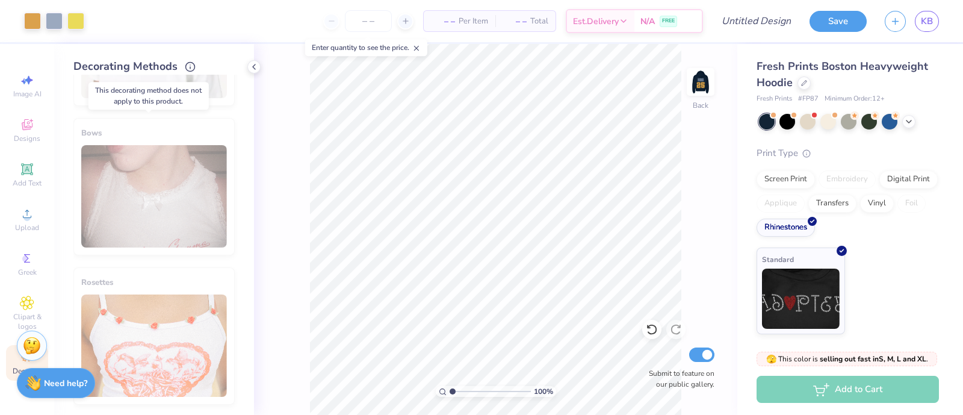
scroll to position [0, 0]
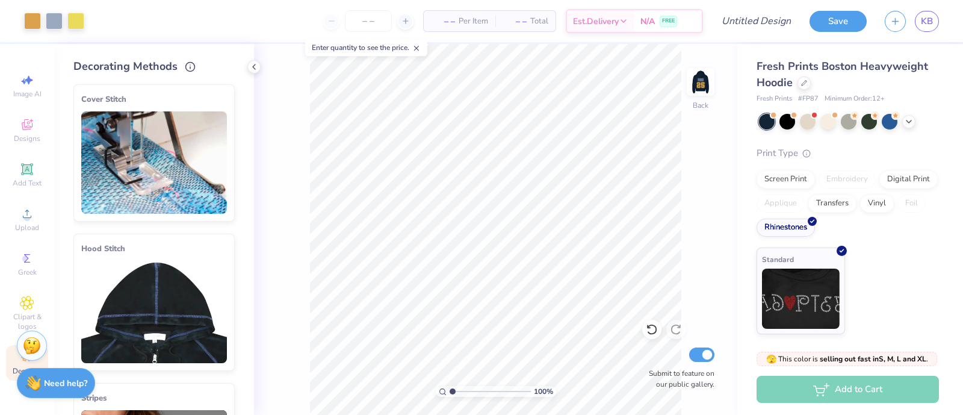
click at [174, 288] on img at bounding box center [154, 312] width 146 height 102
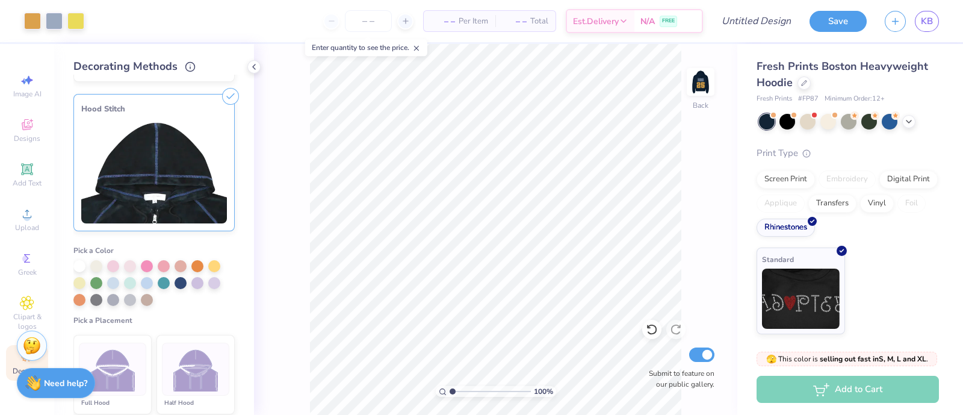
click at [178, 331] on li "Half Hood" at bounding box center [195, 374] width 78 height 79
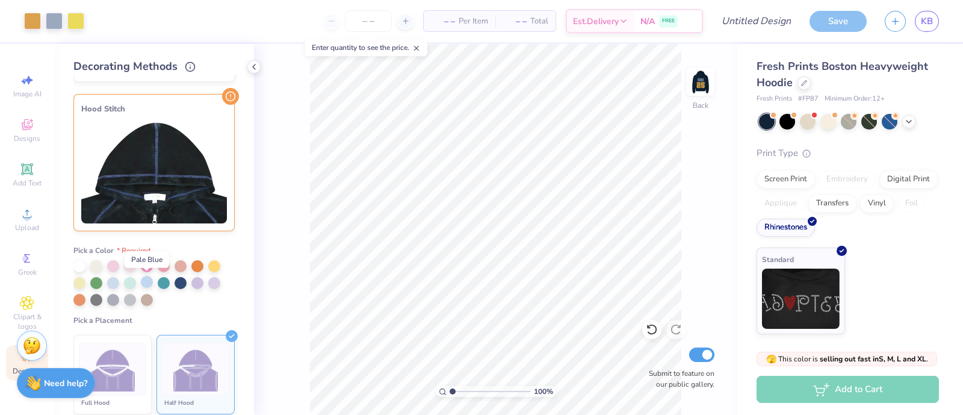
click at [147, 280] on div at bounding box center [147, 282] width 12 height 12
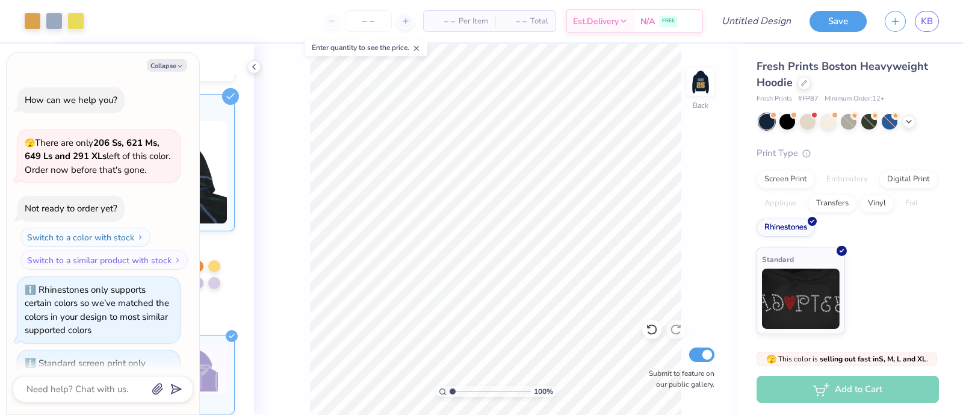
scroll to position [415, 0]
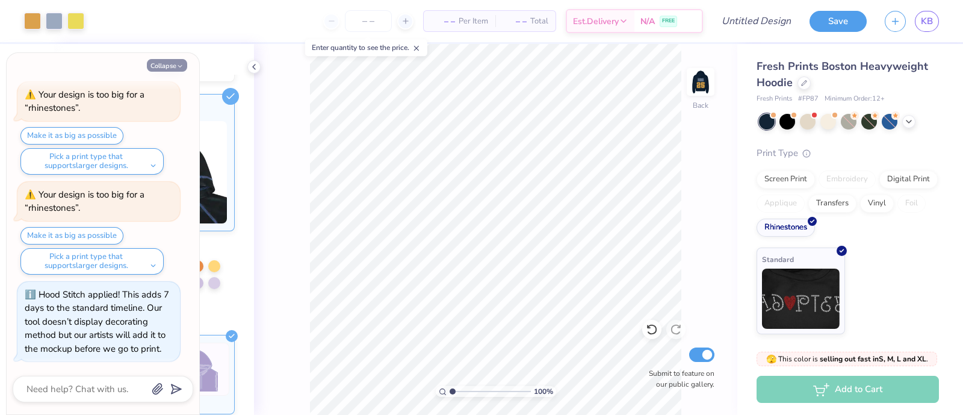
click at [179, 70] on button "Collapse" at bounding box center [167, 65] width 40 height 13
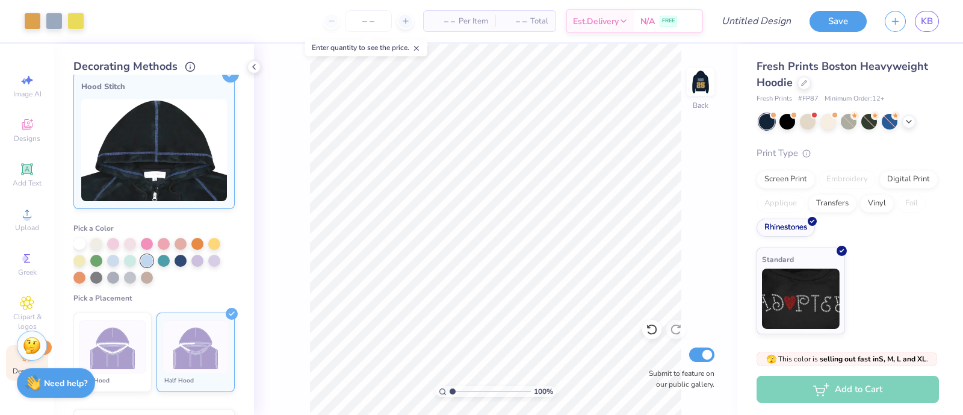
scroll to position [0, 0]
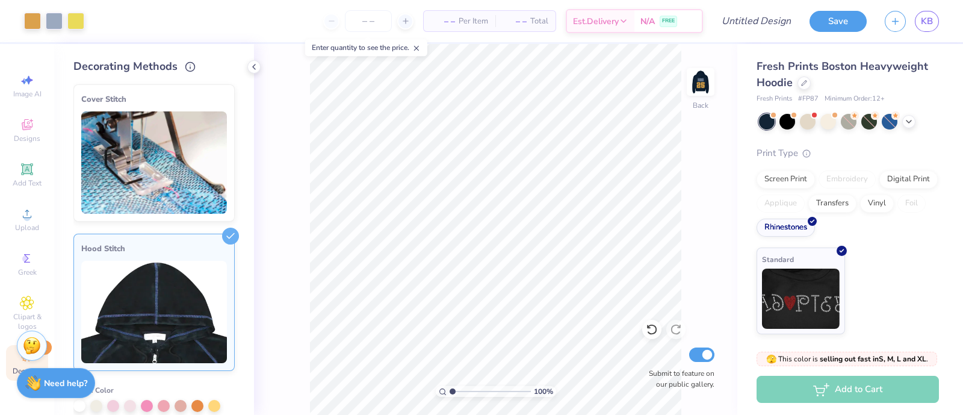
click at [150, 178] on img at bounding box center [154, 162] width 146 height 102
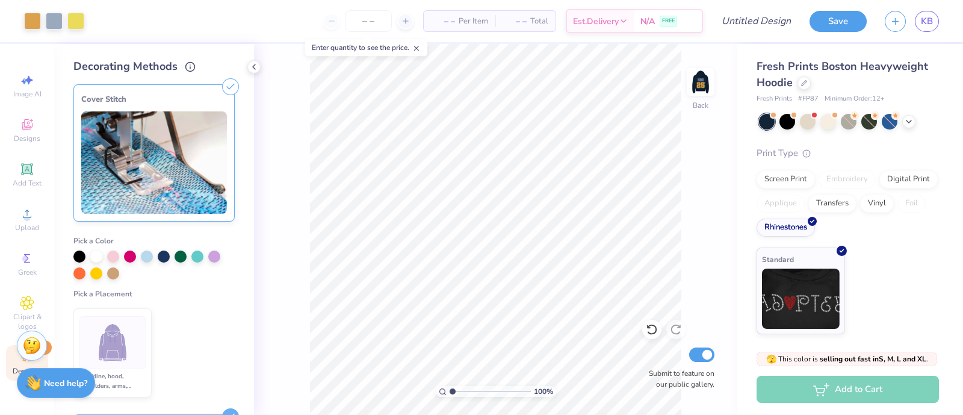
click at [144, 167] on img at bounding box center [154, 162] width 146 height 102
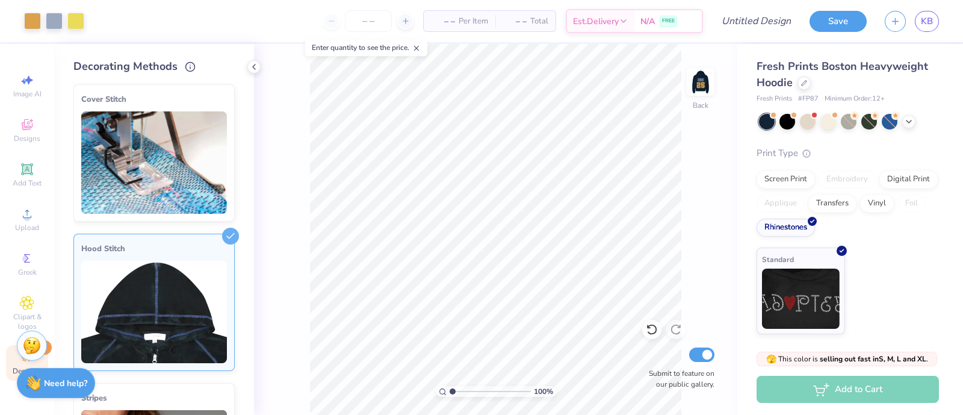
click at [228, 86] on line at bounding box center [230, 88] width 5 height 5
click at [290, 168] on div "100 % Back Submit to feature on our public gallery." at bounding box center [495, 229] width 483 height 371
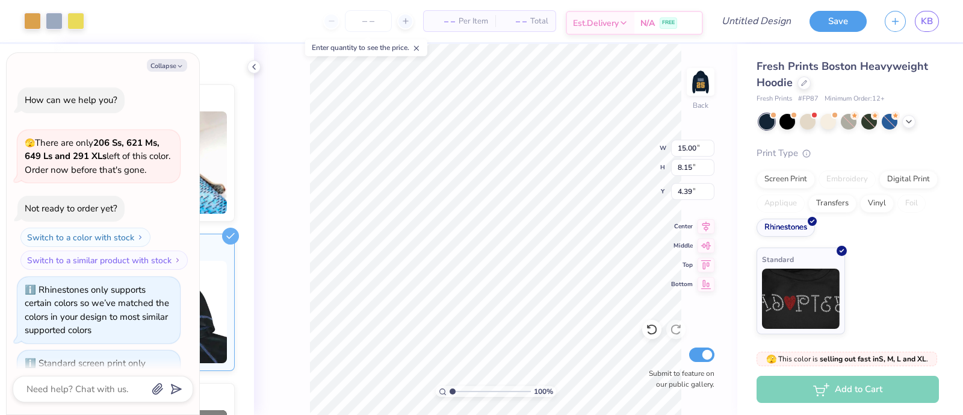
scroll to position [514, 0]
